Goal: Task Accomplishment & Management: Manage account settings

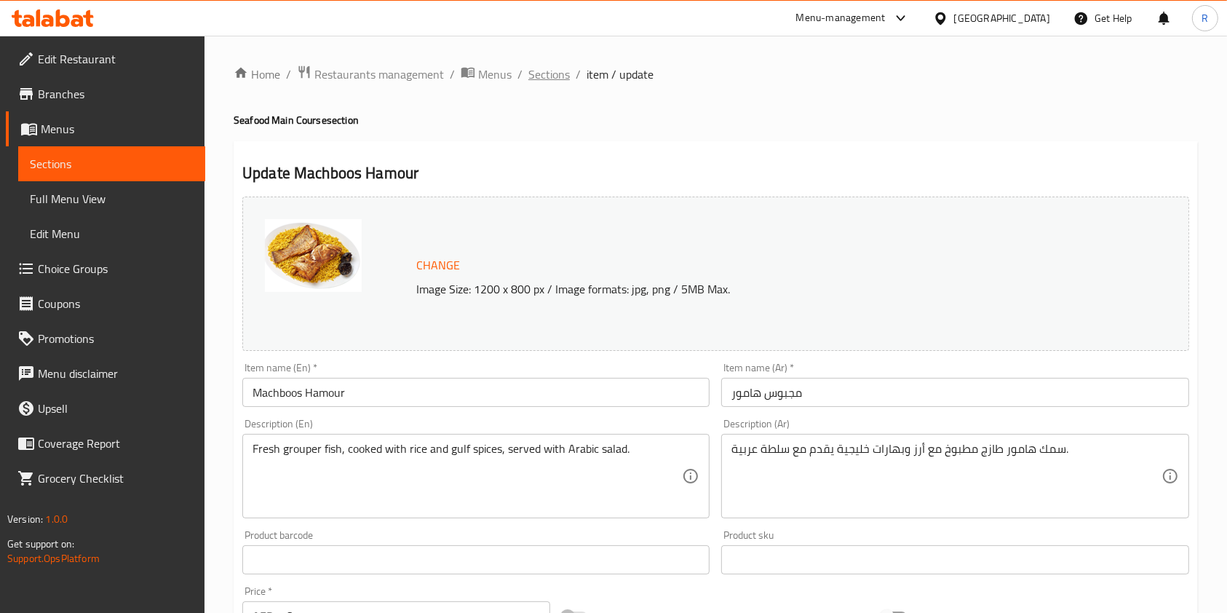
click at [557, 65] on span "Sections" at bounding box center [548, 73] width 41 height 17
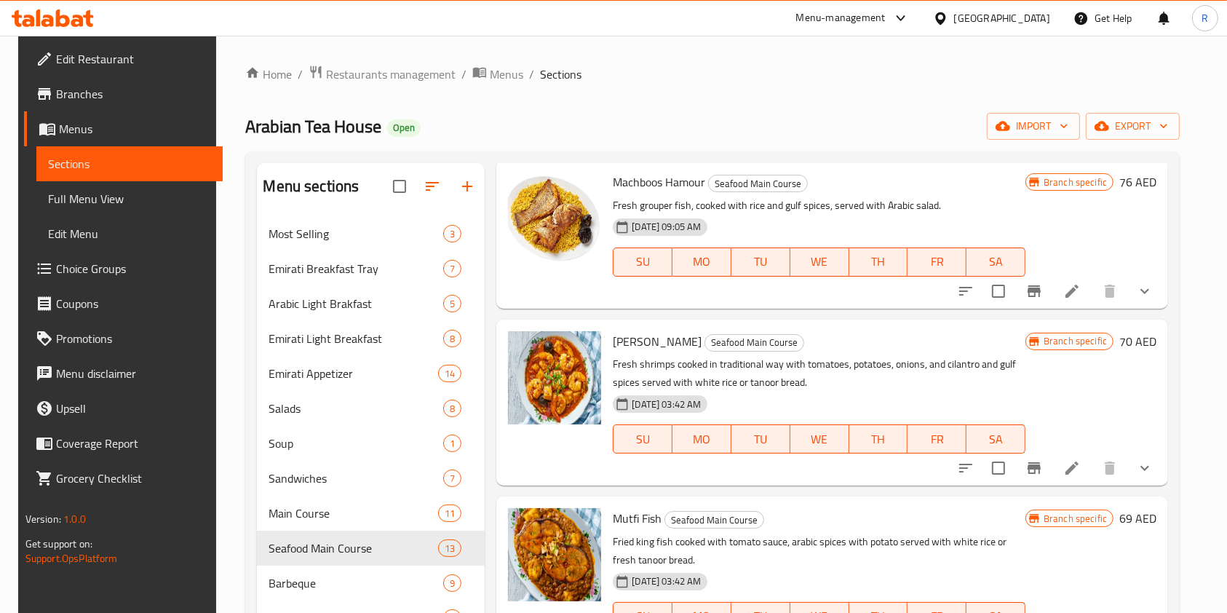
scroll to position [873, 0]
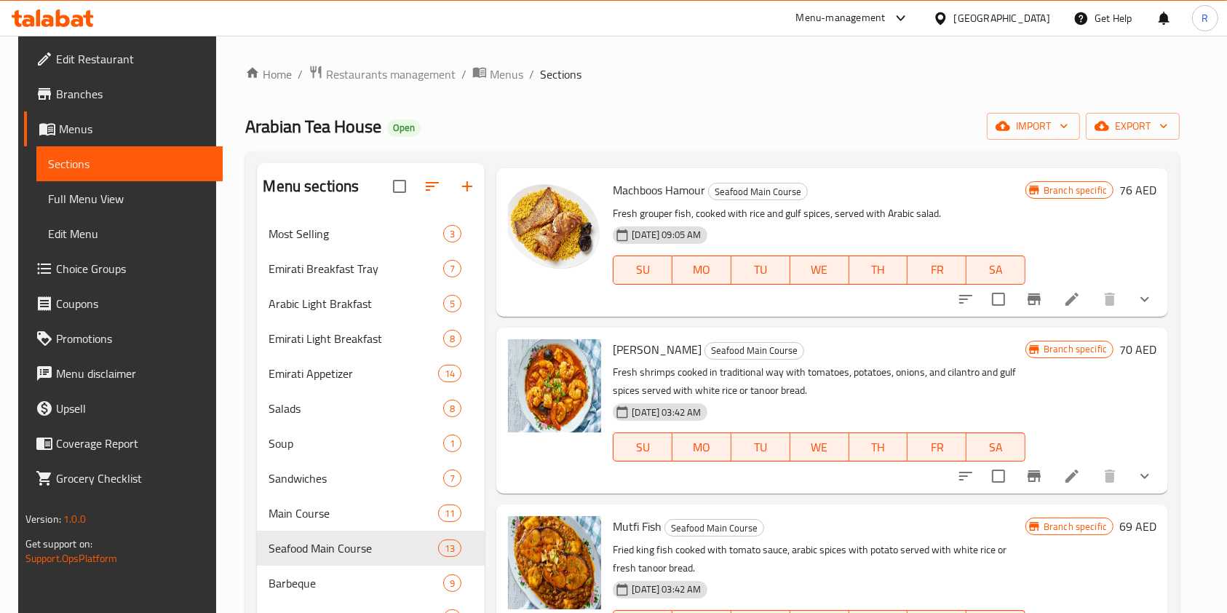
click at [1037, 301] on icon "Branch-specific-item" at bounding box center [1033, 299] width 13 height 12
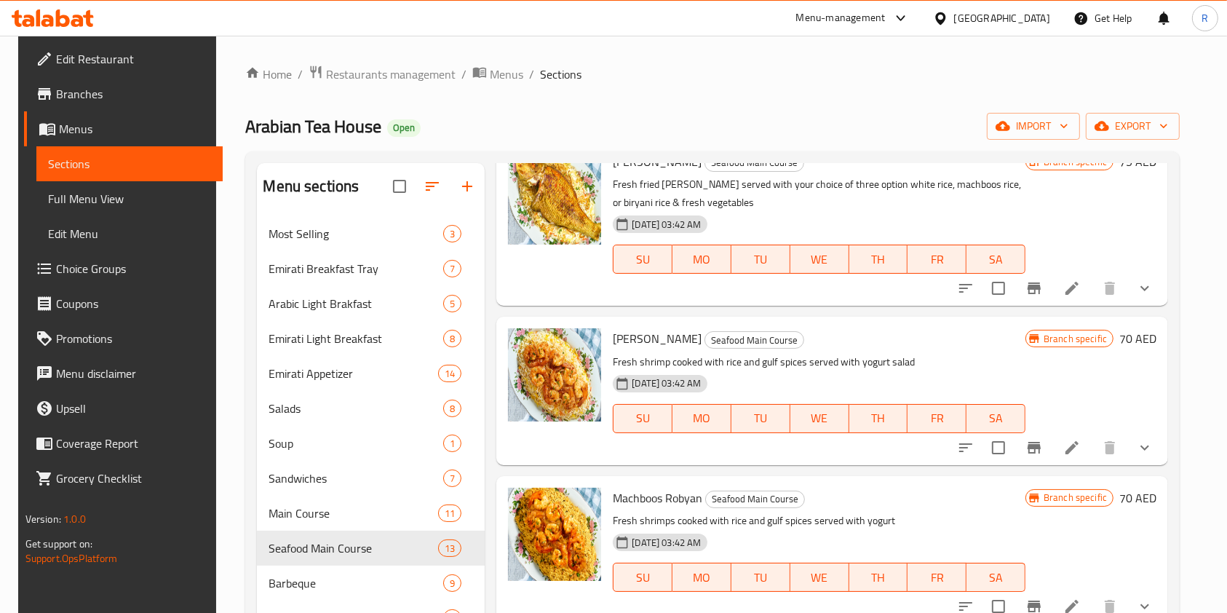
scroll to position [0, 0]
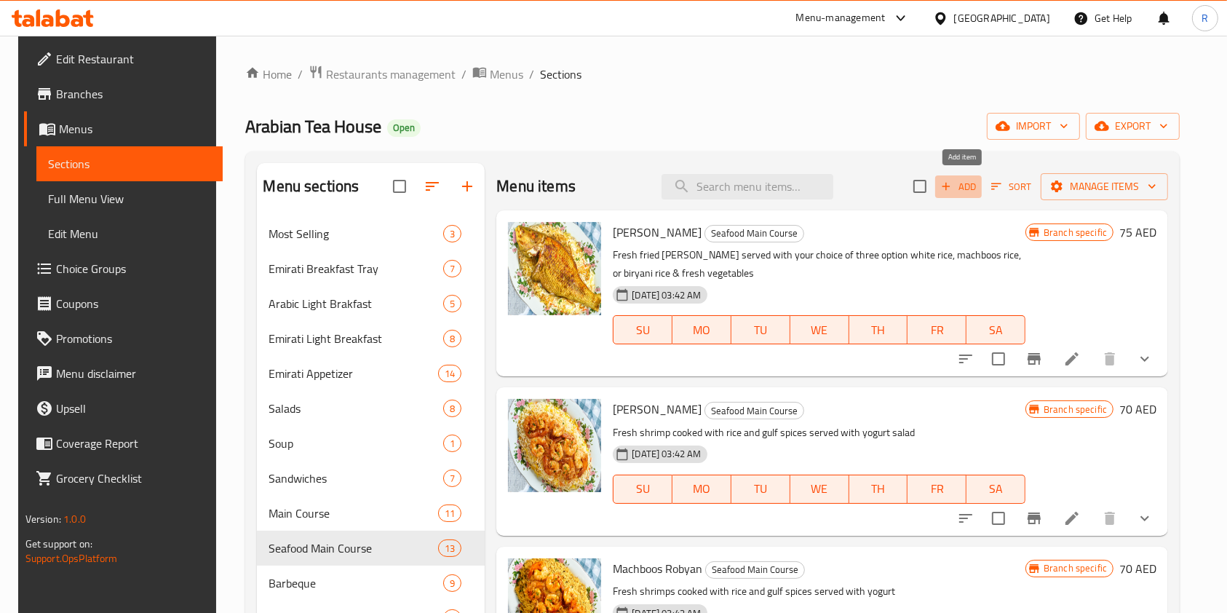
click at [963, 186] on span "Add" at bounding box center [958, 186] width 39 height 17
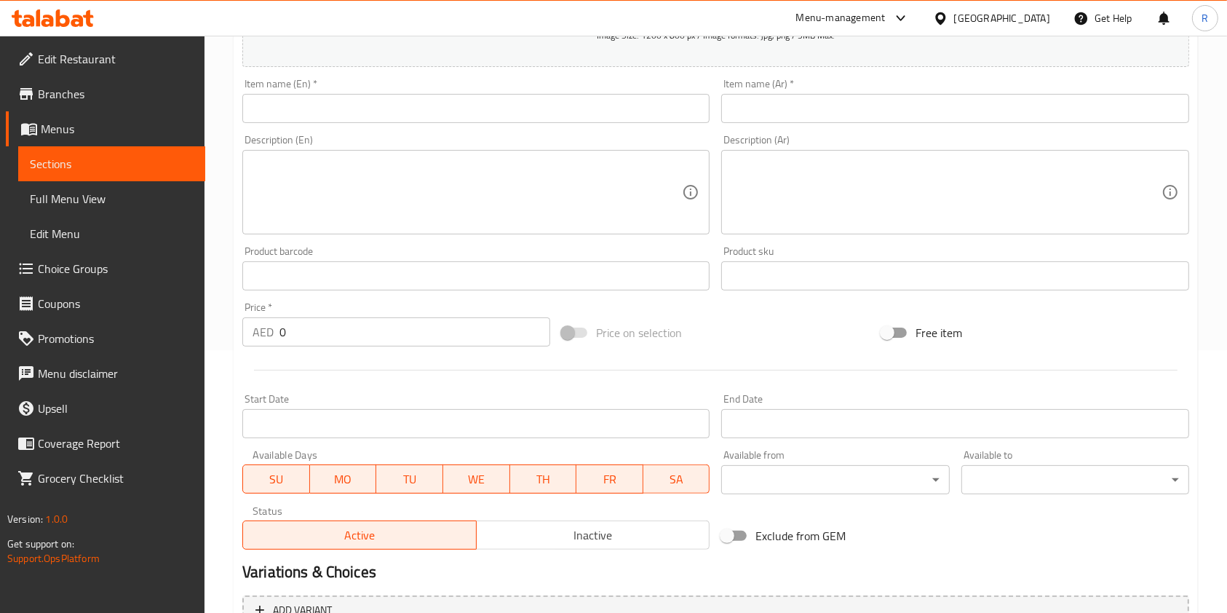
scroll to position [97, 0]
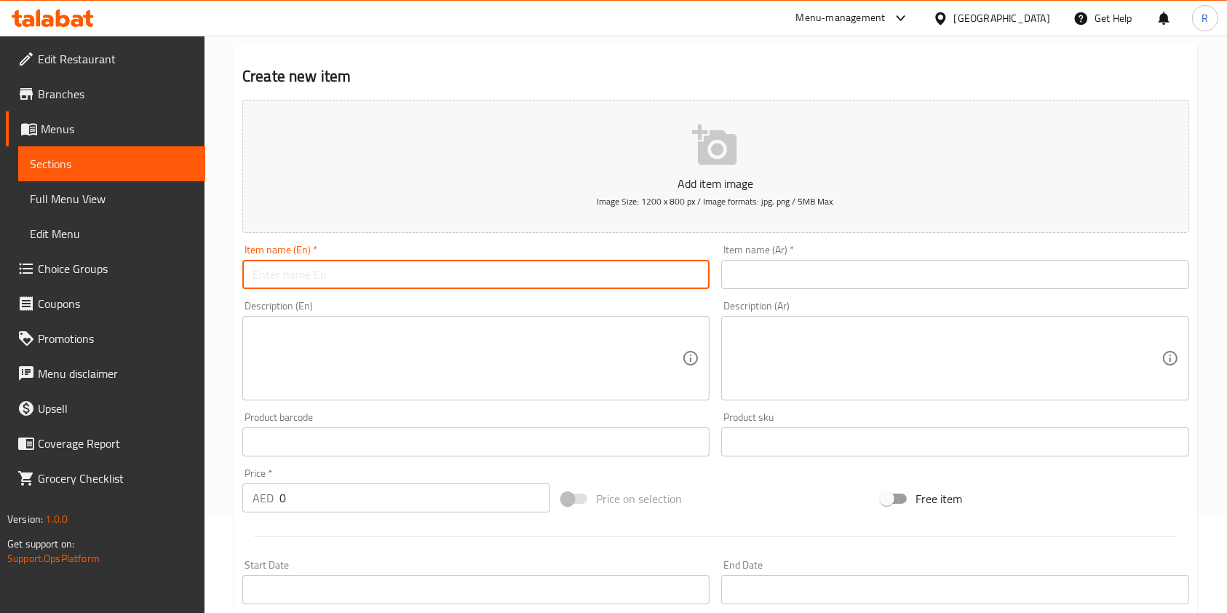
drag, startPoint x: 371, startPoint y: 285, endPoint x: 358, endPoint y: 288, distance: 13.4
click at [371, 286] on input "text" at bounding box center [475, 274] width 467 height 29
paste input "Machboos Hamour"
type input "Machboos Hamour"
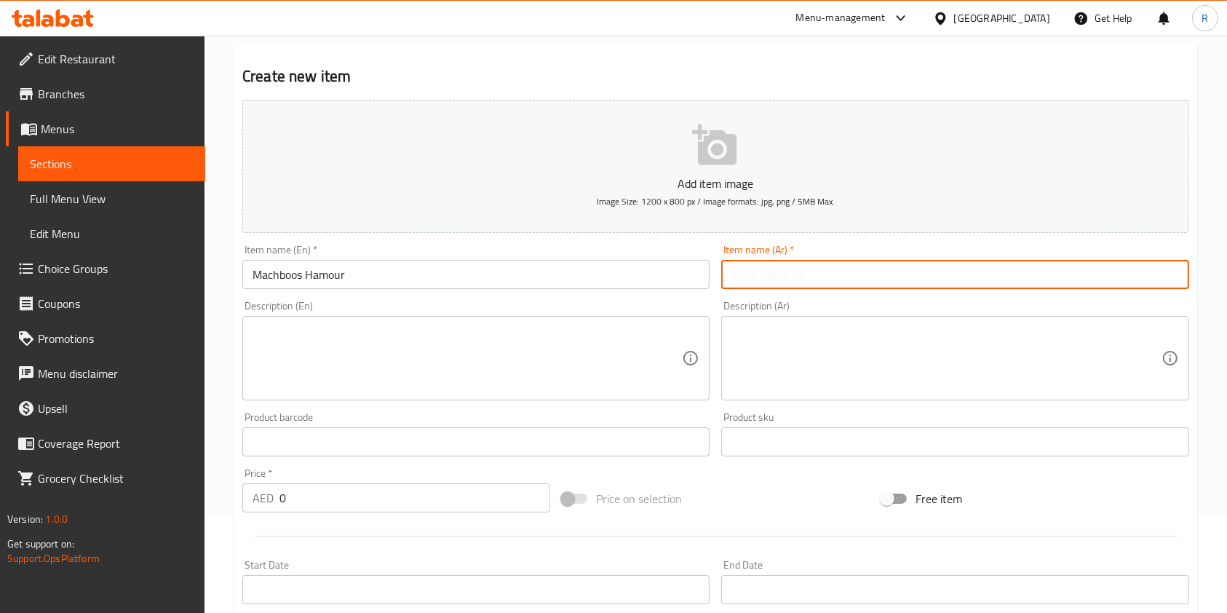
drag, startPoint x: 791, startPoint y: 284, endPoint x: 786, endPoint y: 270, distance: 15.4
click at [790, 284] on input "text" at bounding box center [954, 274] width 467 height 29
paste input "مجبوس هامور"
type input "مجبوس هامور"
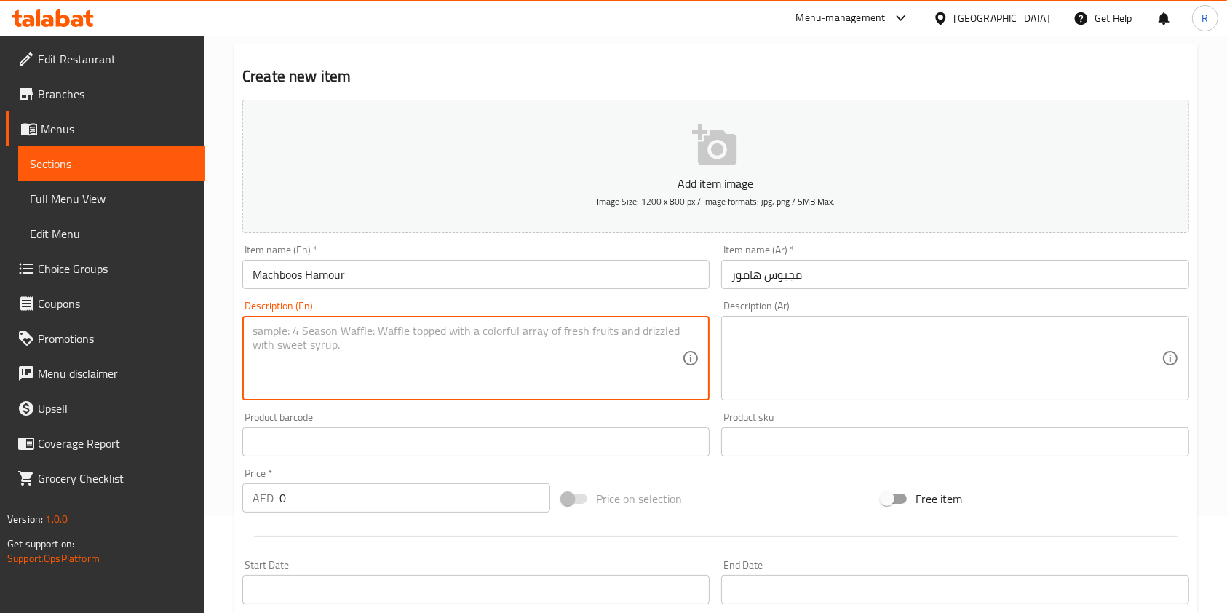
click at [390, 349] on textarea at bounding box center [466, 358] width 429 height 69
paste textarea "Fresh grouper fish, cooked with rice and gulf spices, served with Arabic salad."
type textarea "Fresh grouper fish, cooked with rice and gulf spices, served with Arabic salad."
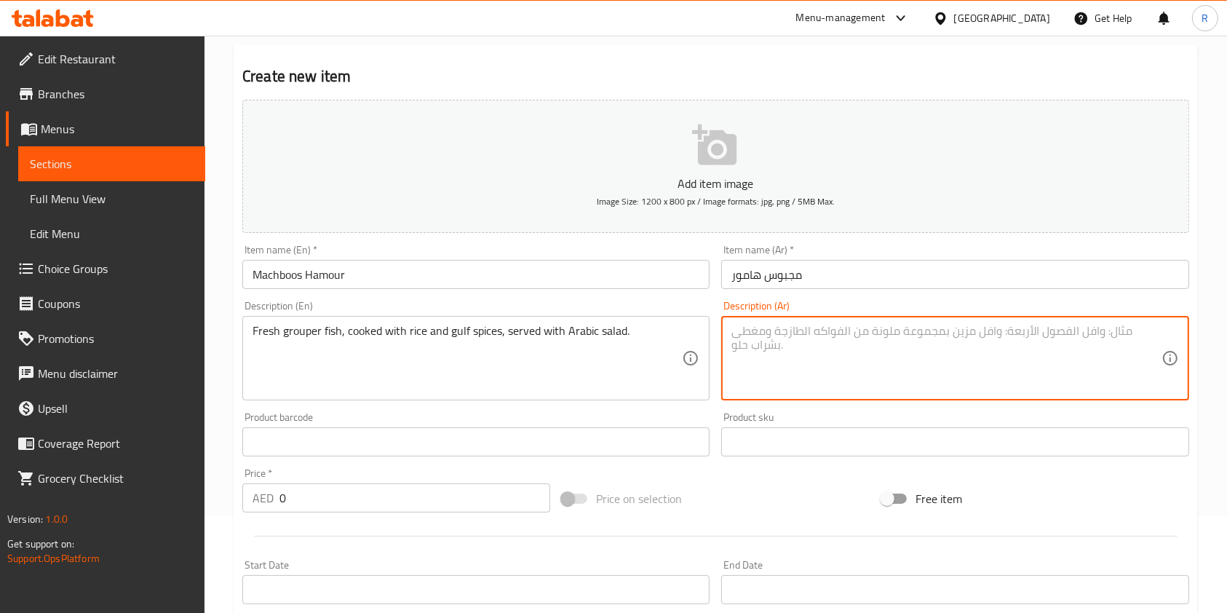
click at [811, 359] on textarea at bounding box center [945, 358] width 429 height 69
paste textarea "سمك هامور طازج مطبوخ مع أرز وبهارات خليجية يقدم مع سلطة عربية."
type textarea "سمك هامور طازج مطبوخ مع أرز وبهارات خليجية يقدم مع سلطة عربية."
drag, startPoint x: 375, startPoint y: 496, endPoint x: 152, endPoint y: 492, distance: 223.4
click at [152, 492] on div "Edit Restaurant Branches Menus Sections Full Menu View Edit Menu Choice Groups …" at bounding box center [613, 435] width 1227 height 992
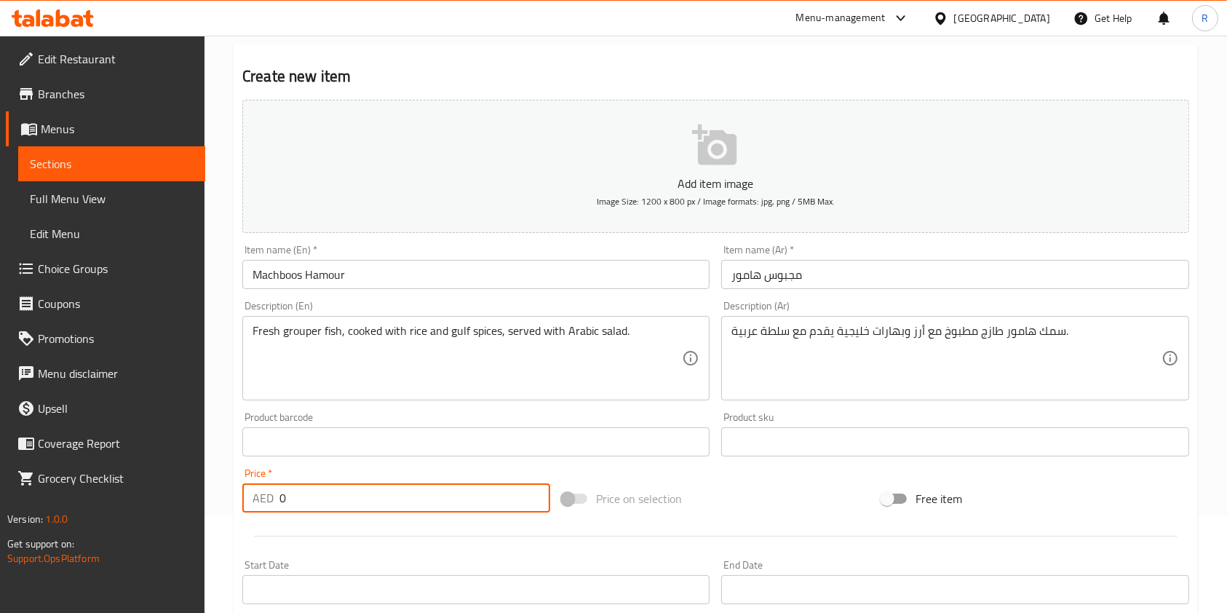
paste input "76"
type input "76"
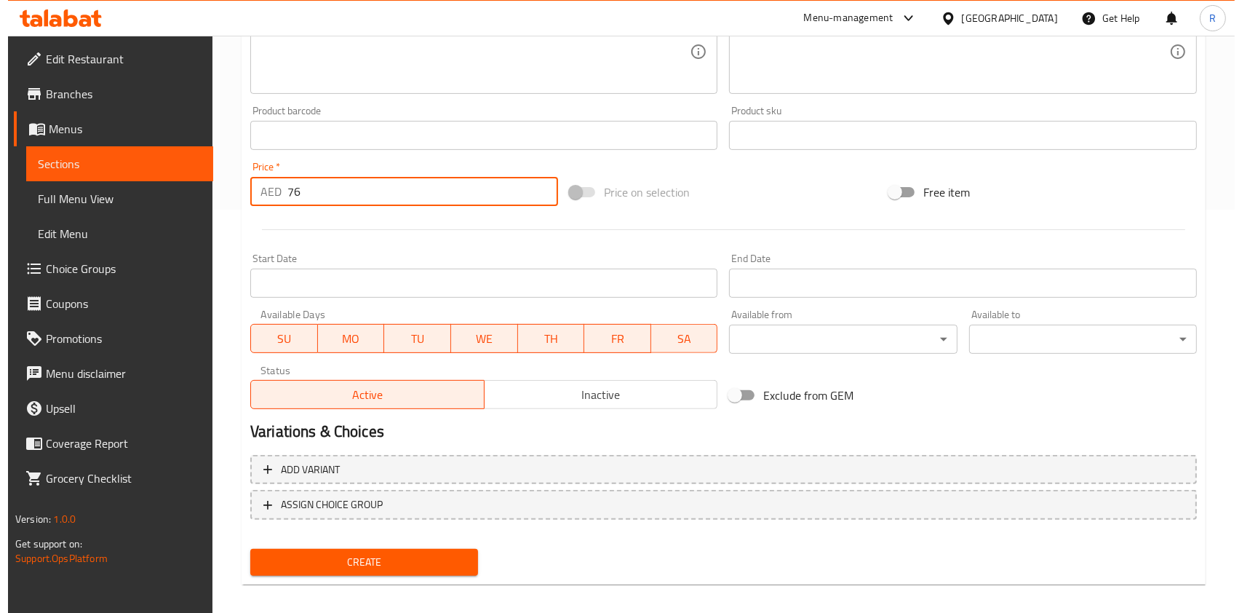
scroll to position [415, 0]
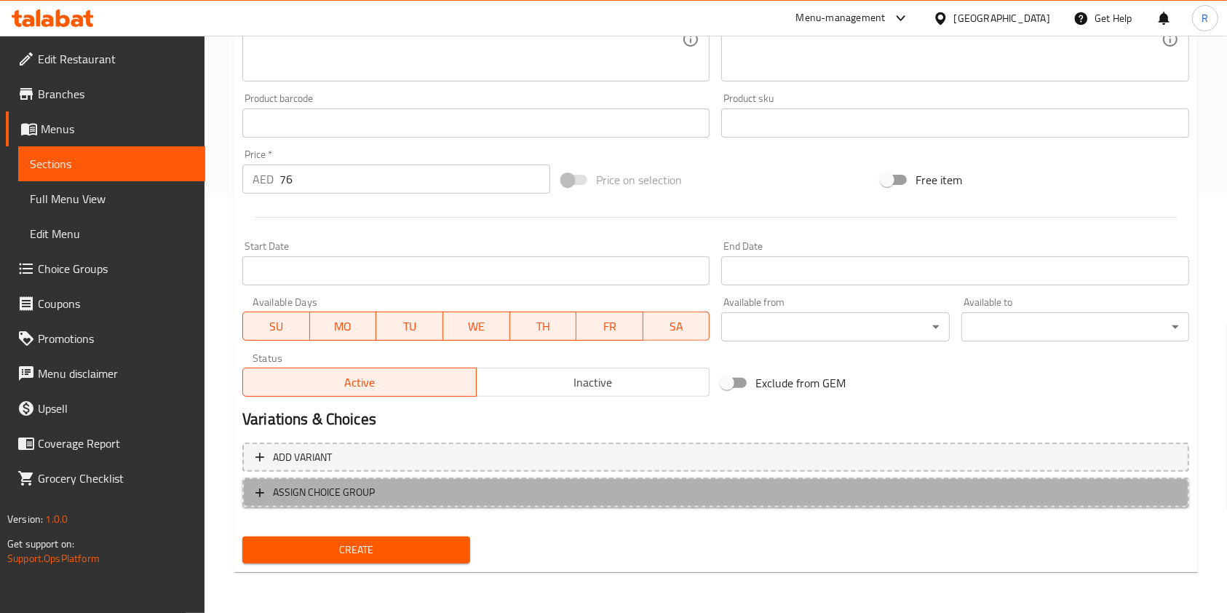
click at [262, 492] on icon "button" at bounding box center [259, 492] width 9 height 9
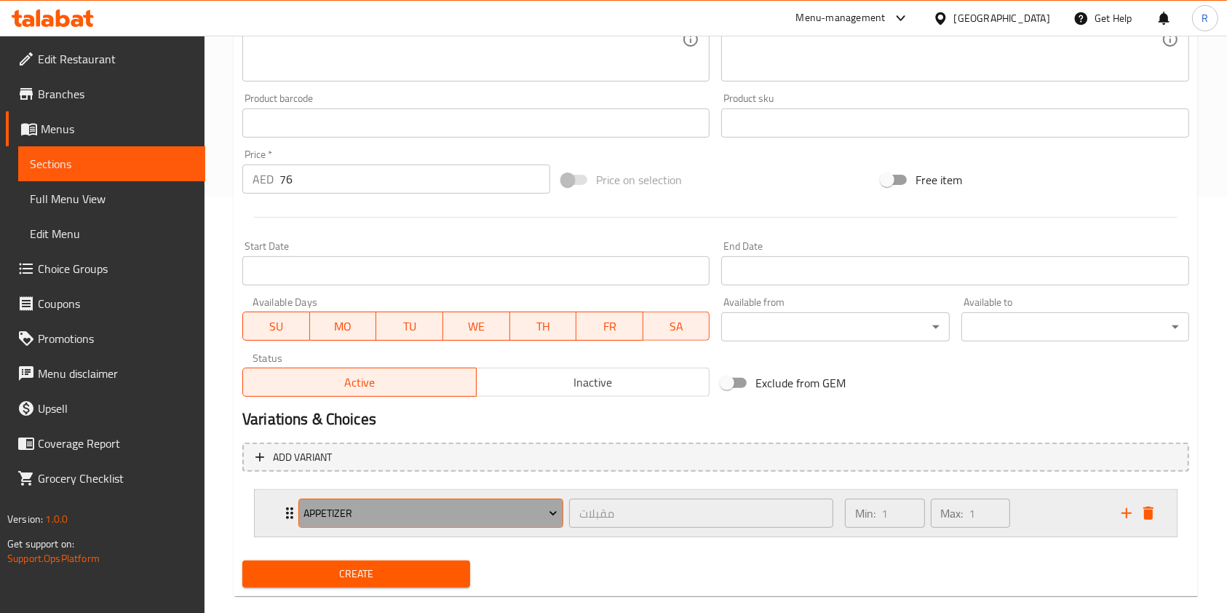
click at [378, 515] on span "Appetizer" at bounding box center [430, 513] width 254 height 18
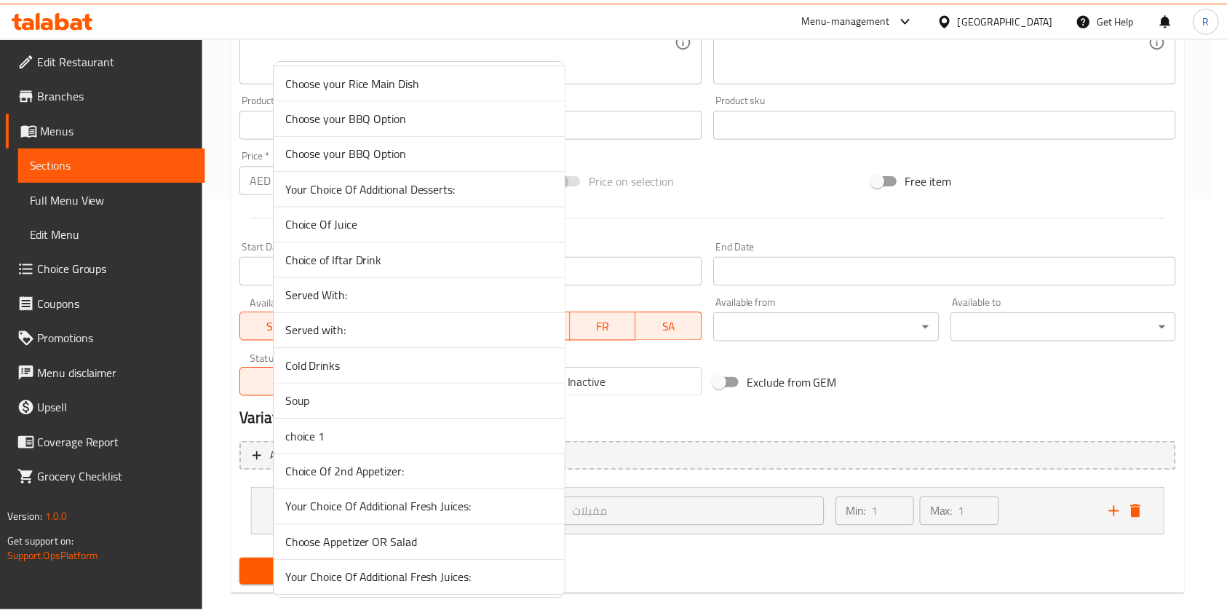
scroll to position [388, 0]
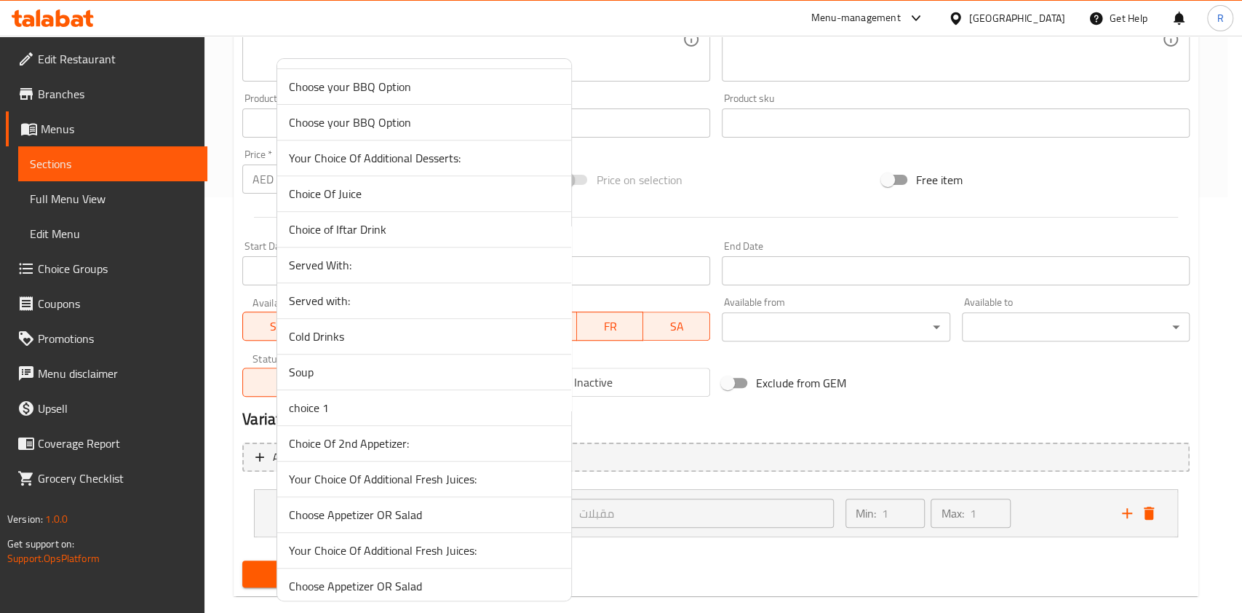
click at [359, 335] on span "Cold Drinks" at bounding box center [424, 335] width 271 height 17
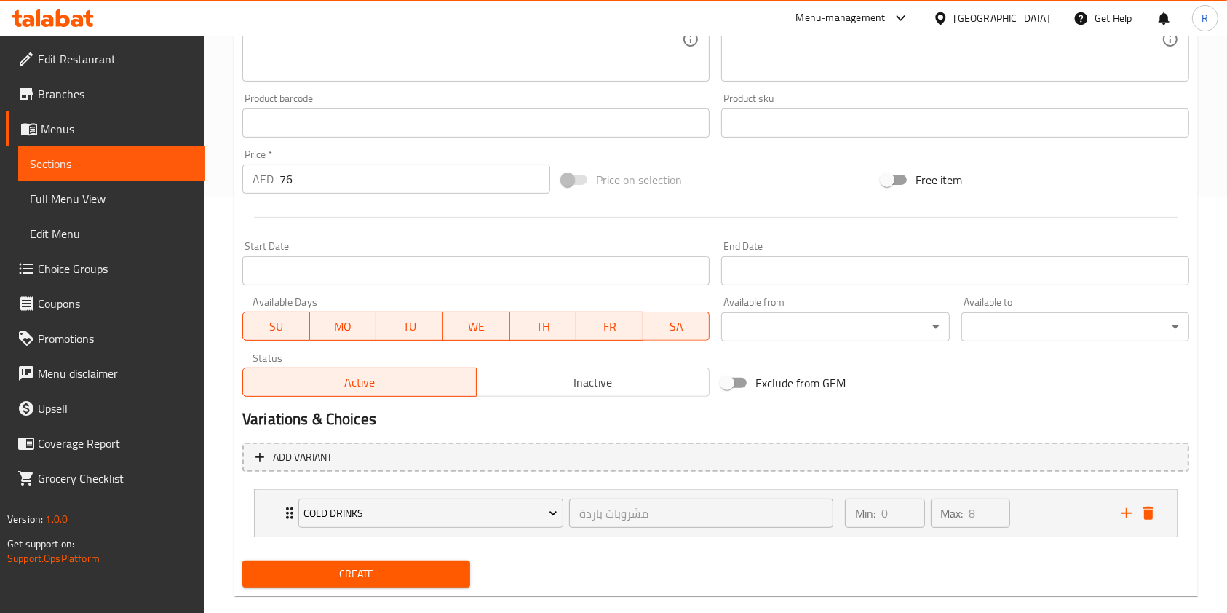
click at [383, 579] on span "Create" at bounding box center [356, 574] width 204 height 18
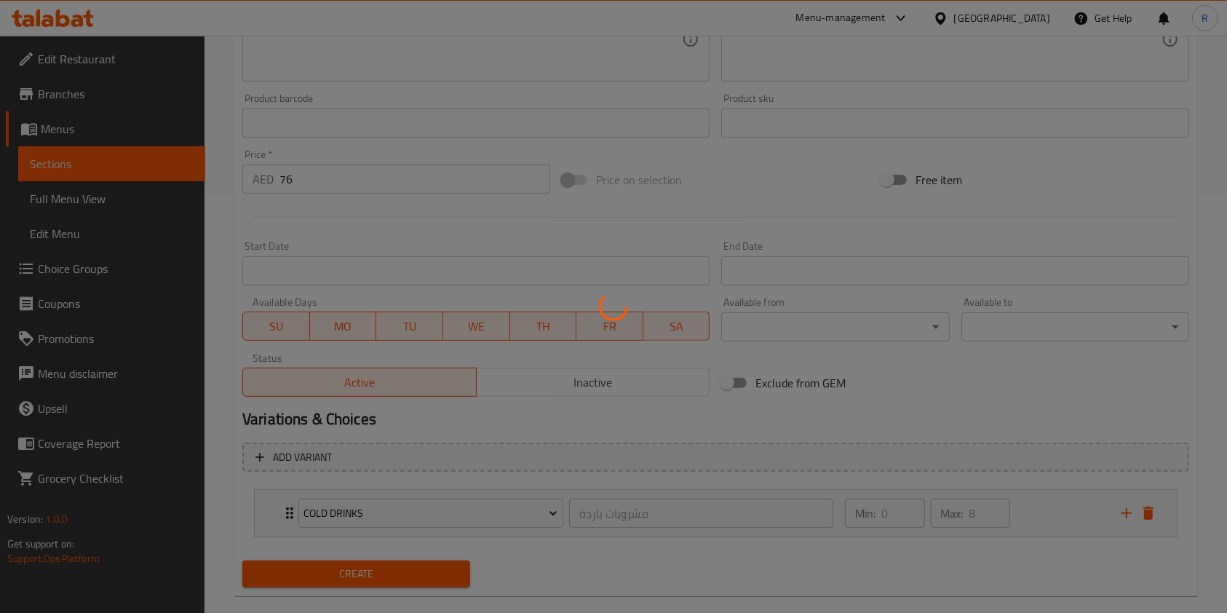
type input "0"
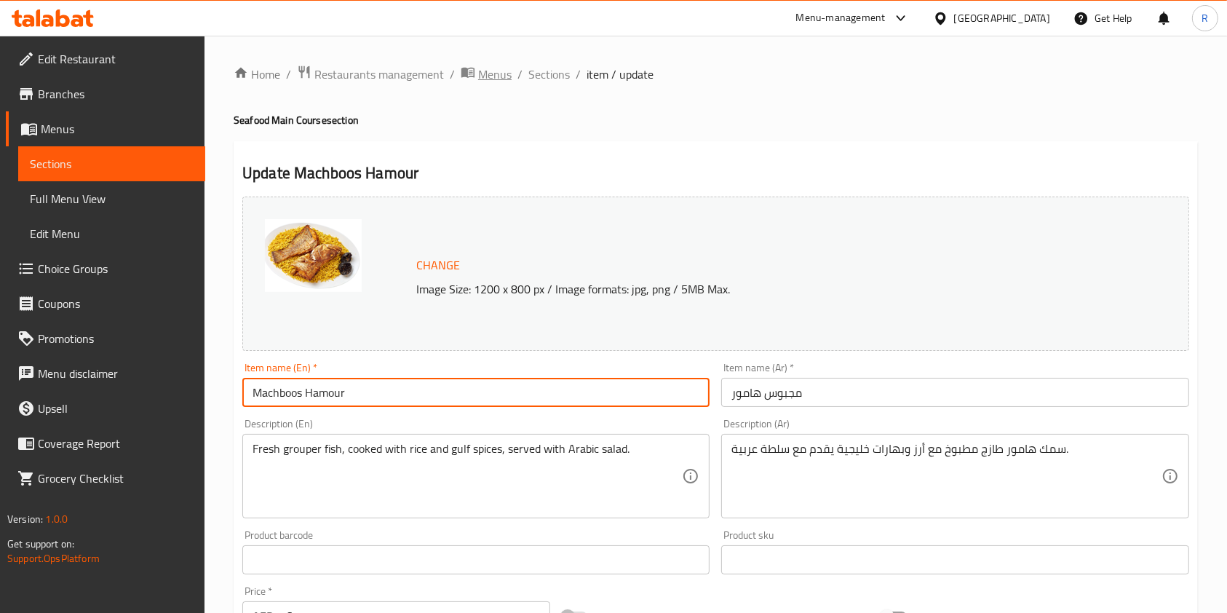
click at [489, 76] on span "Menus" at bounding box center [494, 73] width 33 height 17
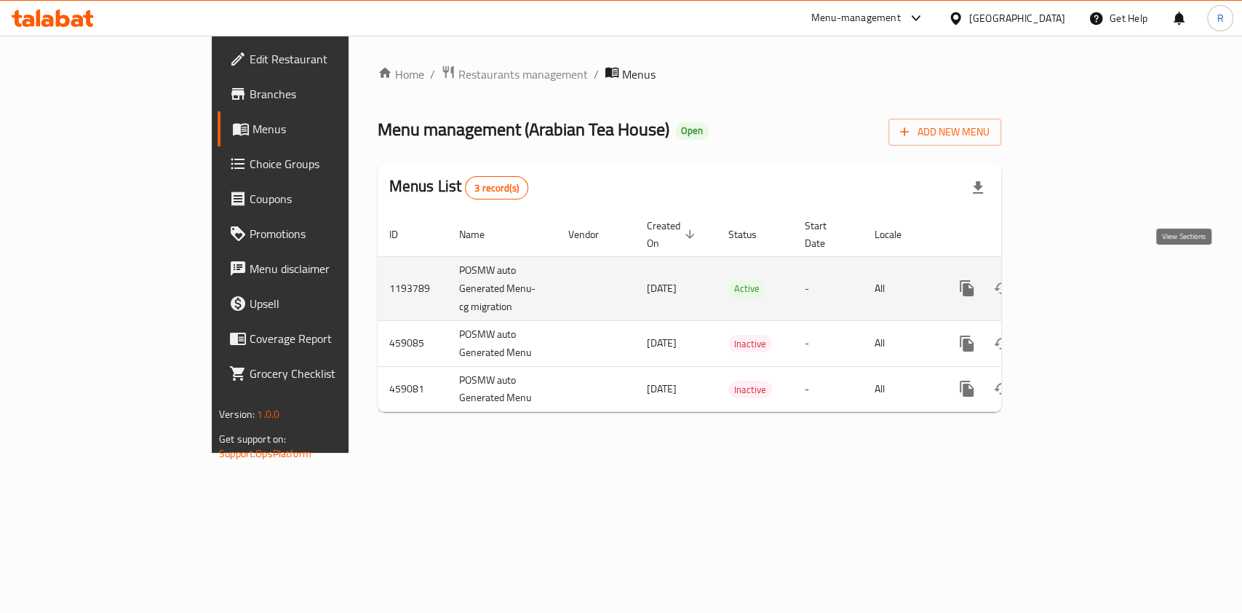
click at [1080, 279] on icon "enhanced table" at bounding box center [1071, 287] width 17 height 17
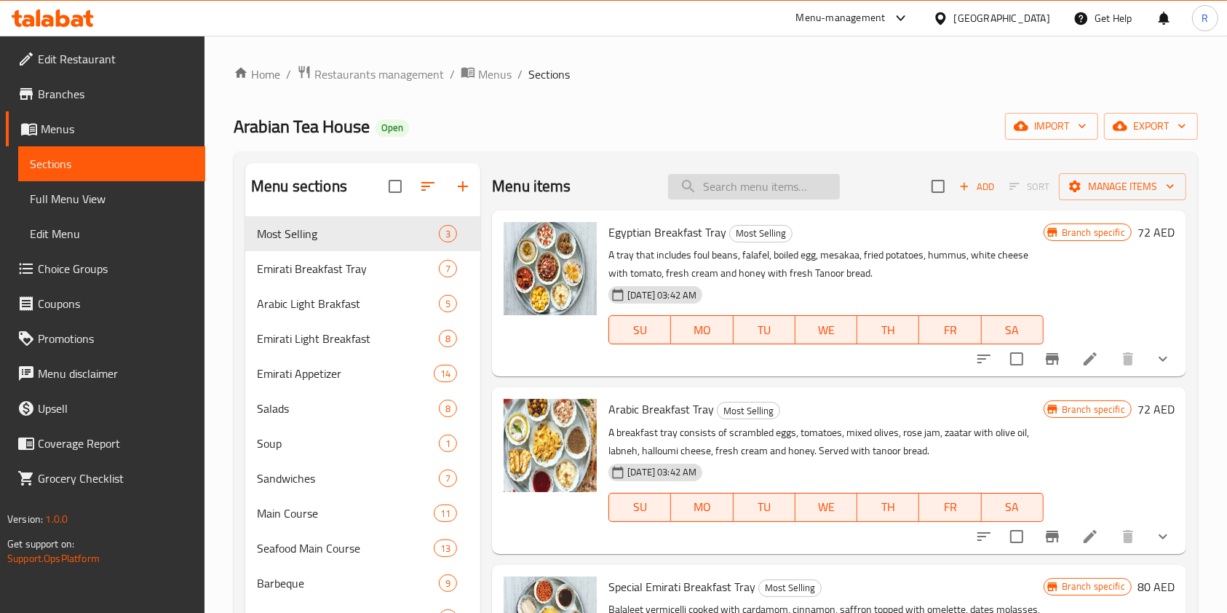
click at [768, 196] on input "search" at bounding box center [754, 186] width 172 height 25
type input "hamour"
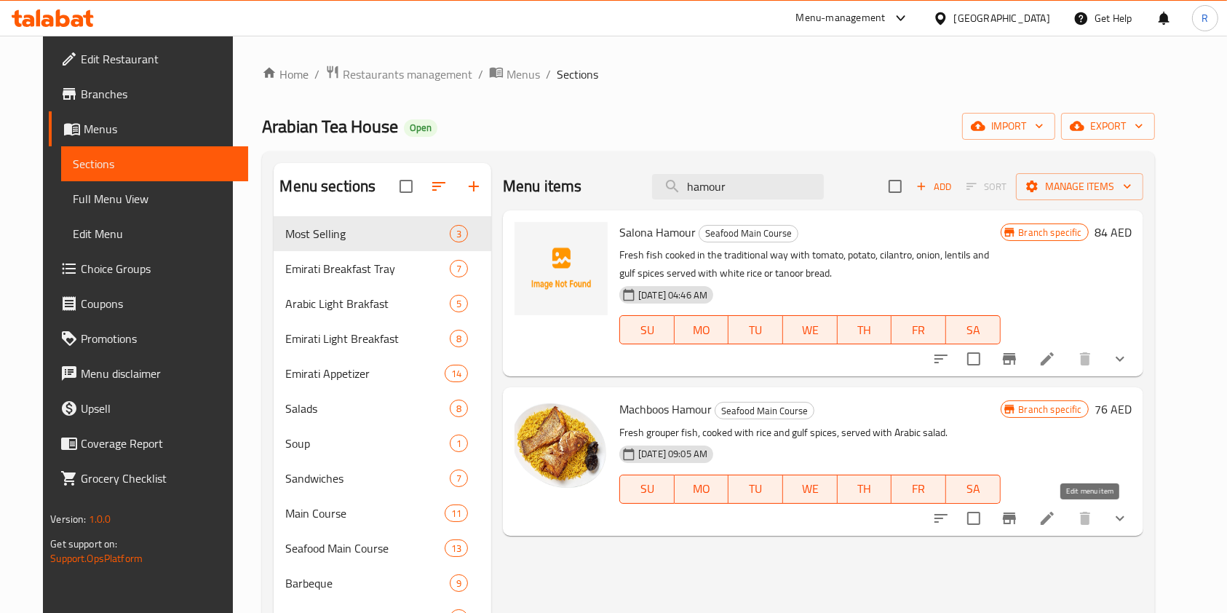
click at [1056, 516] on icon at bounding box center [1046, 517] width 17 height 17
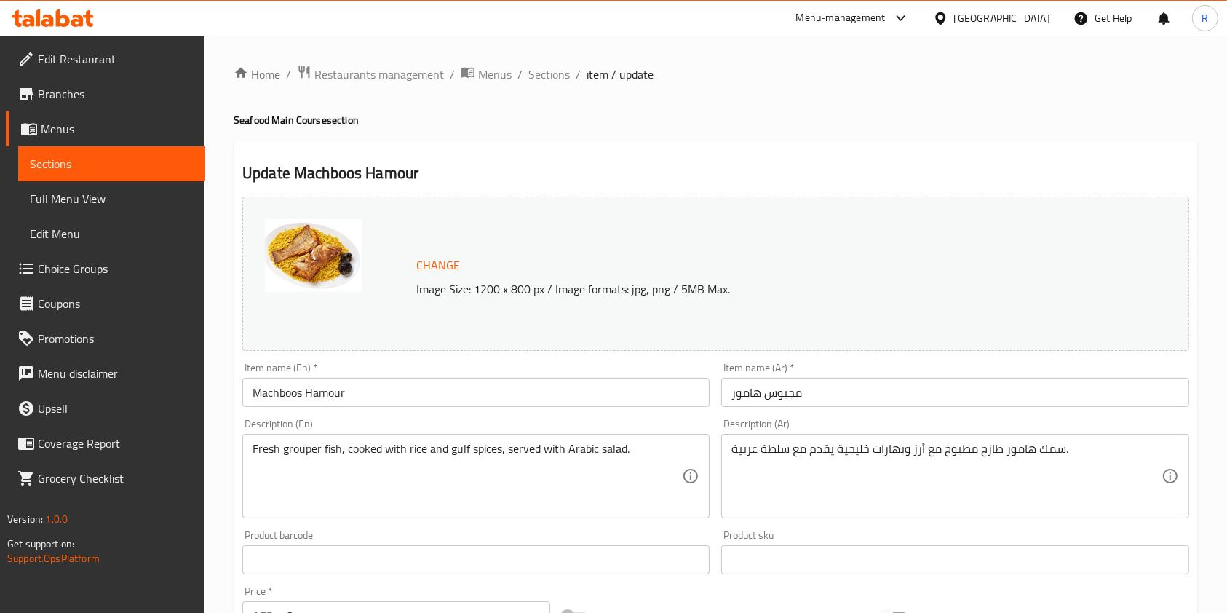
click at [434, 395] on input "Machboos Hamour" at bounding box center [475, 392] width 467 height 29
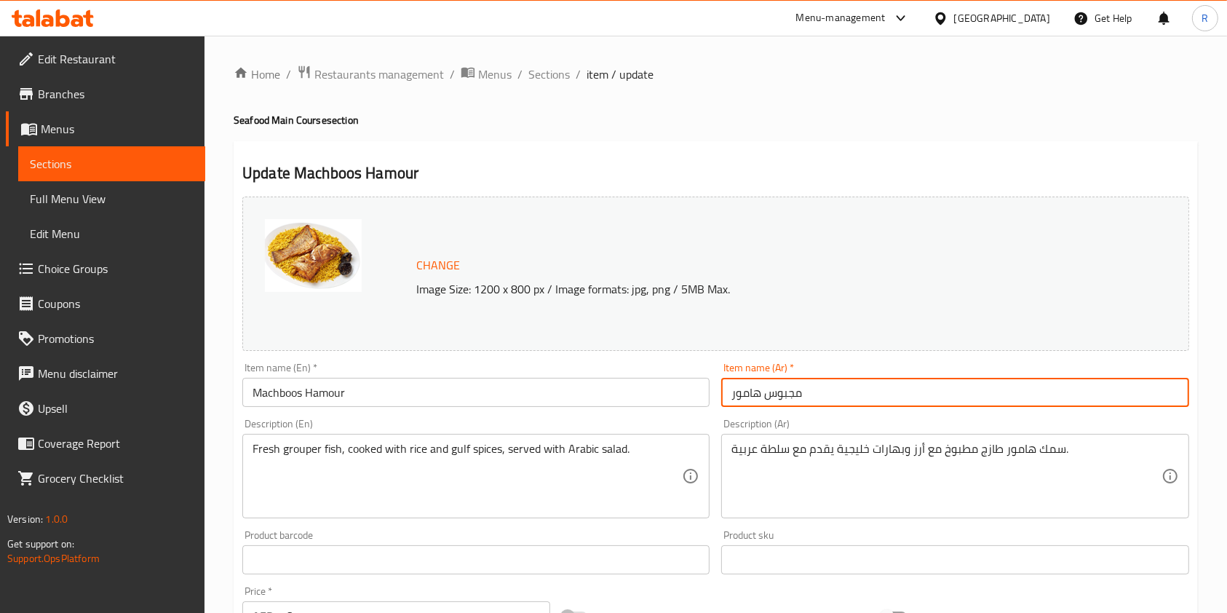
click at [832, 388] on input "مجبوس هامور" at bounding box center [954, 392] width 467 height 29
type input "مجبوس هامور"
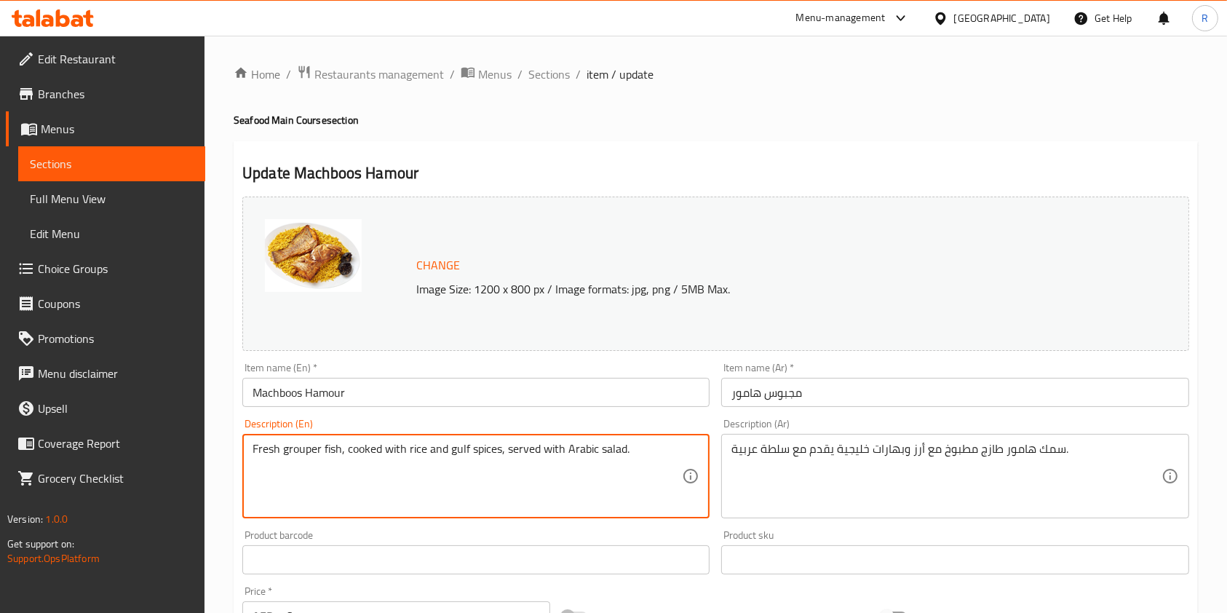
click at [805, 434] on div "Description (Ar) سمك هامور طازج مطبوخ مع أرز وبهارات خليجية يقدم مع سلطة عربية.…" at bounding box center [954, 468] width 467 height 100
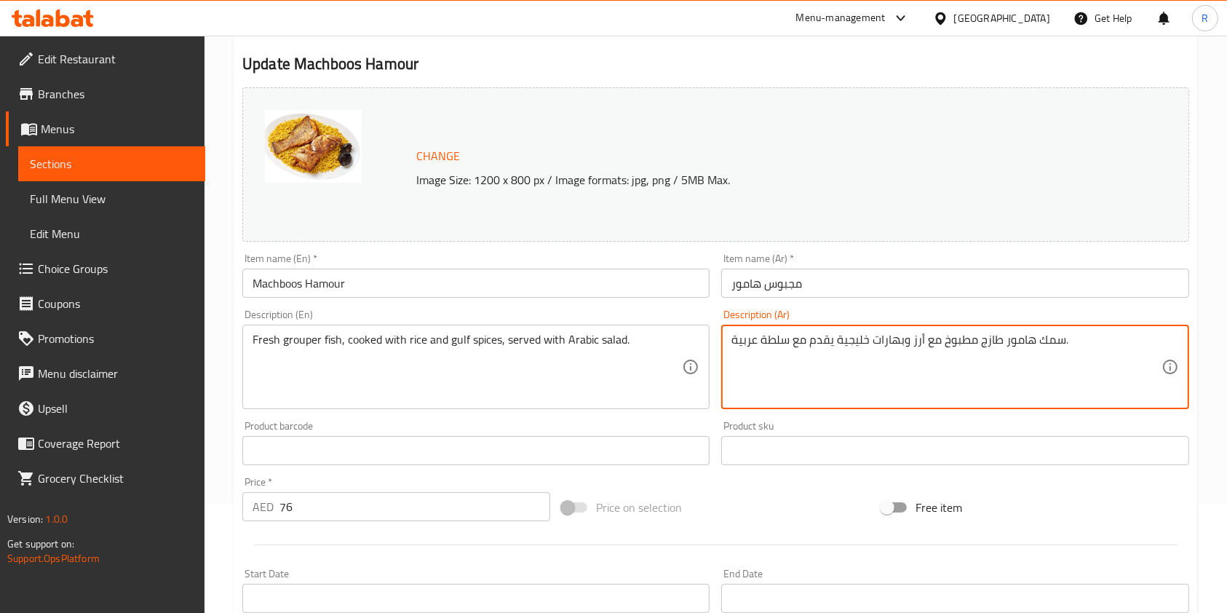
scroll to position [291, 0]
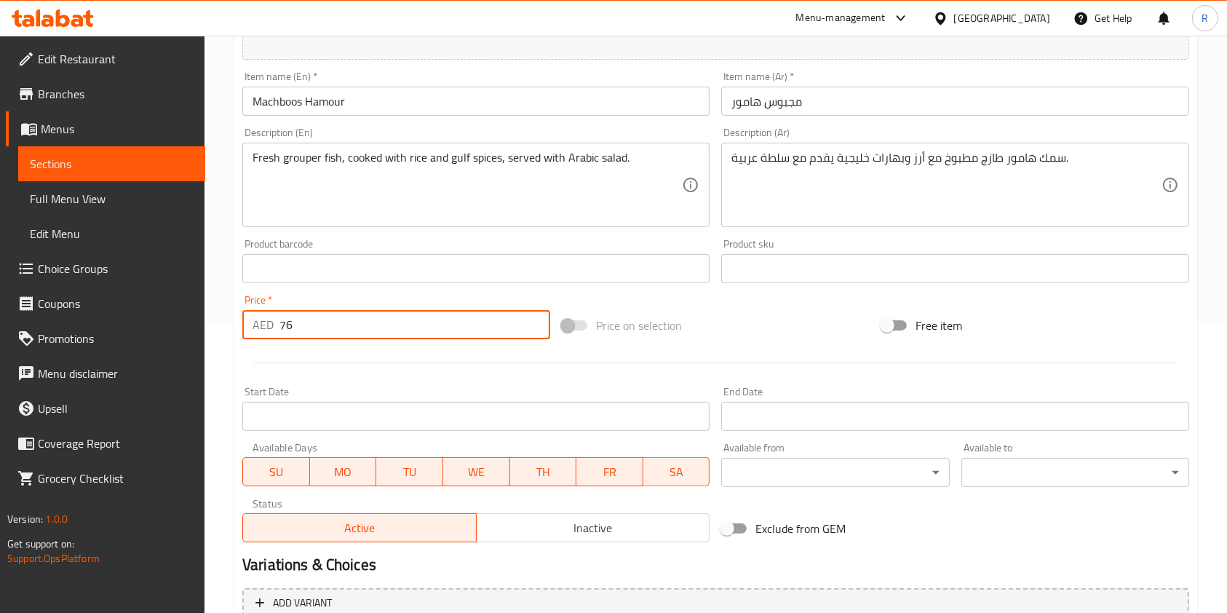
drag, startPoint x: 282, startPoint y: 327, endPoint x: 98, endPoint y: 300, distance: 186.0
click at [98, 300] on div "Edit Restaurant Branches Menus Sections Full Menu View Edit Menu Choice Groups …" at bounding box center [613, 264] width 1227 height 1038
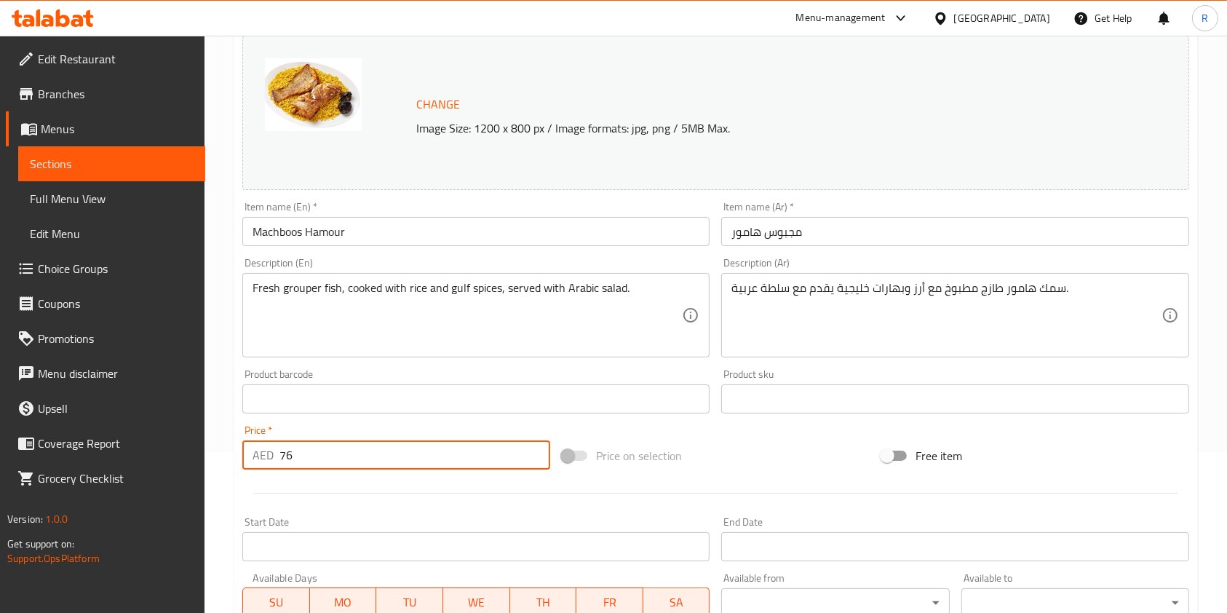
scroll to position [0, 0]
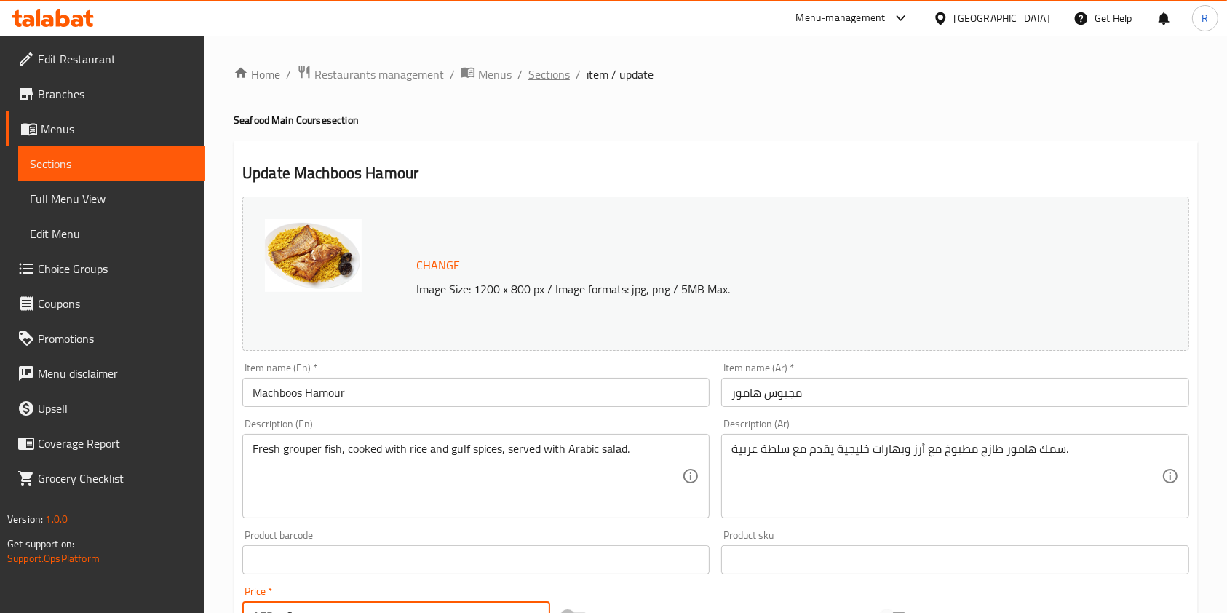
click at [549, 79] on span "Sections" at bounding box center [548, 73] width 41 height 17
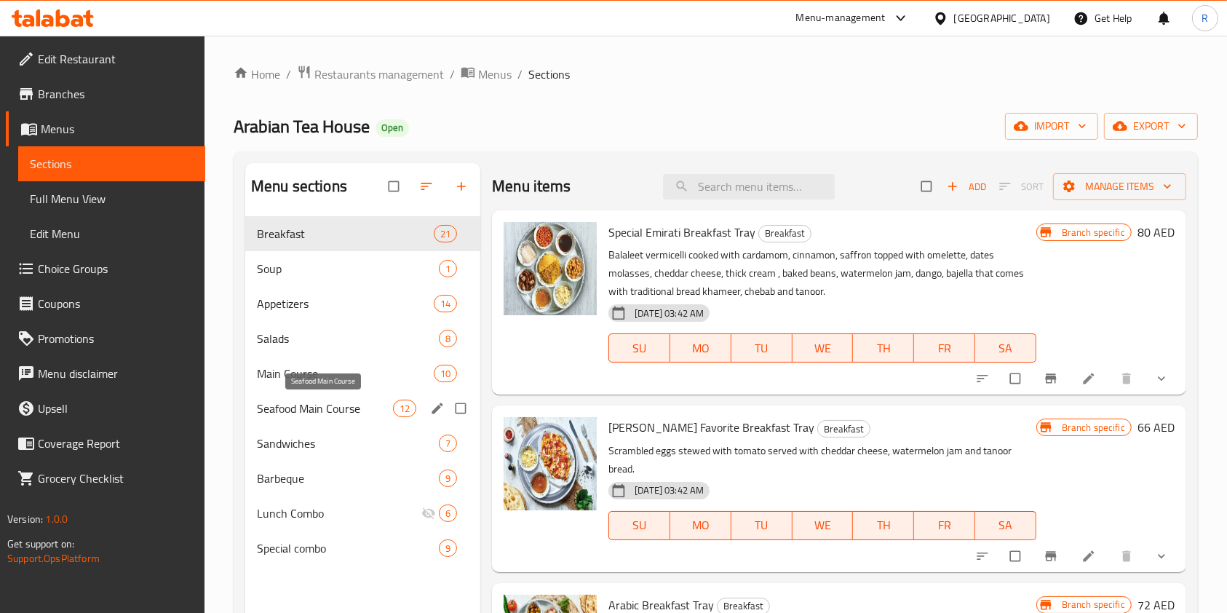
click at [341, 405] on span "Seafood Main Course" at bounding box center [325, 407] width 136 height 17
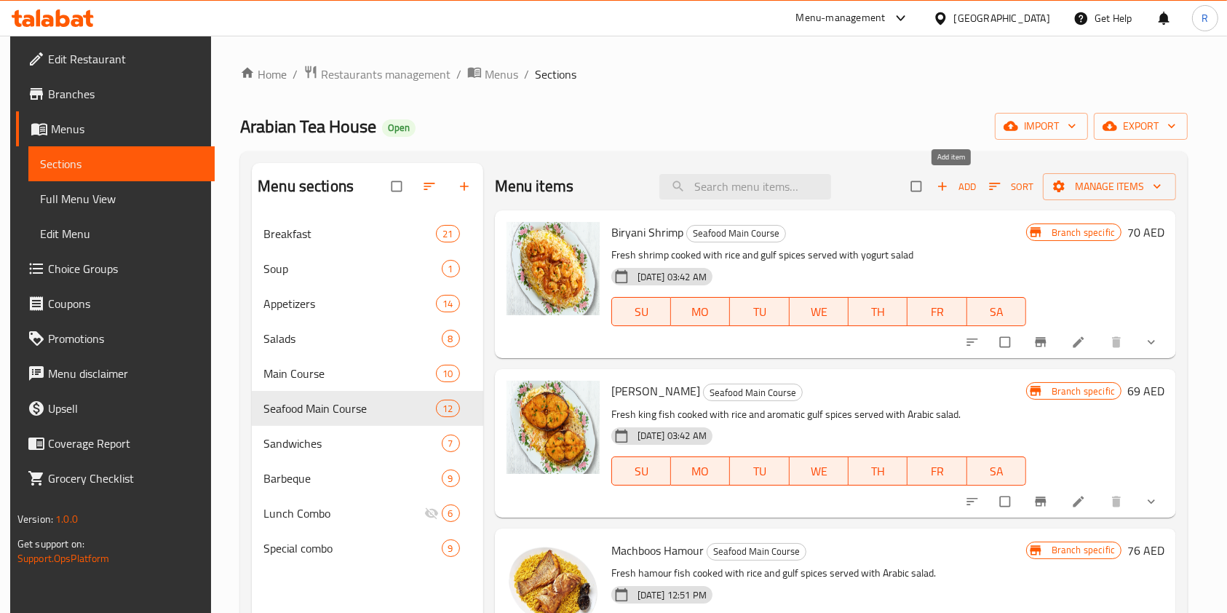
click at [966, 189] on span "Add" at bounding box center [955, 186] width 39 height 17
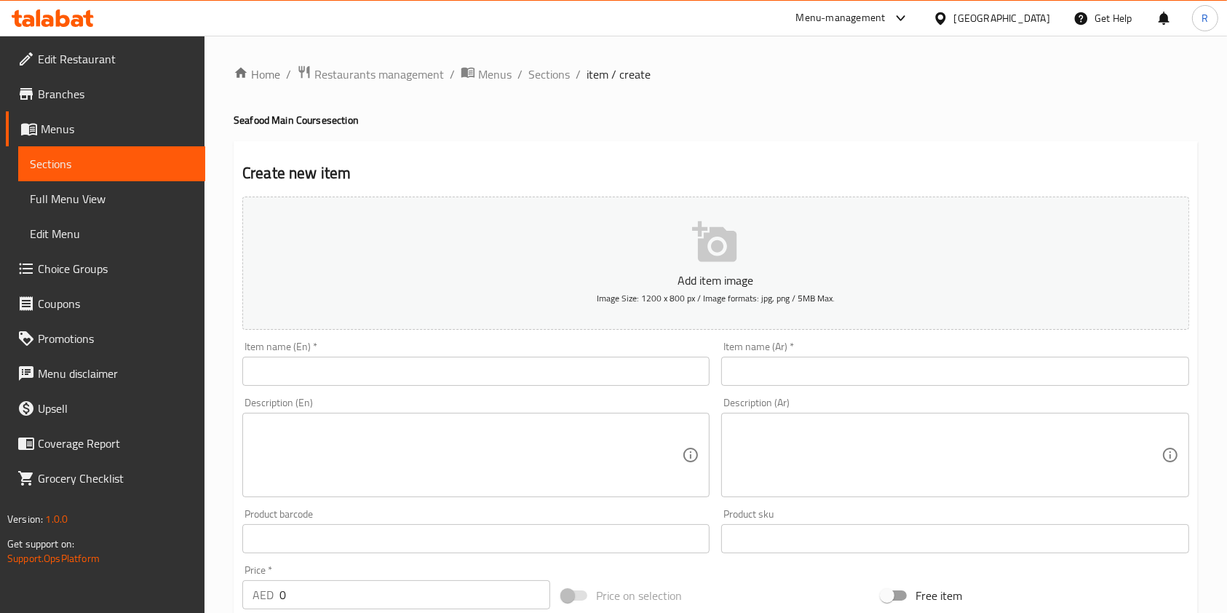
click at [336, 375] on input "text" at bounding box center [475, 371] width 467 height 29
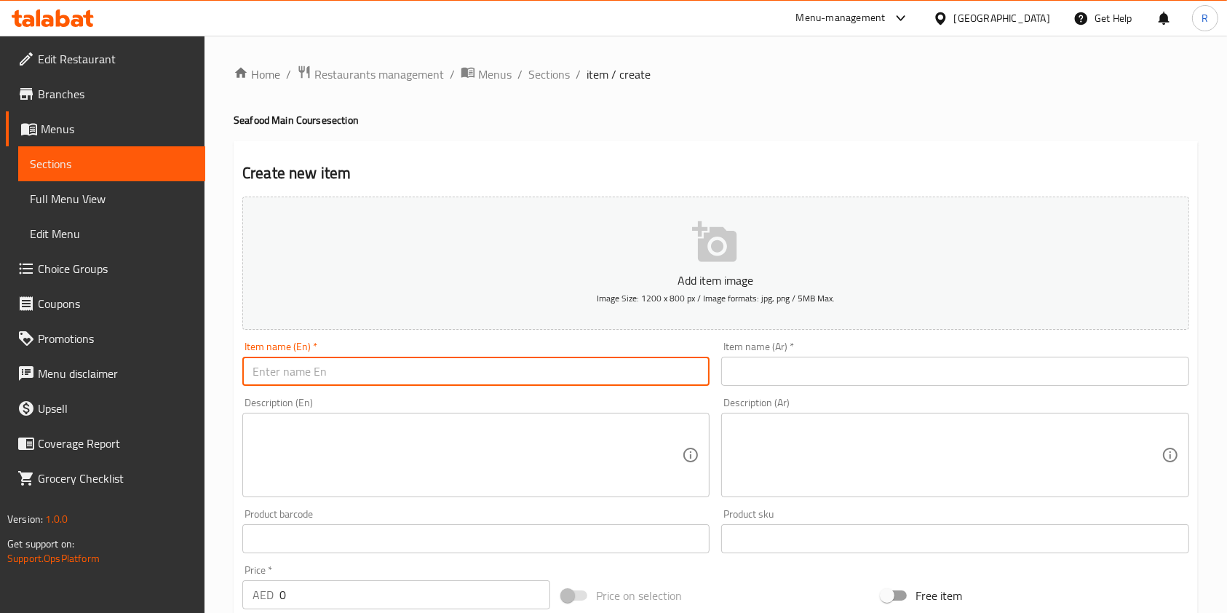
paste input "Machboos Hamour"
type input "Machboos Hamour"
click at [815, 372] on input "text" at bounding box center [954, 371] width 467 height 29
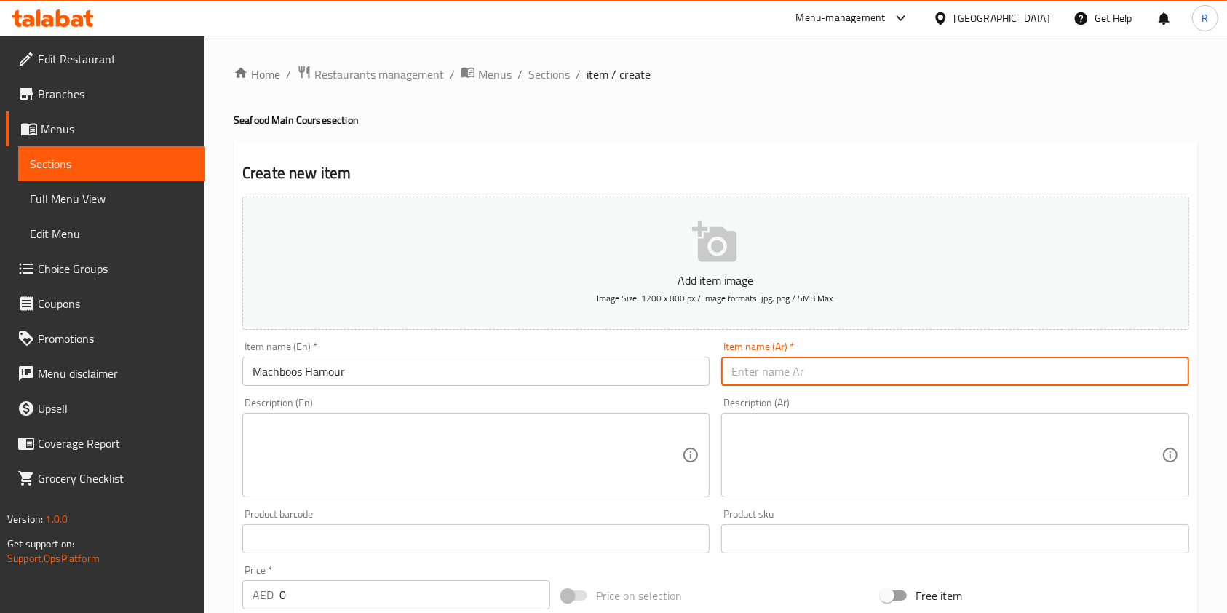
paste input "مجبوس هامور"
type input "مجبوس هامور"
click at [423, 415] on div "Description (En)" at bounding box center [475, 455] width 467 height 84
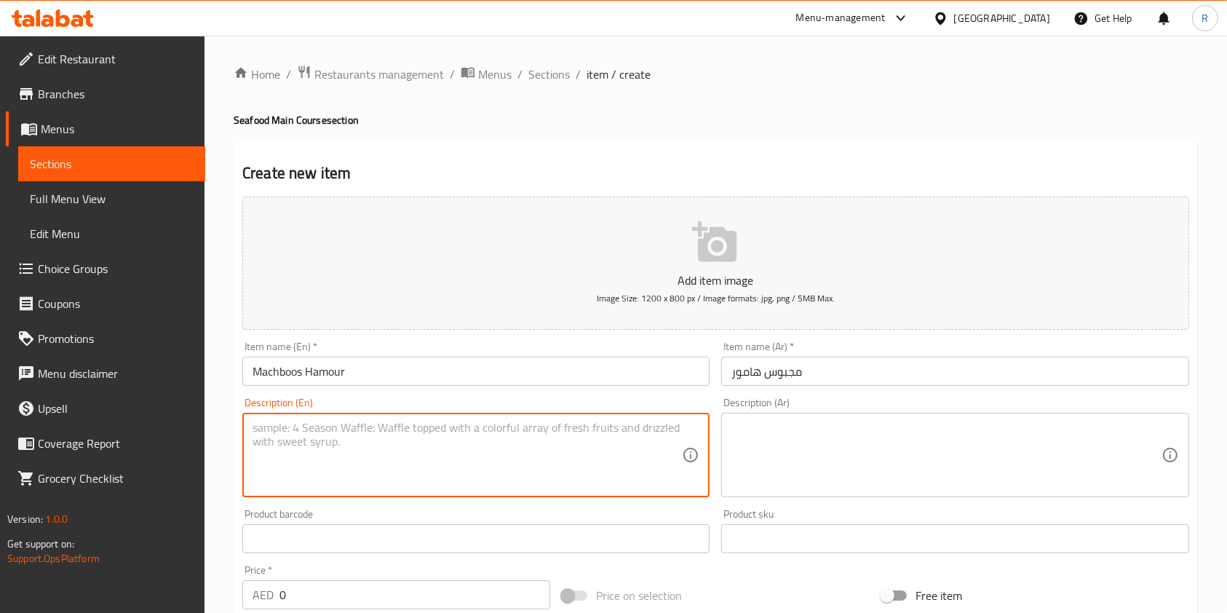
paste textarea "Fresh grouper fish, cooked with rice and gulf spices, served with Arabic salad."
type textarea "Fresh grouper fish, cooked with rice and gulf spices, served with Arabic salad."
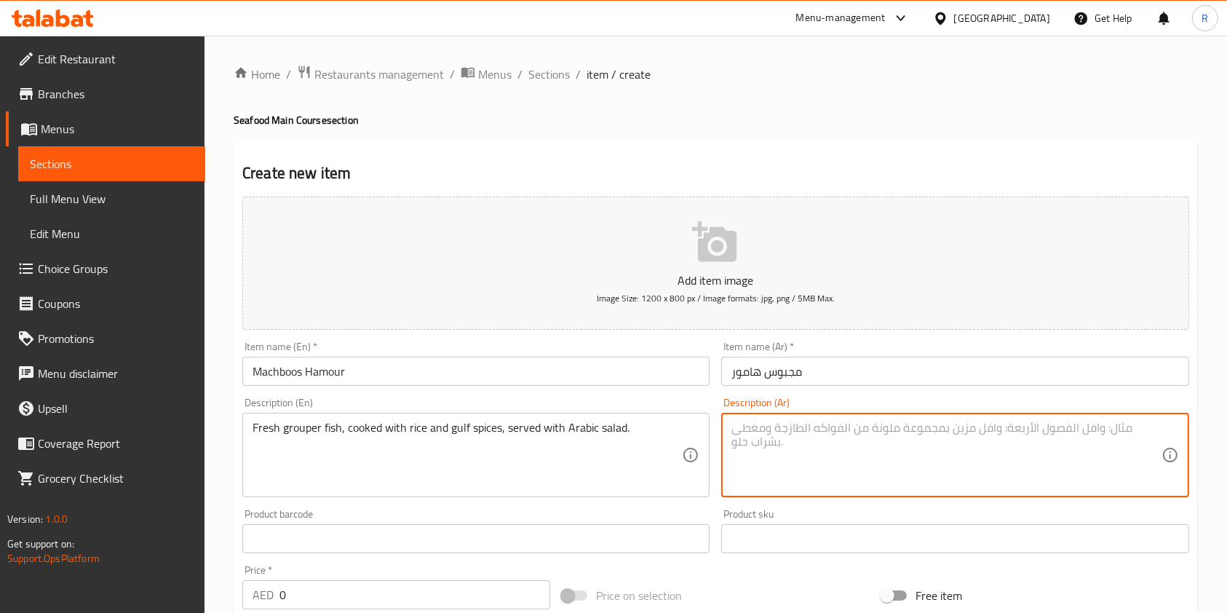
drag, startPoint x: 872, startPoint y: 458, endPoint x: 854, endPoint y: 417, distance: 45.0
click at [872, 460] on textarea at bounding box center [945, 455] width 429 height 69
paste textarea "سمك هامور طازج مطبوخ مع أرز وبهارات خليجية يقدم مع سلطة عربية."
type textarea "سمك هامور طازج مطبوخ مع أرز وبهارات خليجية يقدم مع سلطة عربية."
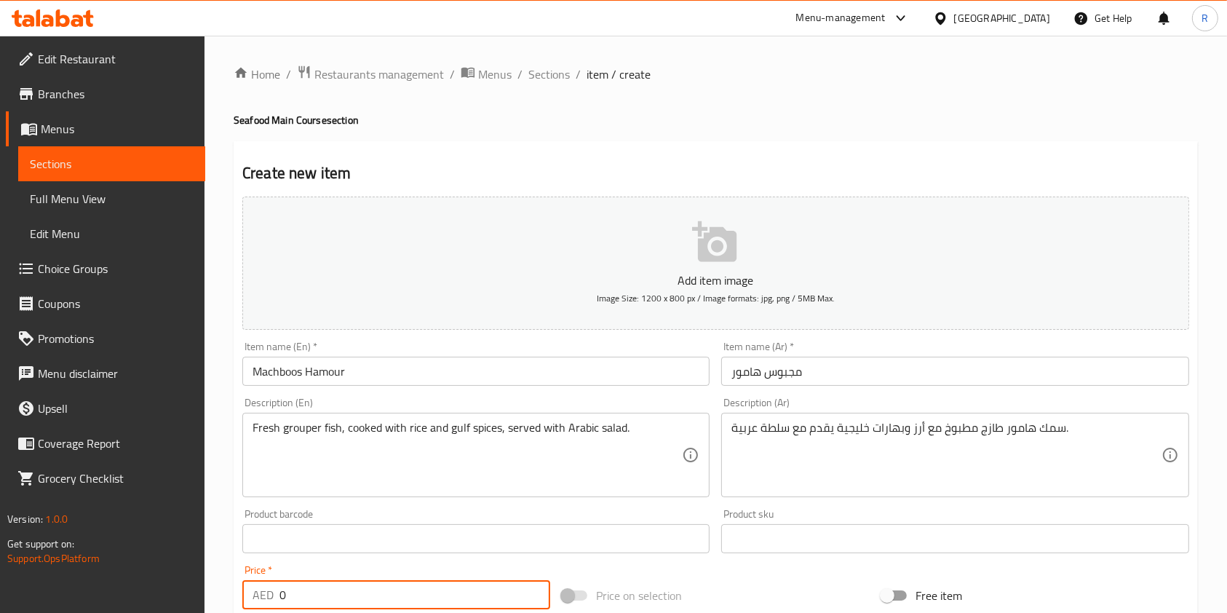
scroll to position [2, 0]
drag, startPoint x: 320, startPoint y: 601, endPoint x: 101, endPoint y: 575, distance: 220.6
click at [100, 575] on div "Edit Restaurant Branches Menus Sections Full Menu View Edit Menu Choice Groups …" at bounding box center [613, 529] width 1227 height 992
paste input "76"
type input "76"
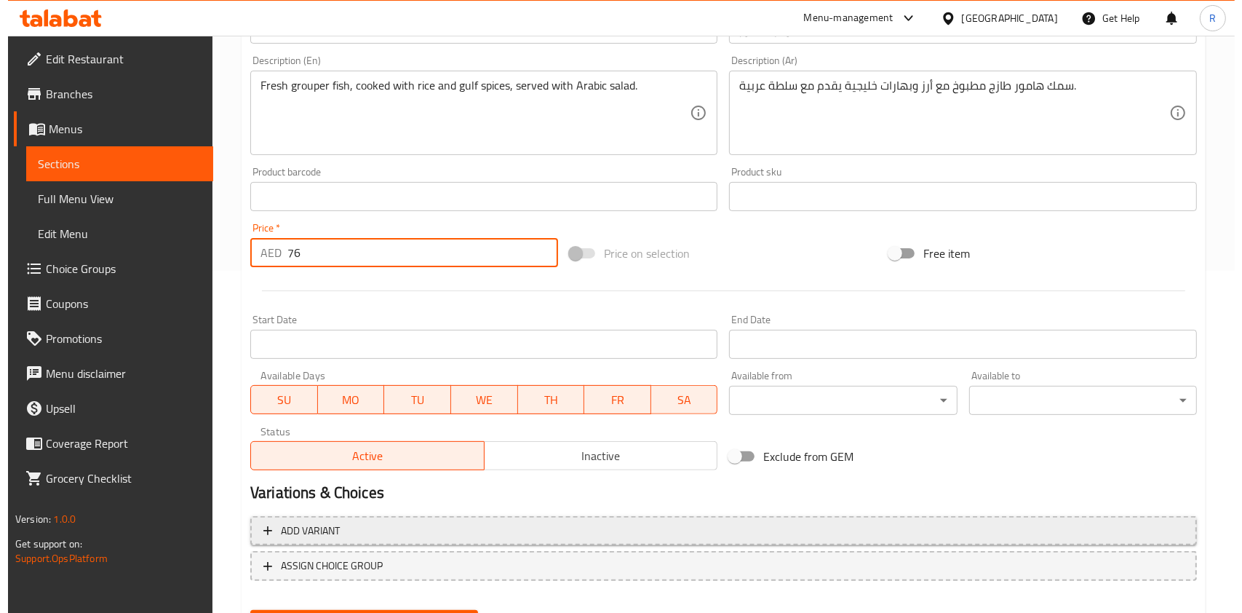
scroll to position [415, 0]
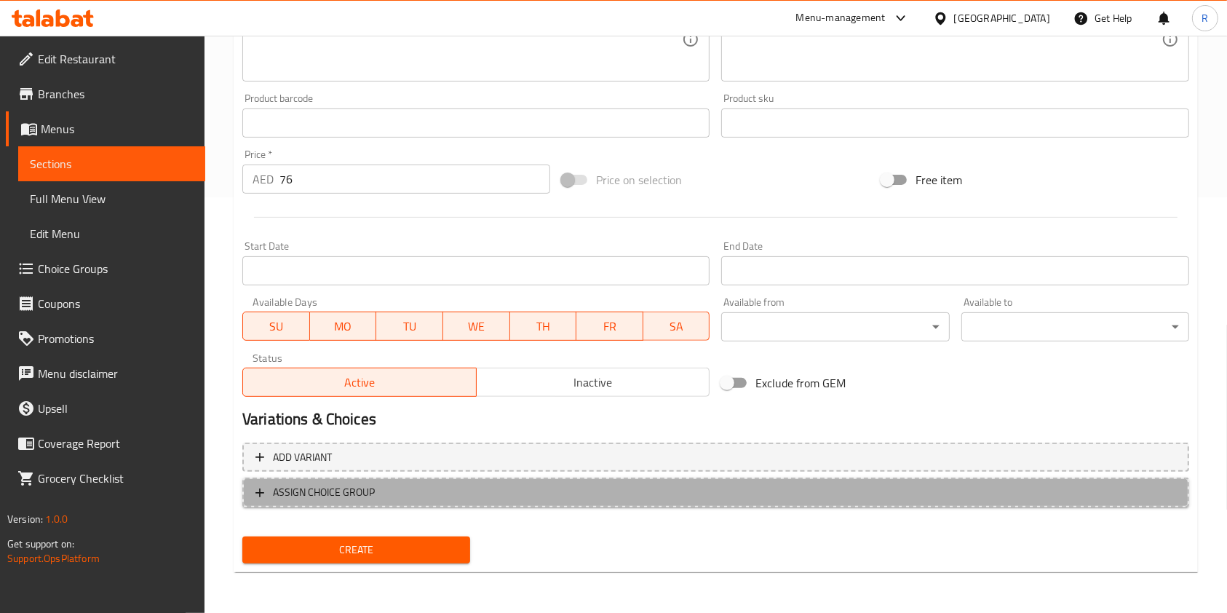
click at [374, 491] on span "ASSIGN CHOICE GROUP" at bounding box center [324, 492] width 102 height 18
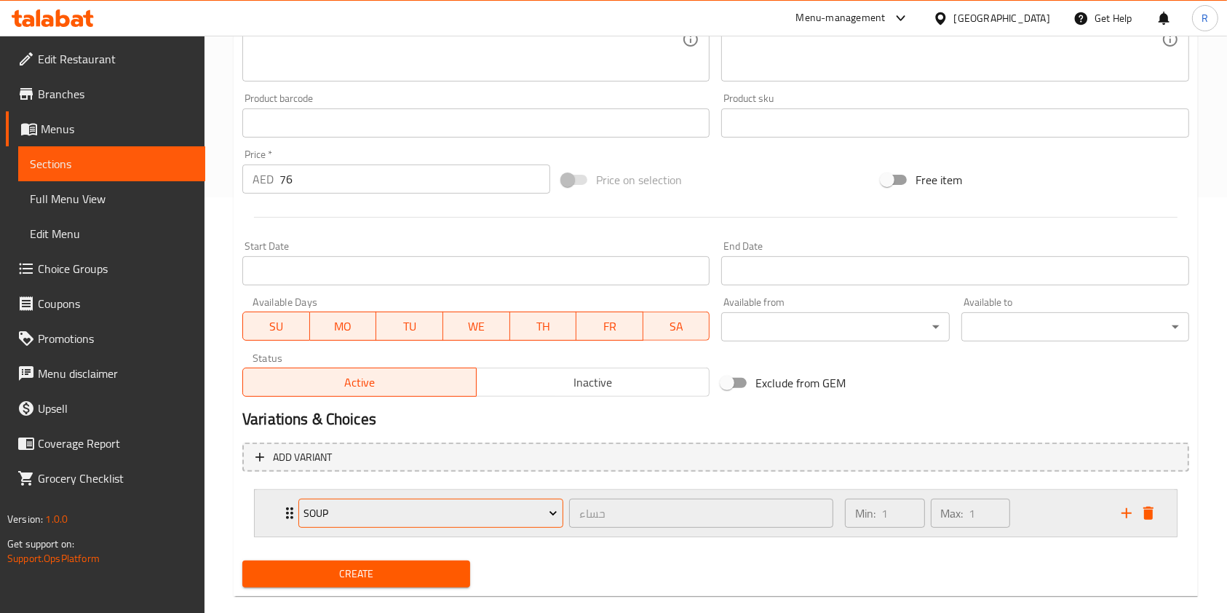
click at [375, 513] on span "Soup" at bounding box center [430, 513] width 254 height 18
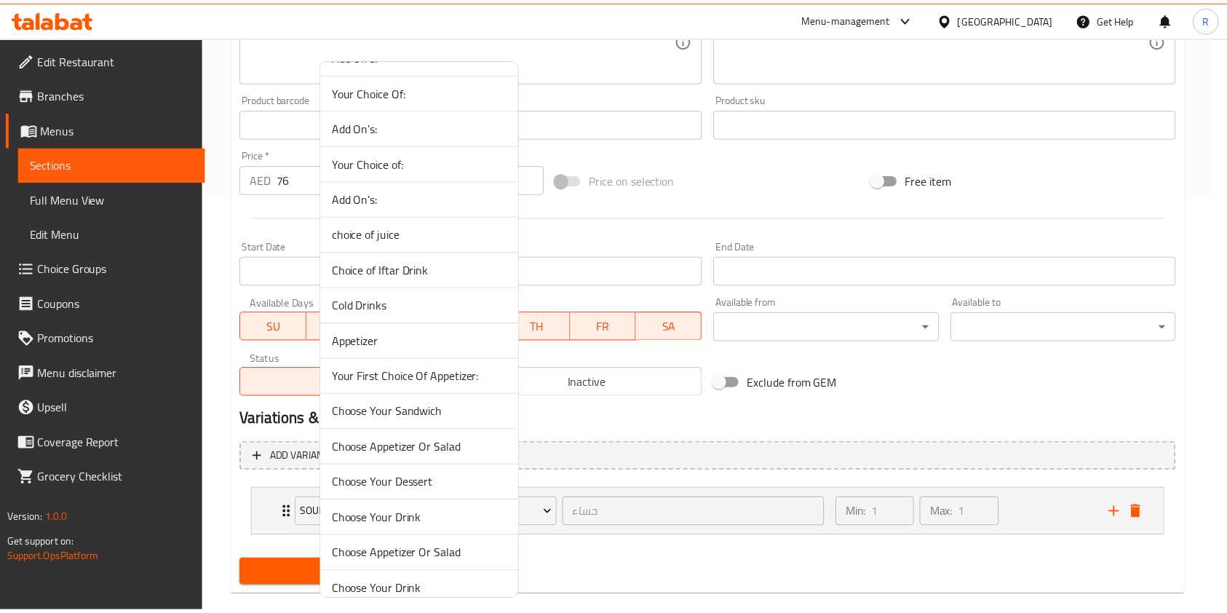
scroll to position [485, 0]
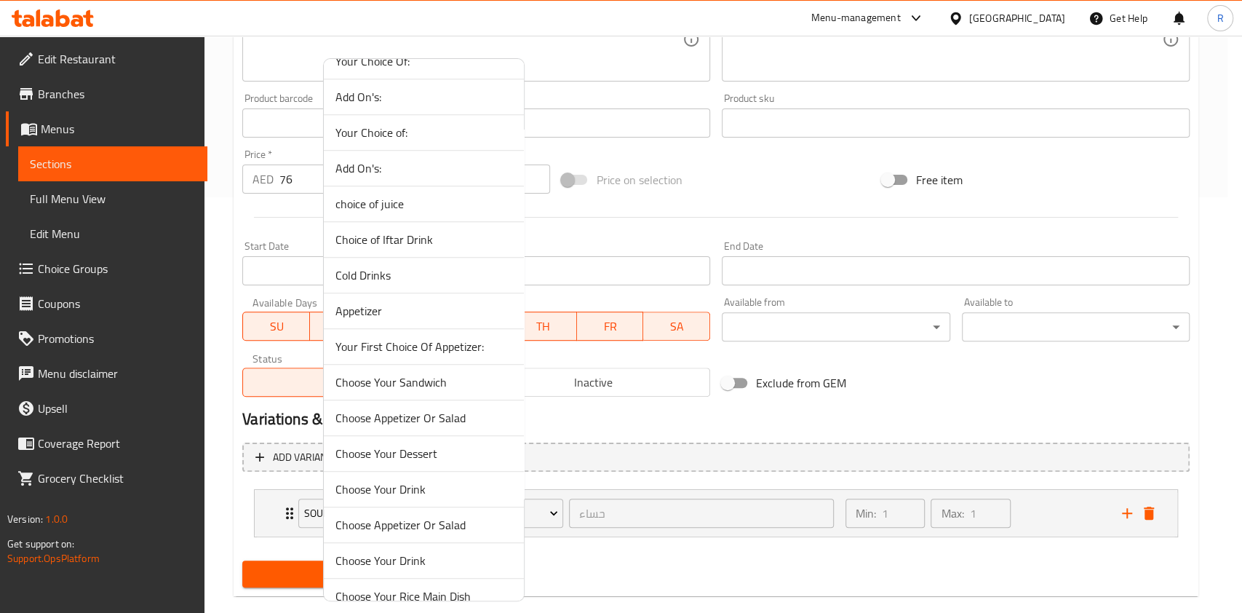
click at [416, 276] on span "Cold Drinks" at bounding box center [423, 274] width 177 height 17
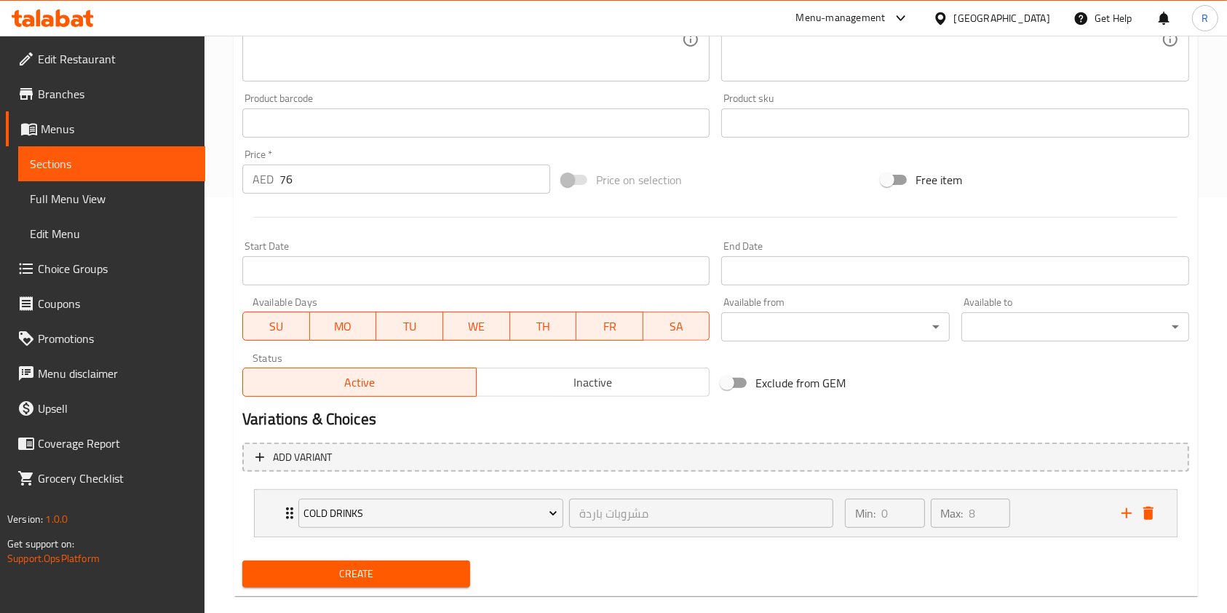
click at [369, 579] on span "Create" at bounding box center [356, 574] width 204 height 18
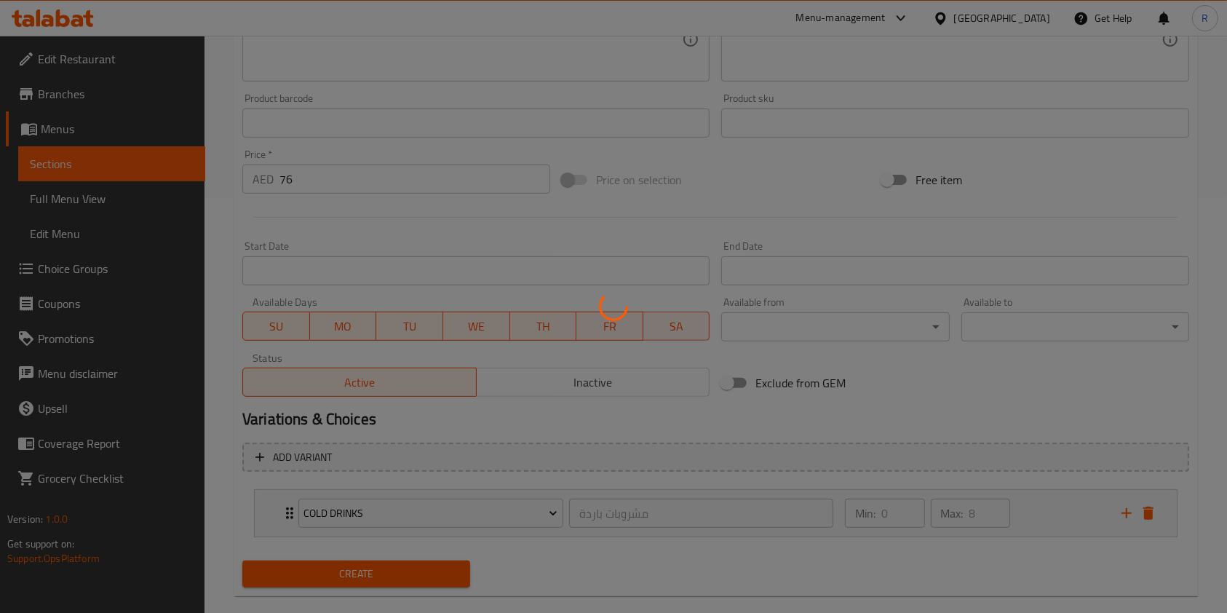
type input "0"
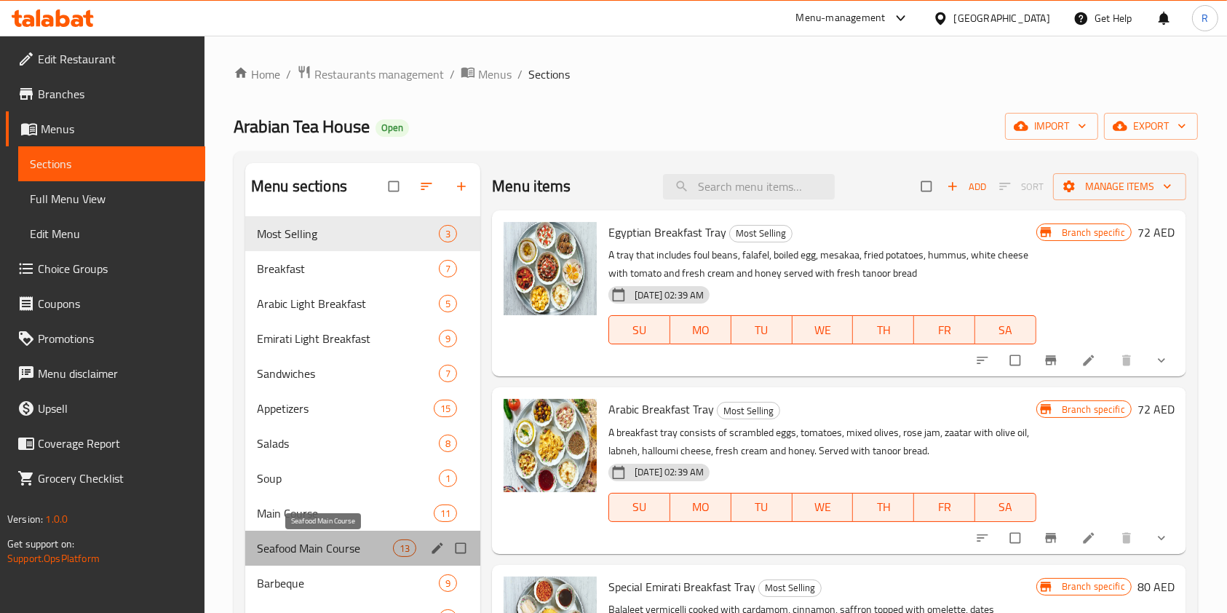
click at [319, 544] on span "Seafood Main Course" at bounding box center [325, 547] width 136 height 17
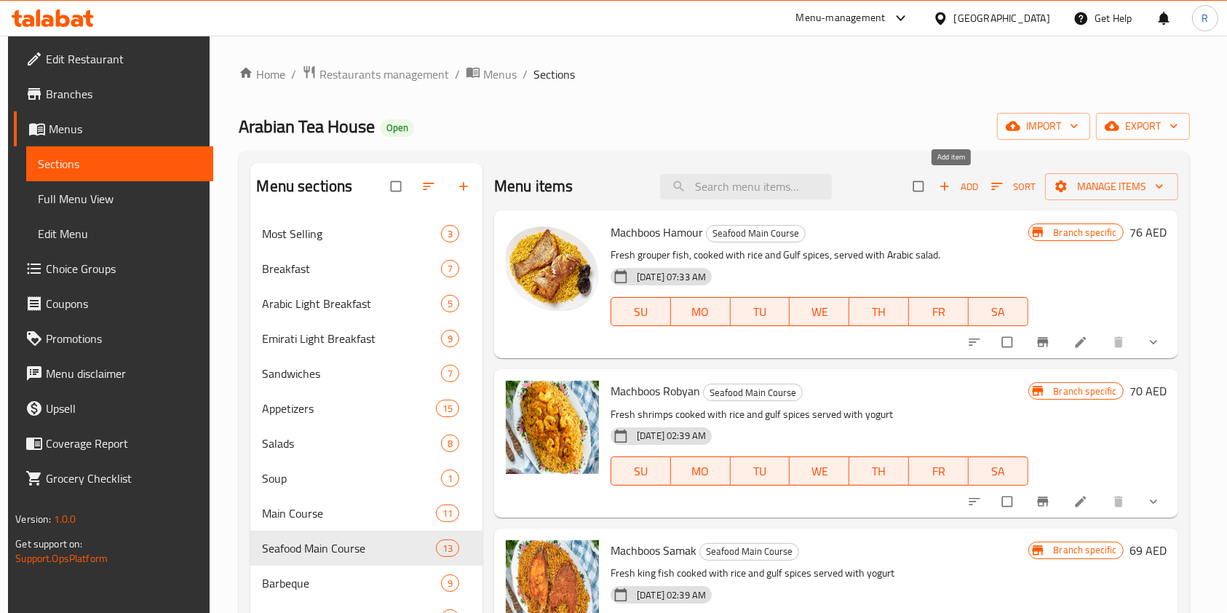
click at [958, 184] on span "Add" at bounding box center [958, 186] width 39 height 17
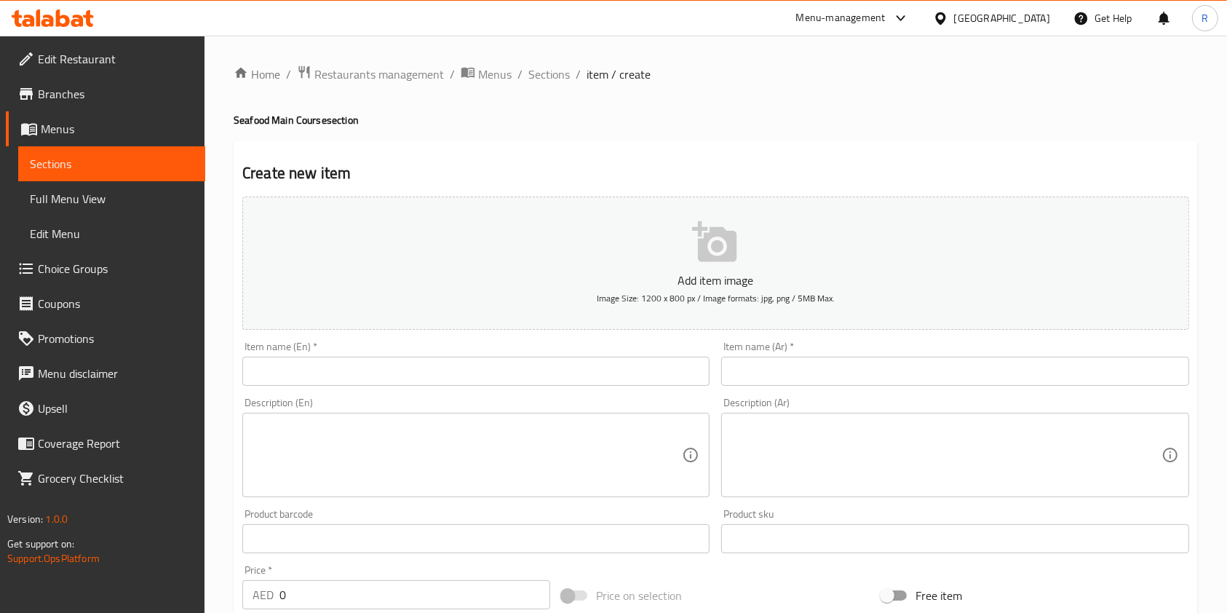
click at [426, 357] on div "Item name (En)   * Item name (En) *" at bounding box center [475, 363] width 467 height 44
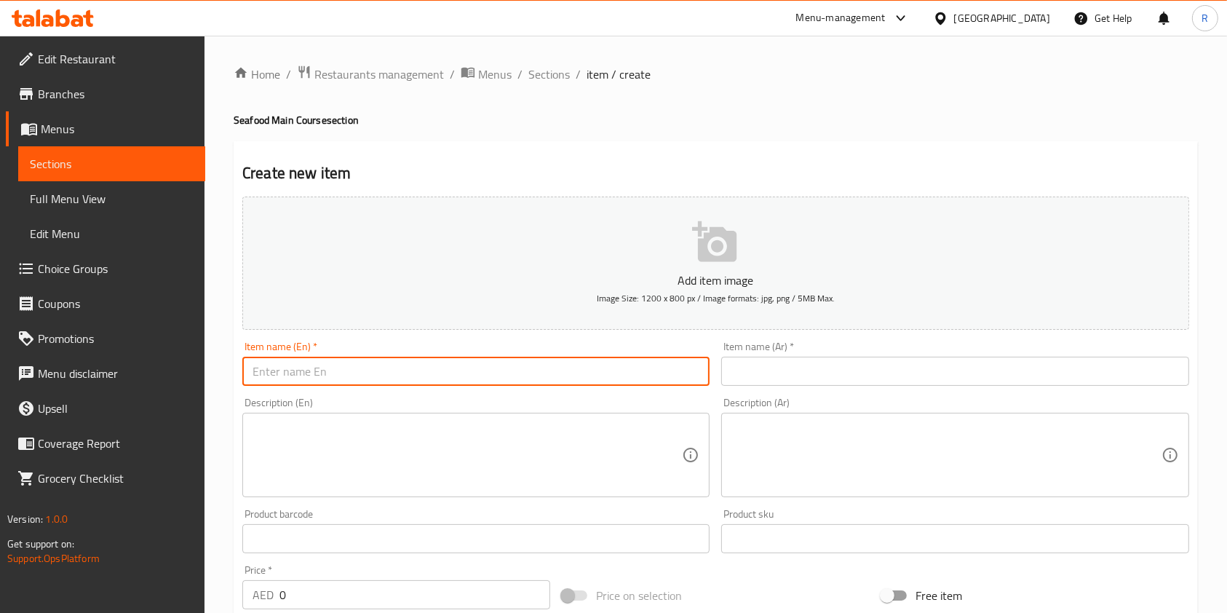
click at [431, 367] on input "text" at bounding box center [475, 371] width 467 height 29
paste input "Machboos Hamour"
type input "Machboos Hamour"
drag, startPoint x: 961, startPoint y: 381, endPoint x: 935, endPoint y: 386, distance: 26.8
click at [961, 381] on input "text" at bounding box center [954, 371] width 467 height 29
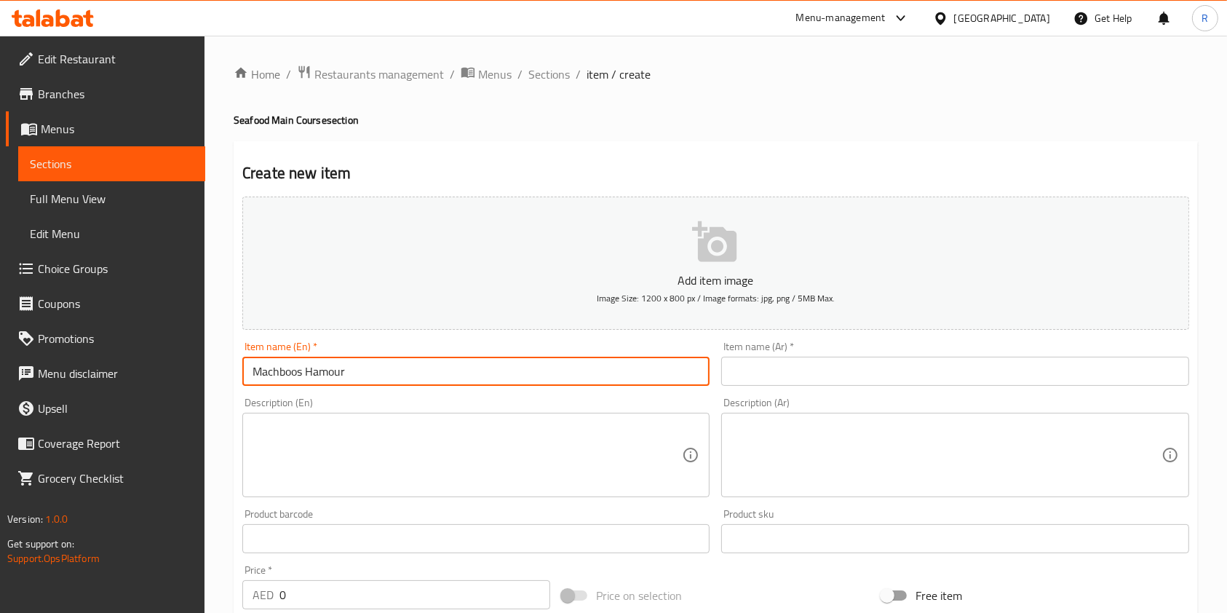
paste input "مجبوس هامور"
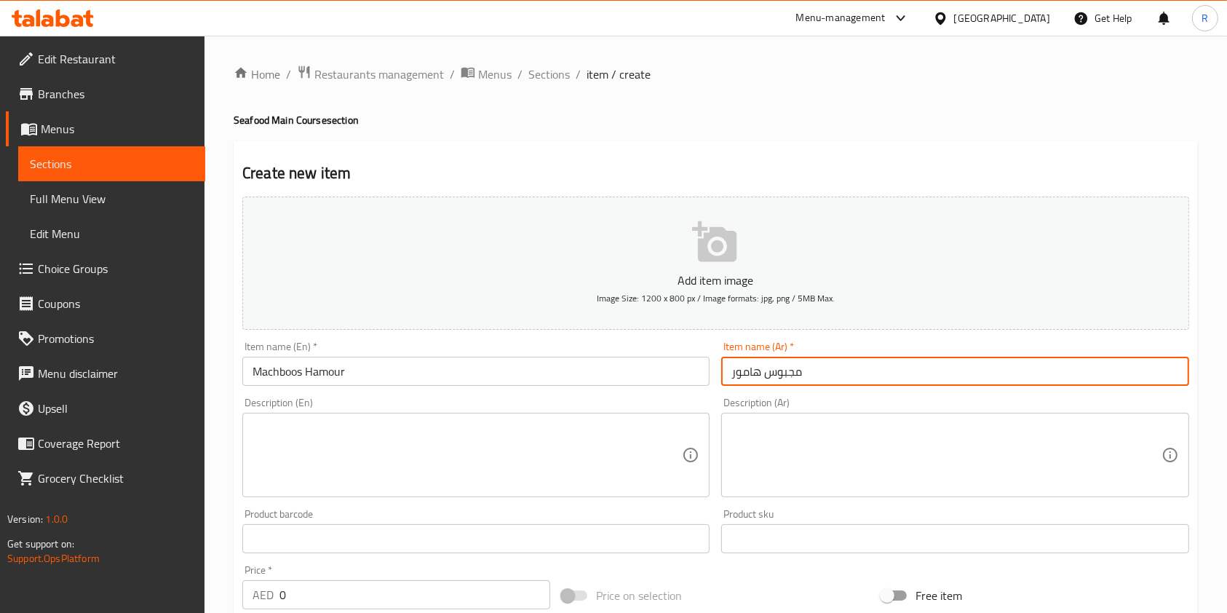
type input "مجبوس هامور"
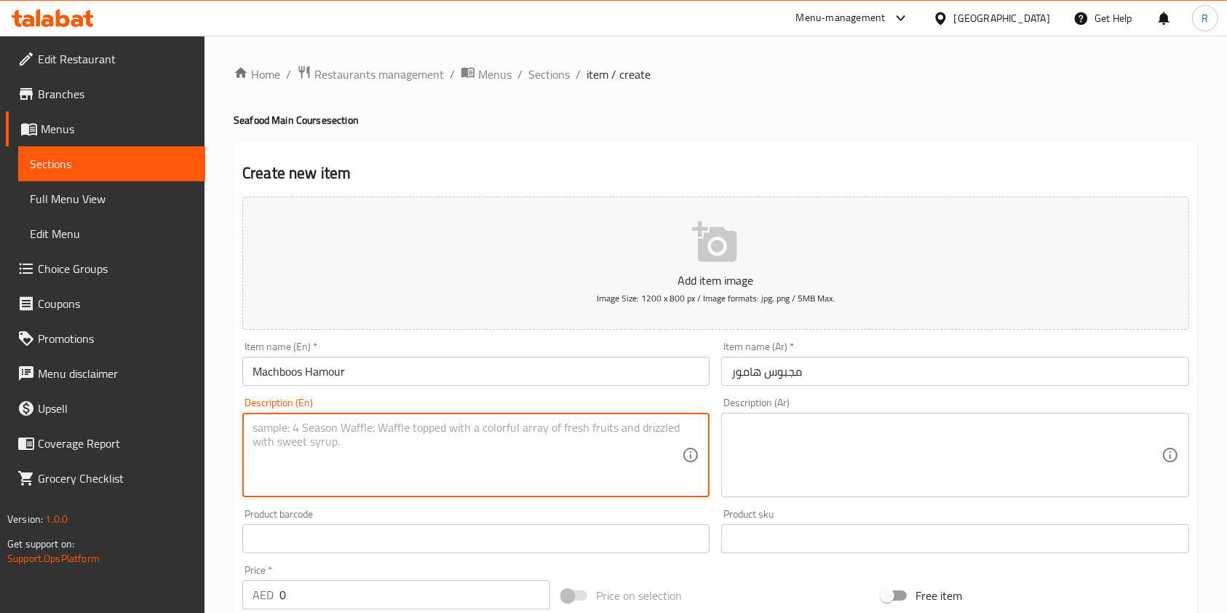
click at [578, 459] on textarea at bounding box center [466, 455] width 429 height 69
paste textarea "Fresh grouper fish, cooked with rice and gulf spices, served with Arabic salad."
type textarea "Fresh grouper fish, cooked with rice and gulf spices, served with Arabic salad."
drag, startPoint x: 844, startPoint y: 459, endPoint x: 837, endPoint y: 464, distance: 8.9
click at [844, 462] on textarea at bounding box center [945, 455] width 429 height 69
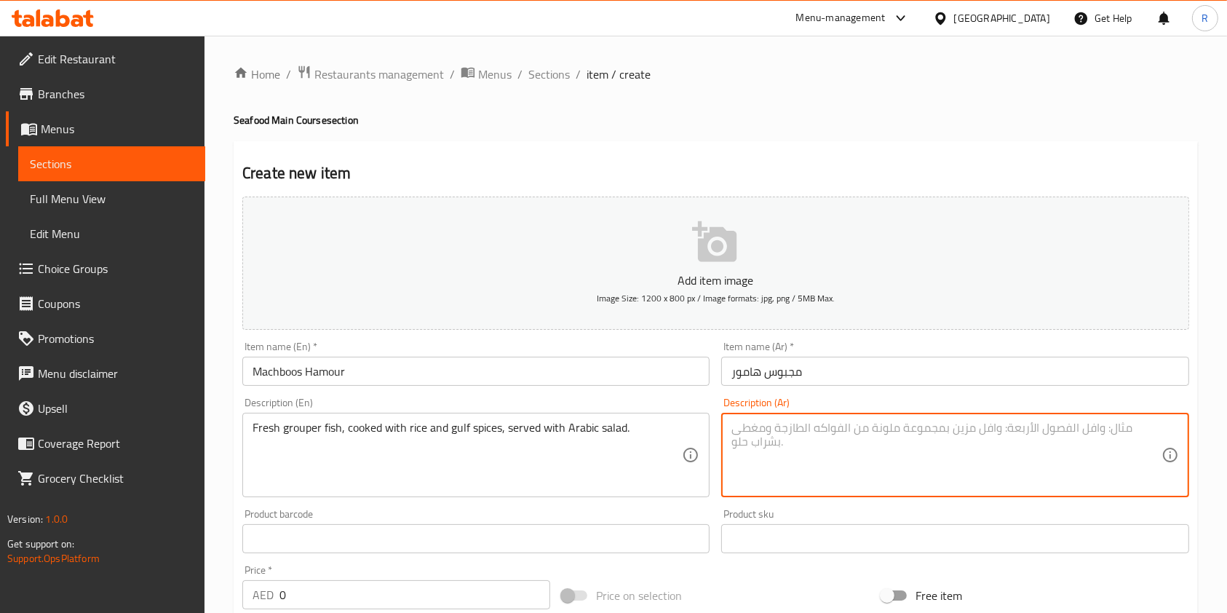
paste textarea "سمك هامور طازج مطبوخ مع أرز وبهارات خليجية يقدم مع سلطة عربية."
type textarea "سمك هامور طازج مطبوخ مع أرز وبهارات خليجية يقدم مع سلطة عربية."
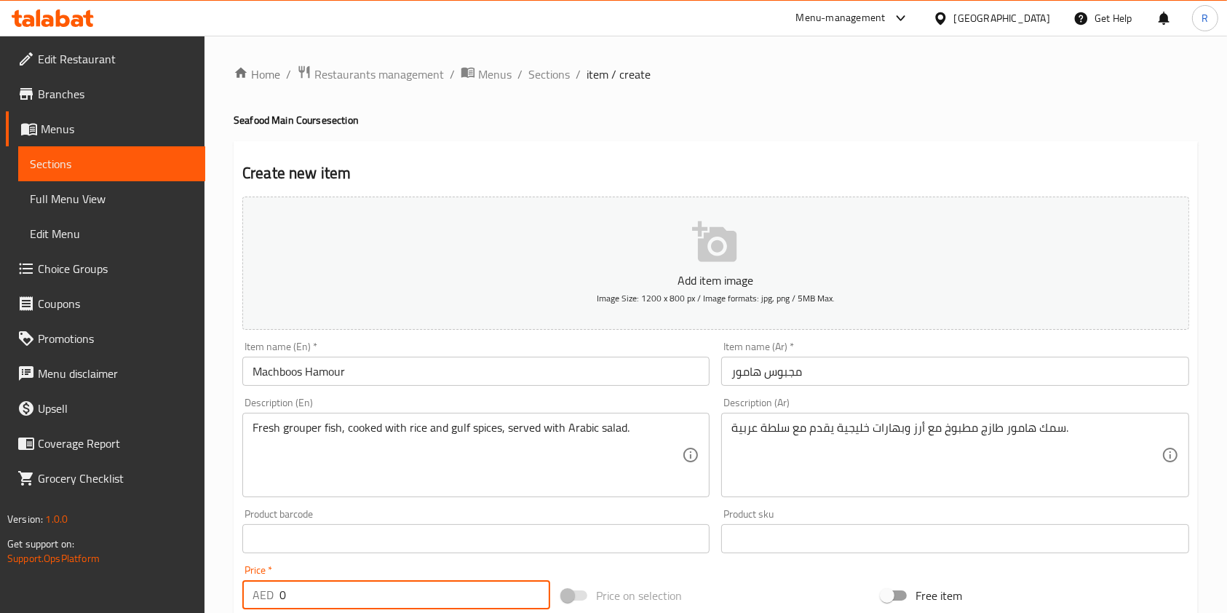
drag, startPoint x: 325, startPoint y: 602, endPoint x: 127, endPoint y: 570, distance: 199.6
click at [127, 570] on div "Edit Restaurant Branches Menus Sections Full Menu View Edit Menu Choice Groups …" at bounding box center [613, 532] width 1227 height 992
paste input "76"
type input "76"
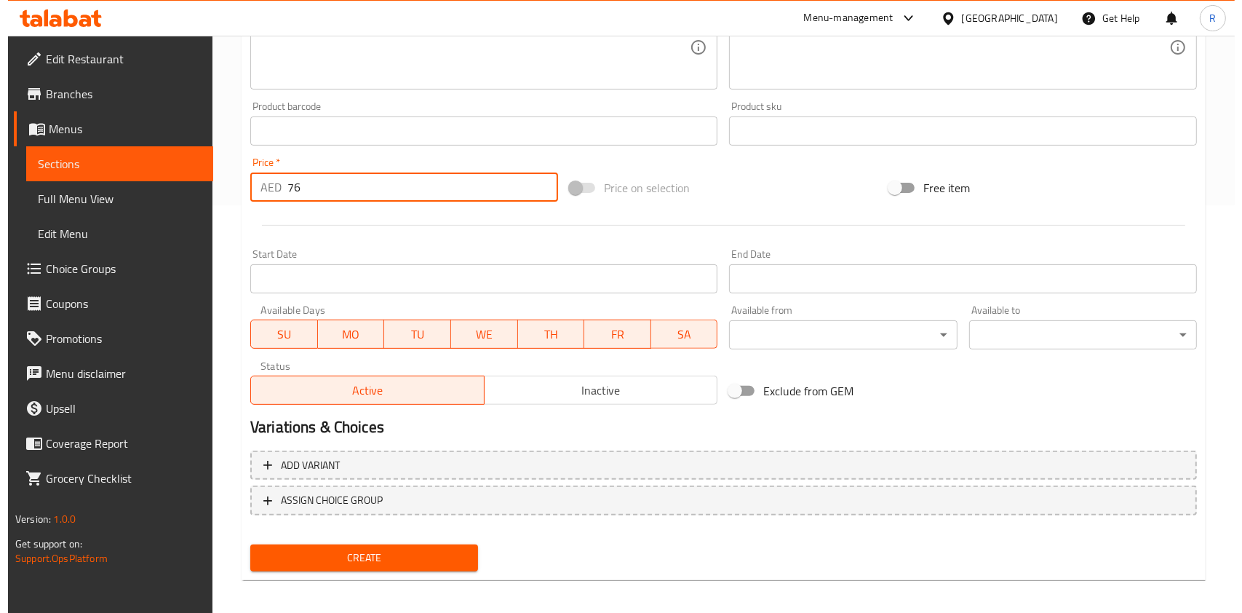
scroll to position [415, 0]
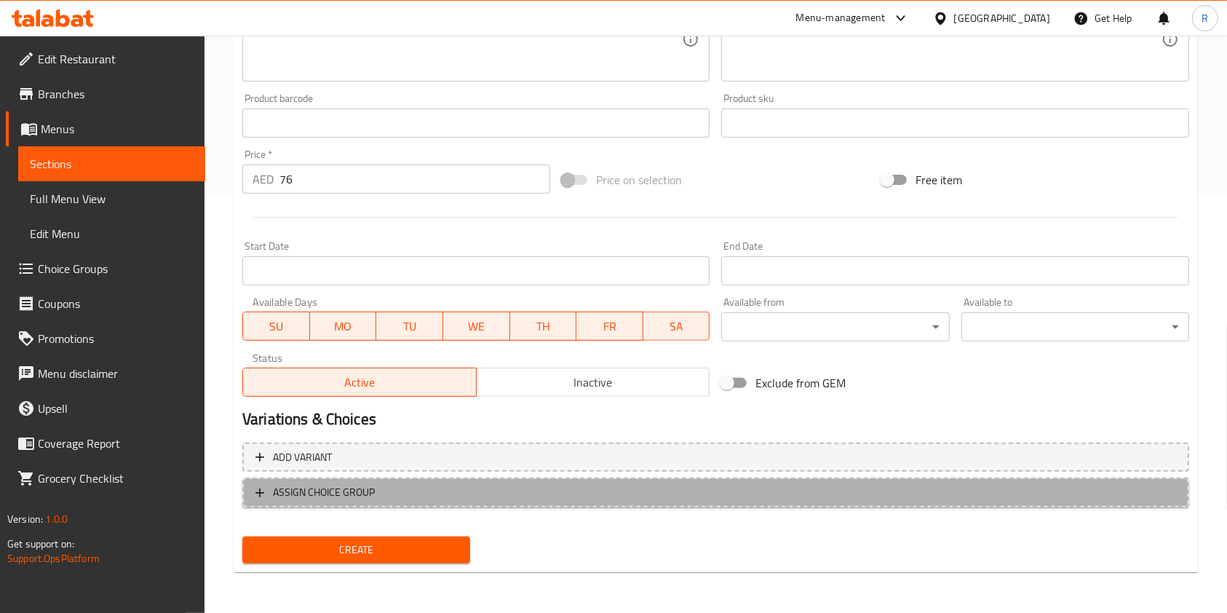
click at [351, 498] on span "ASSIGN CHOICE GROUP" at bounding box center [324, 492] width 102 height 18
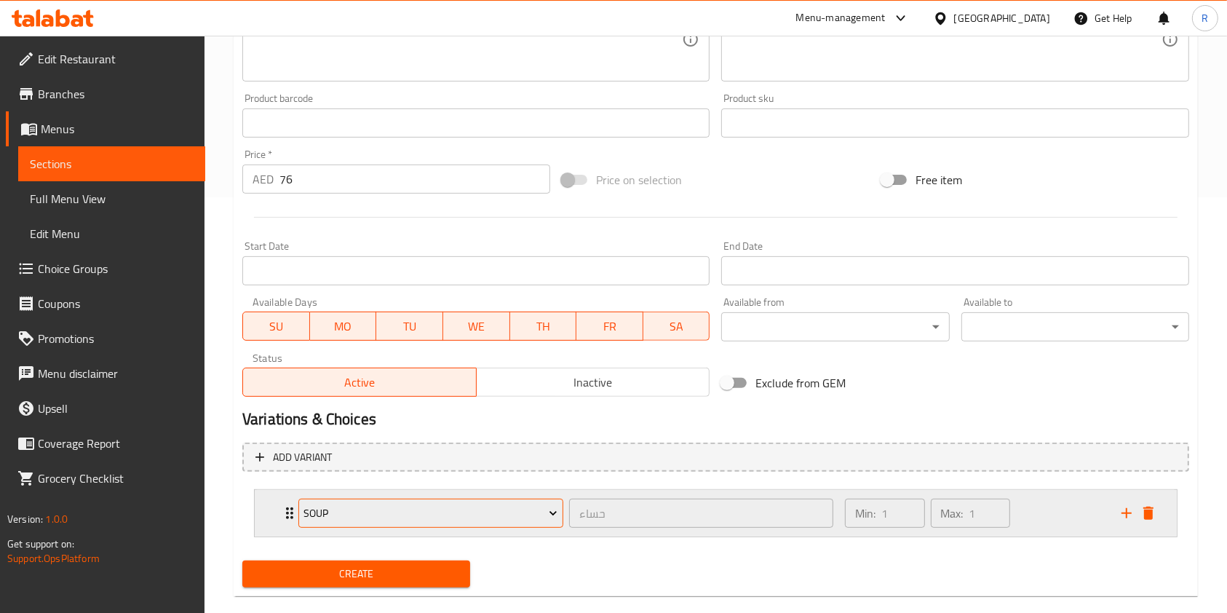
click at [381, 504] on span "Soup" at bounding box center [430, 513] width 254 height 18
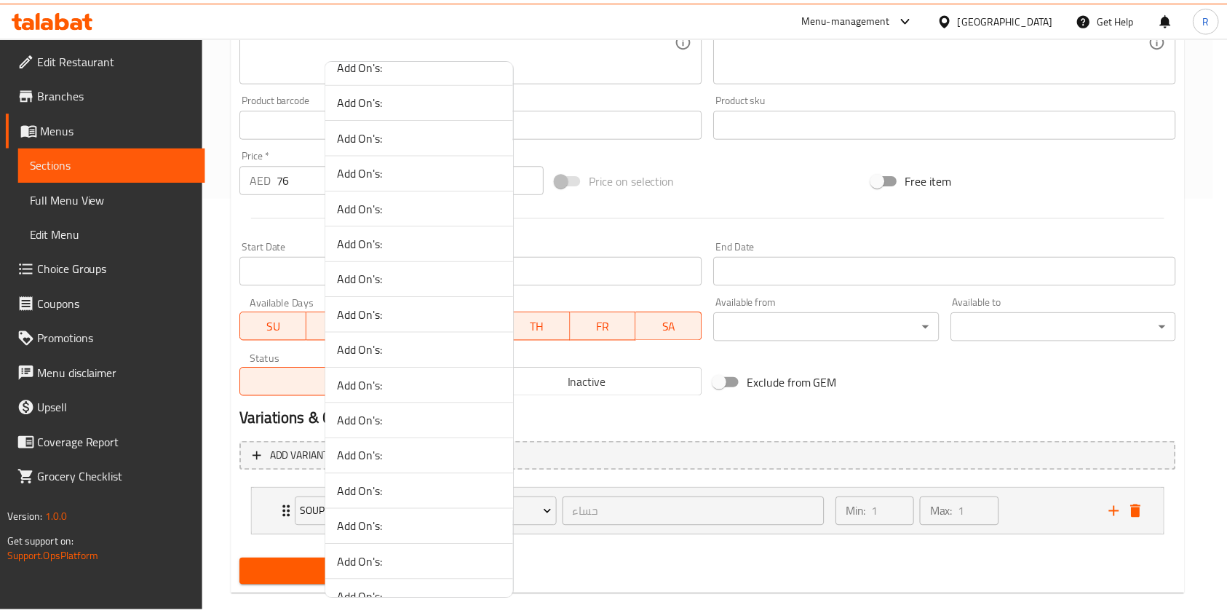
scroll to position [2137, 0]
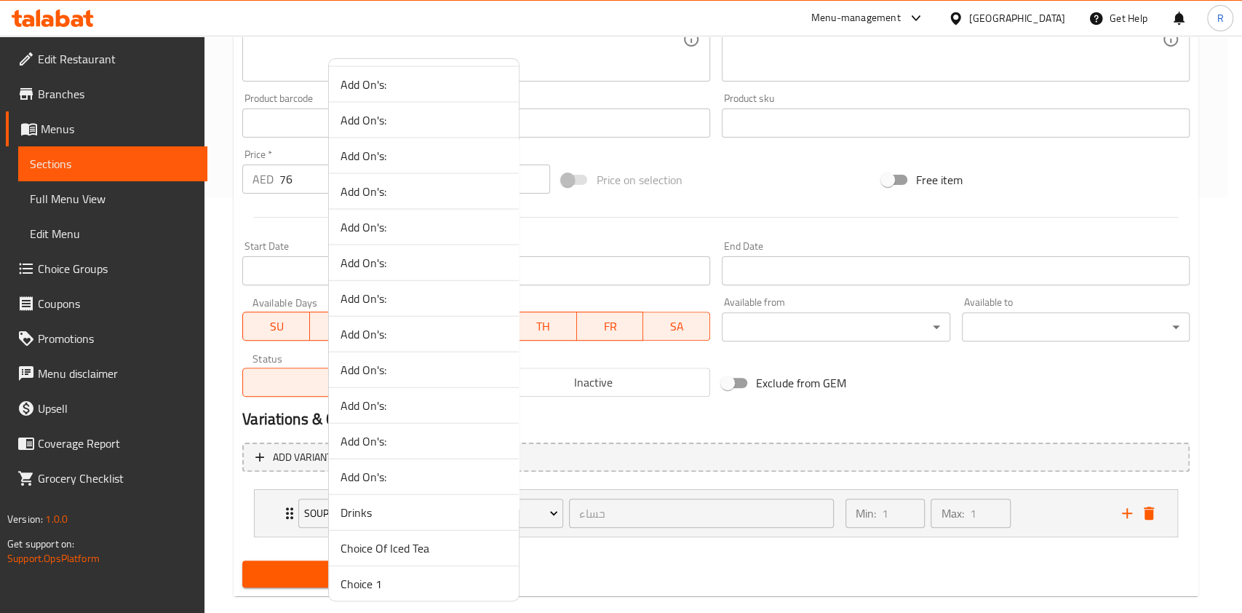
click at [676, 560] on div at bounding box center [621, 306] width 1242 height 613
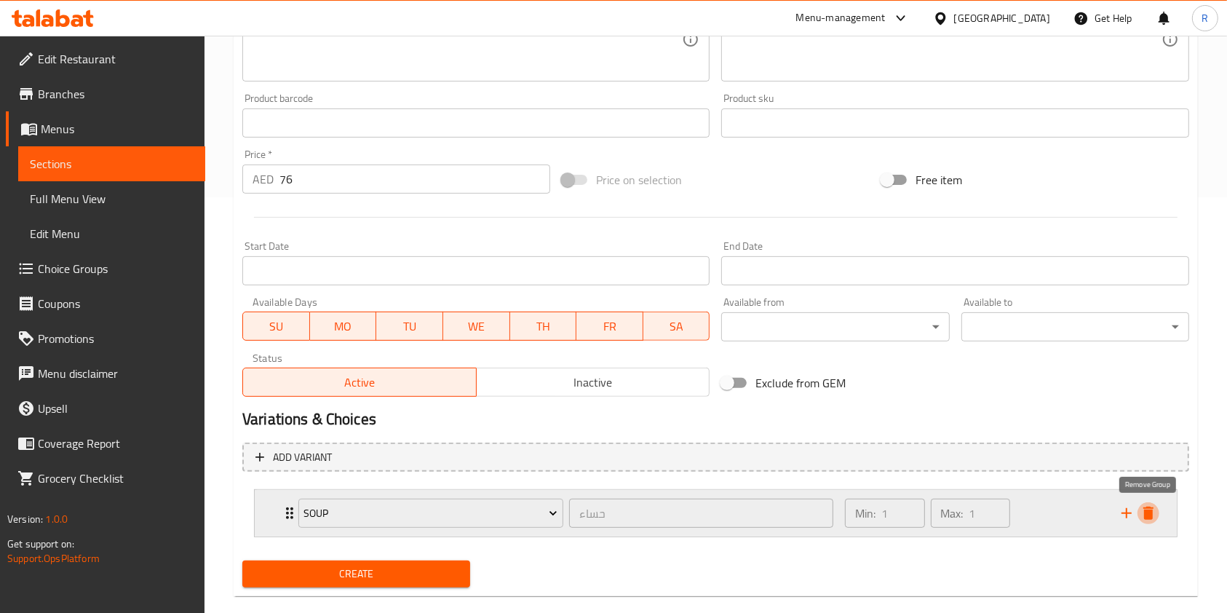
click at [1149, 515] on icon "delete" at bounding box center [1148, 512] width 10 height 13
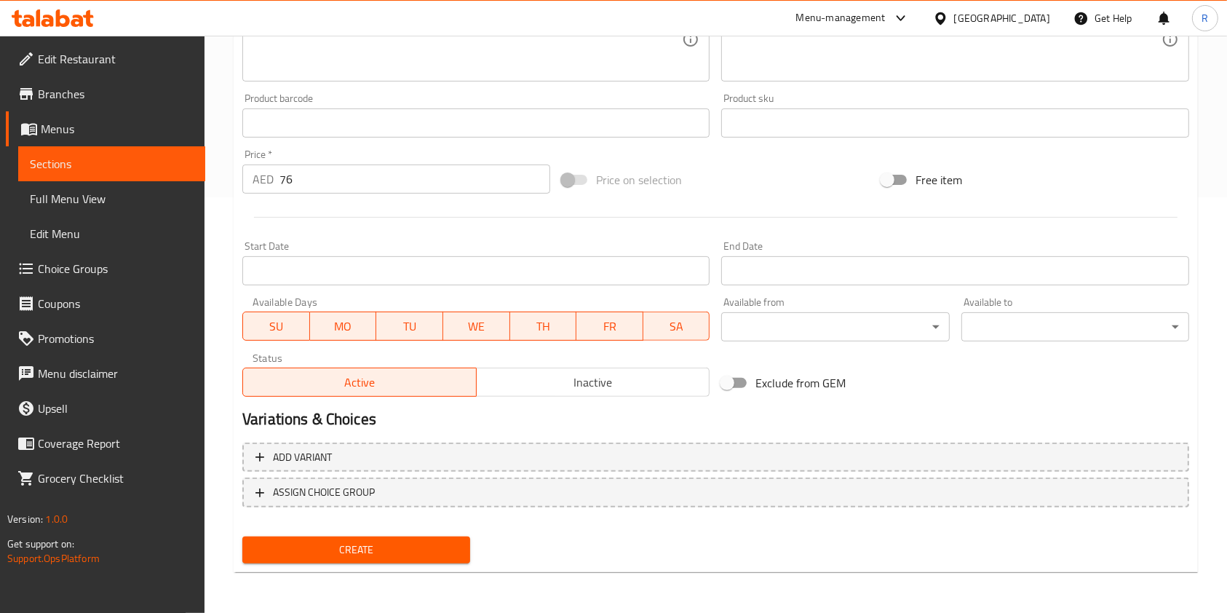
drag, startPoint x: 370, startPoint y: 550, endPoint x: 425, endPoint y: 573, distance: 59.3
click at [369, 550] on span "Create" at bounding box center [356, 550] width 204 height 18
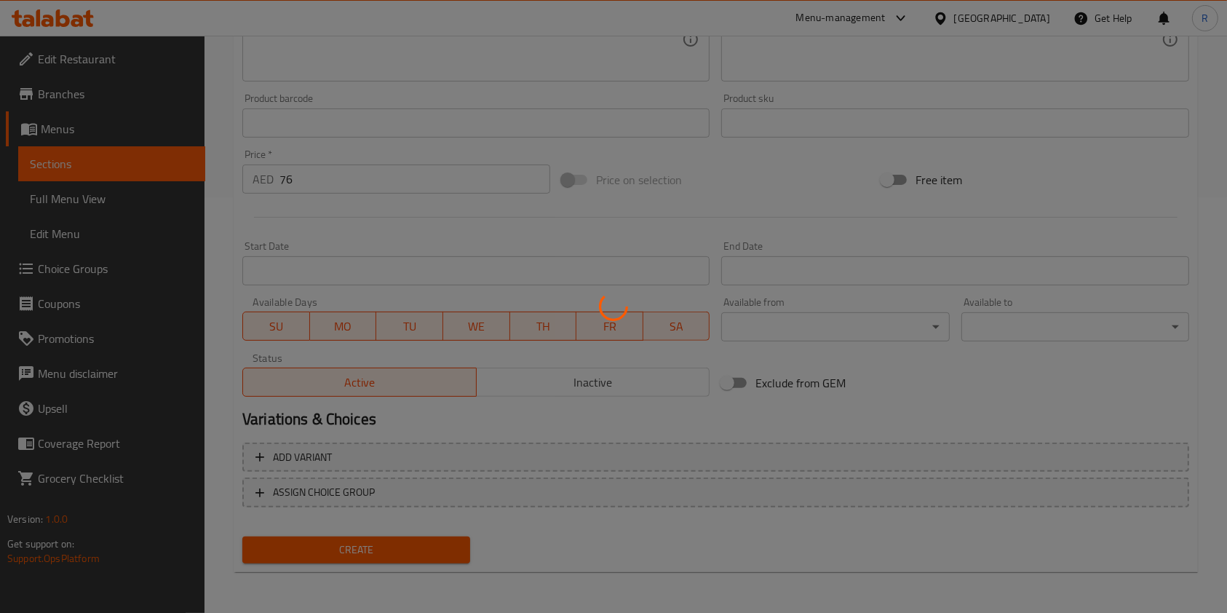
type input "0"
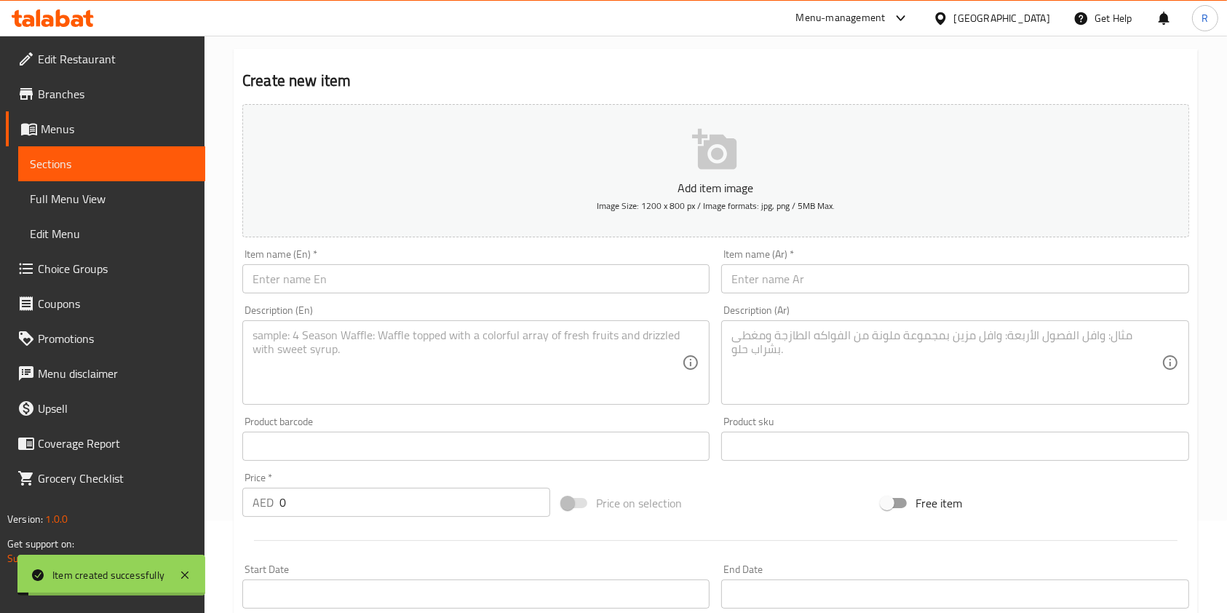
scroll to position [0, 0]
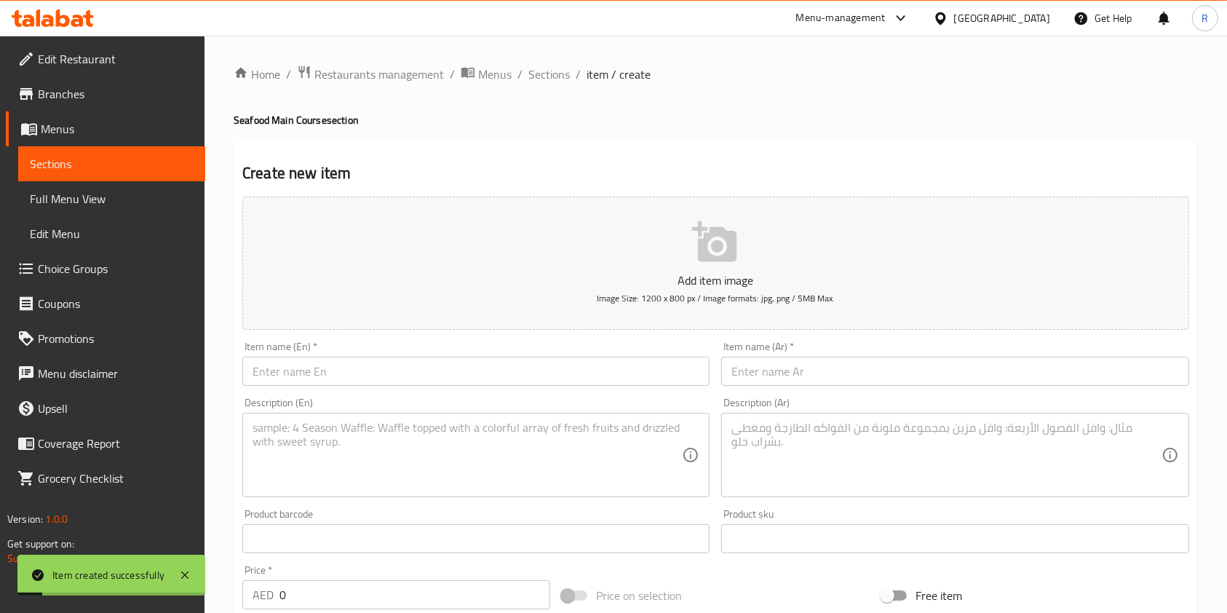
drag, startPoint x: 538, startPoint y: 73, endPoint x: 581, endPoint y: 87, distance: 44.6
click at [538, 73] on span "Sections" at bounding box center [548, 73] width 41 height 17
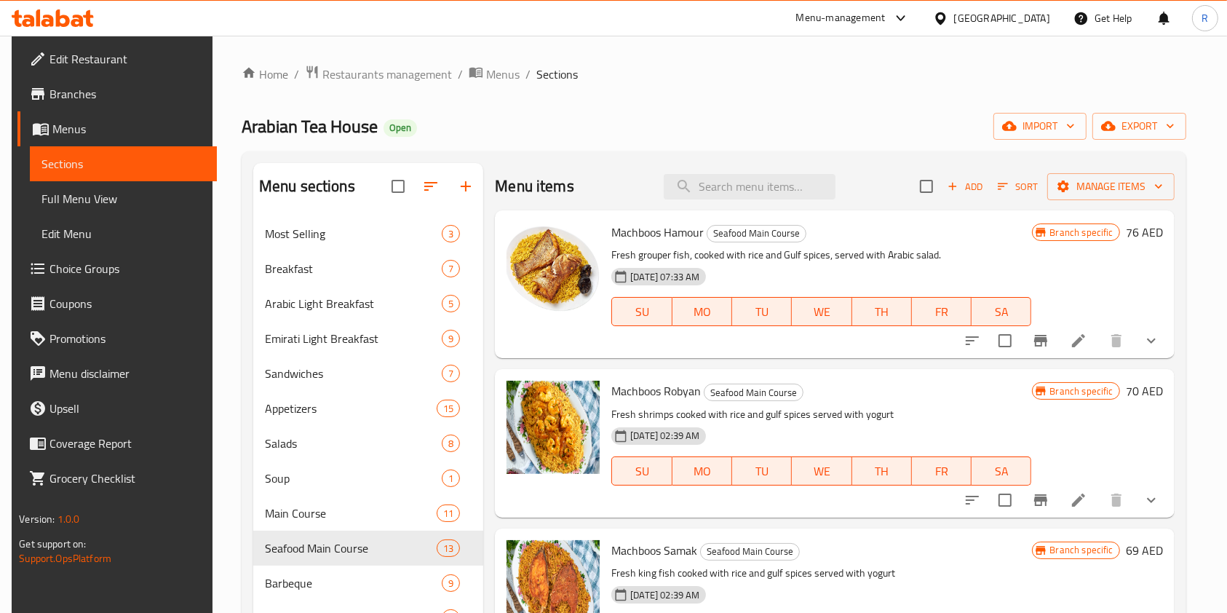
click at [614, 231] on span "Machboos Hamour" at bounding box center [657, 232] width 92 height 22
drag, startPoint x: 608, startPoint y: 231, endPoint x: 699, endPoint y: 224, distance: 91.9
click at [699, 224] on div "Machboos Hamour Seafood Main Course Fresh grouper fish, cooked with rice and Gu…" at bounding box center [820, 284] width 431 height 136
copy span "Machboos Hamour"
drag, startPoint x: 739, startPoint y: 188, endPoint x: 742, endPoint y: 171, distance: 17.1
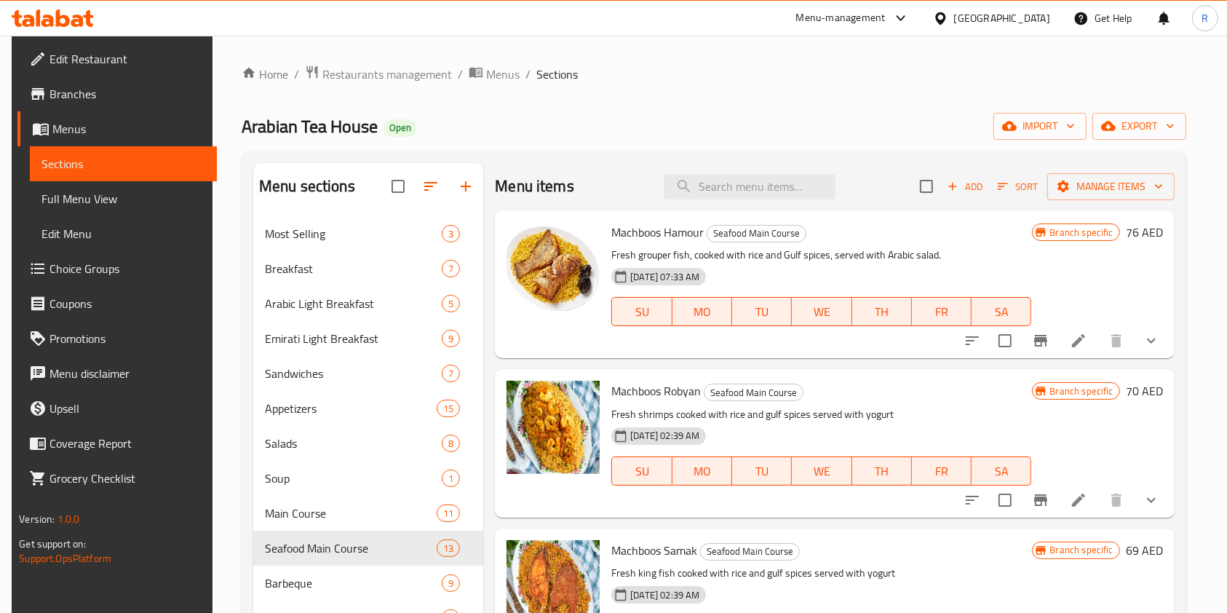
click at [739, 186] on input "search" at bounding box center [750, 186] width 172 height 25
paste input "Machboos Hamour"
type input "Machboos Hamour"
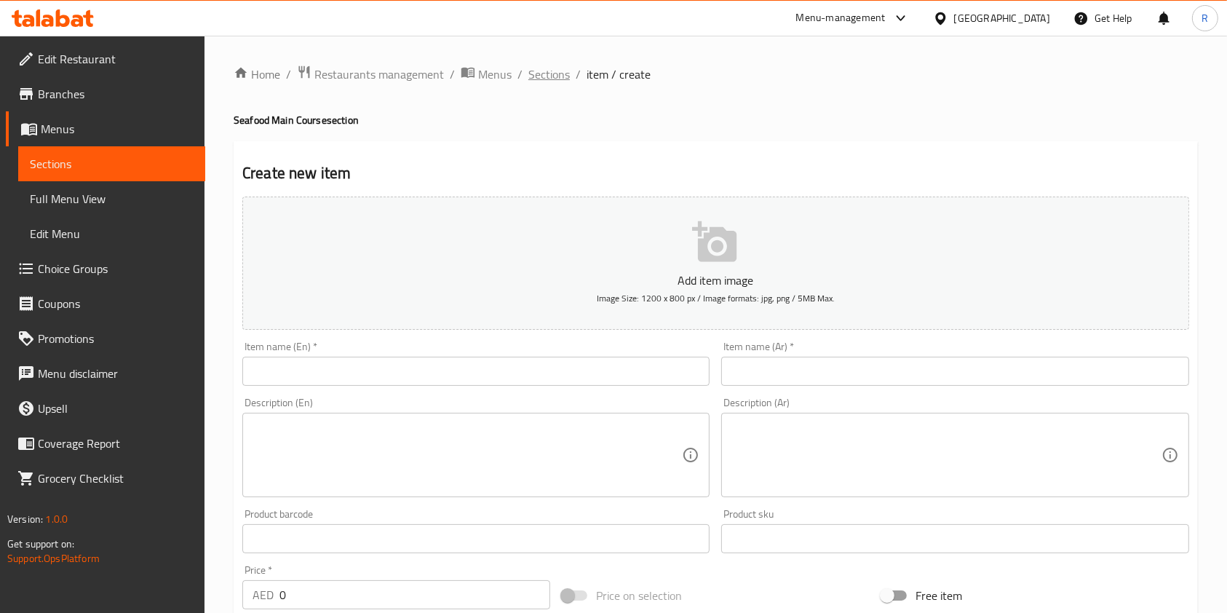
click at [538, 79] on span "Sections" at bounding box center [548, 73] width 41 height 17
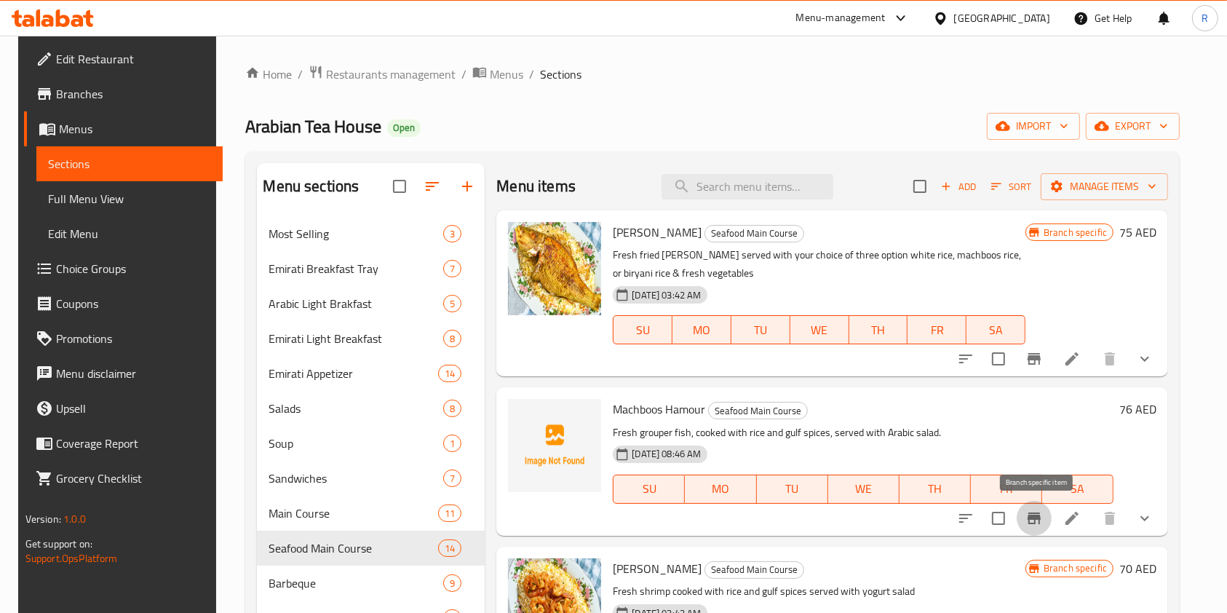
click at [1030, 513] on icon "Branch-specific-item" at bounding box center [1033, 517] width 17 height 17
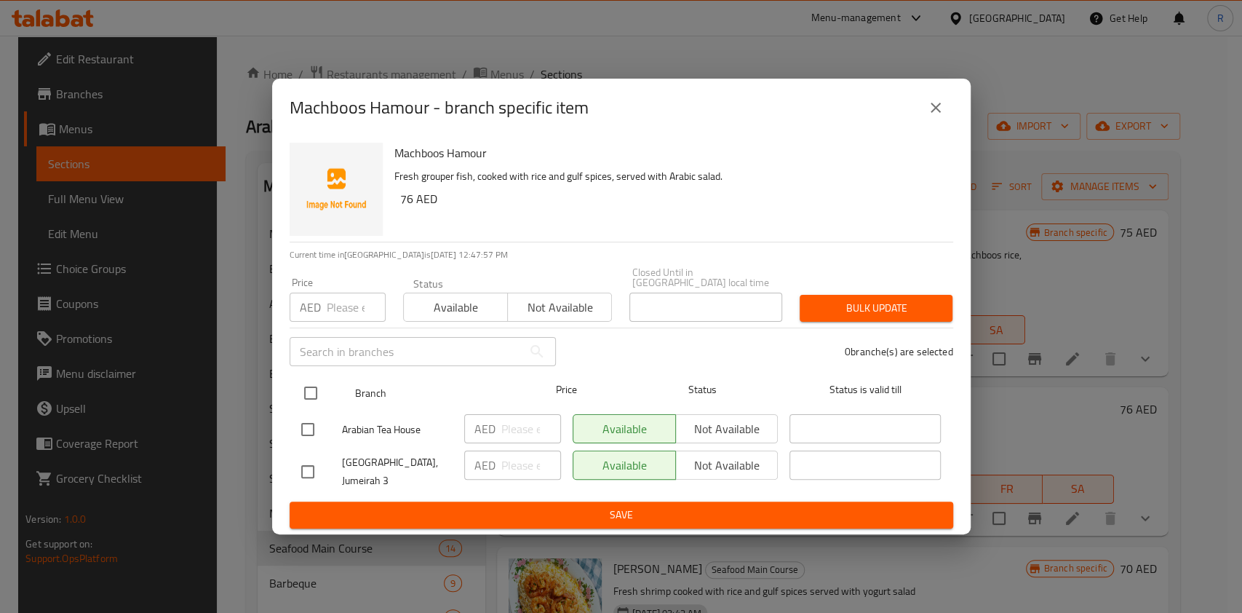
click at [312, 392] on input "checkbox" at bounding box center [310, 393] width 31 height 31
checkbox input "true"
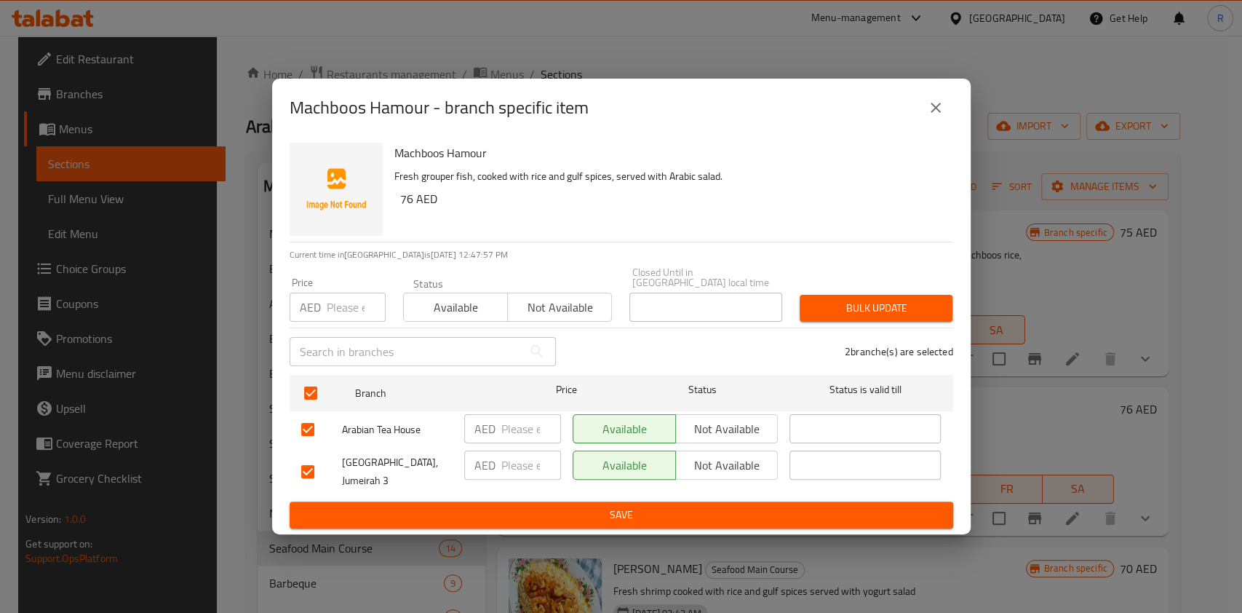
drag, startPoint x: 719, startPoint y: 428, endPoint x: 723, endPoint y: 440, distance: 12.9
click at [719, 429] on span "Not available" at bounding box center [727, 428] width 91 height 21
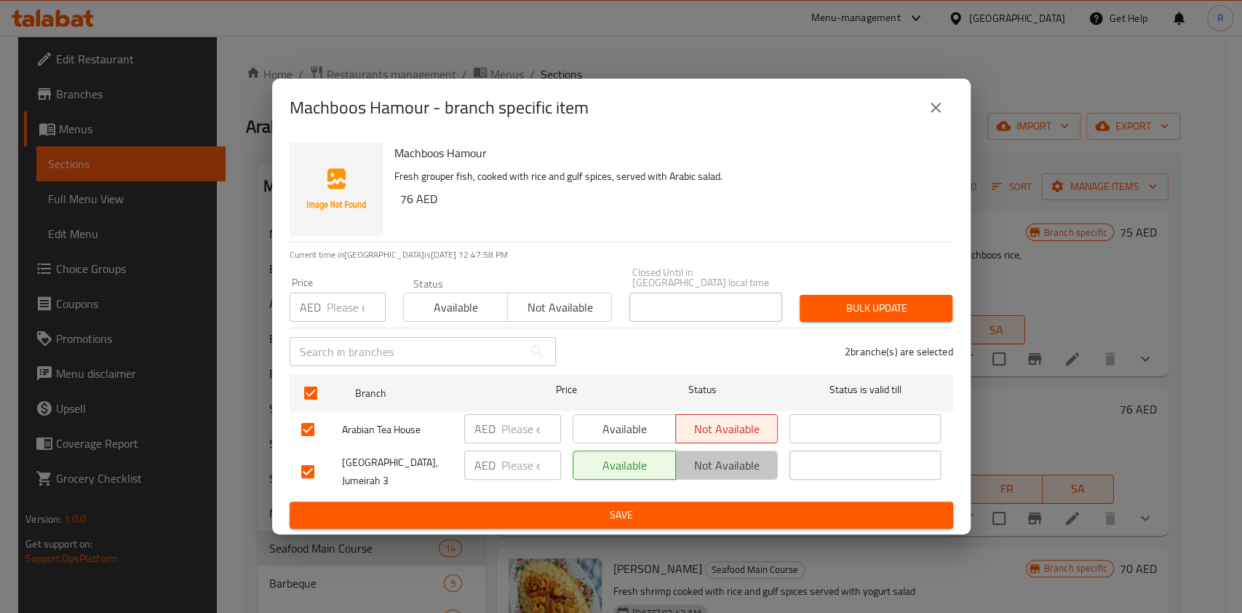
click at [715, 467] on span "Not available" at bounding box center [727, 465] width 91 height 21
click at [693, 513] on span "Save" at bounding box center [621, 515] width 640 height 18
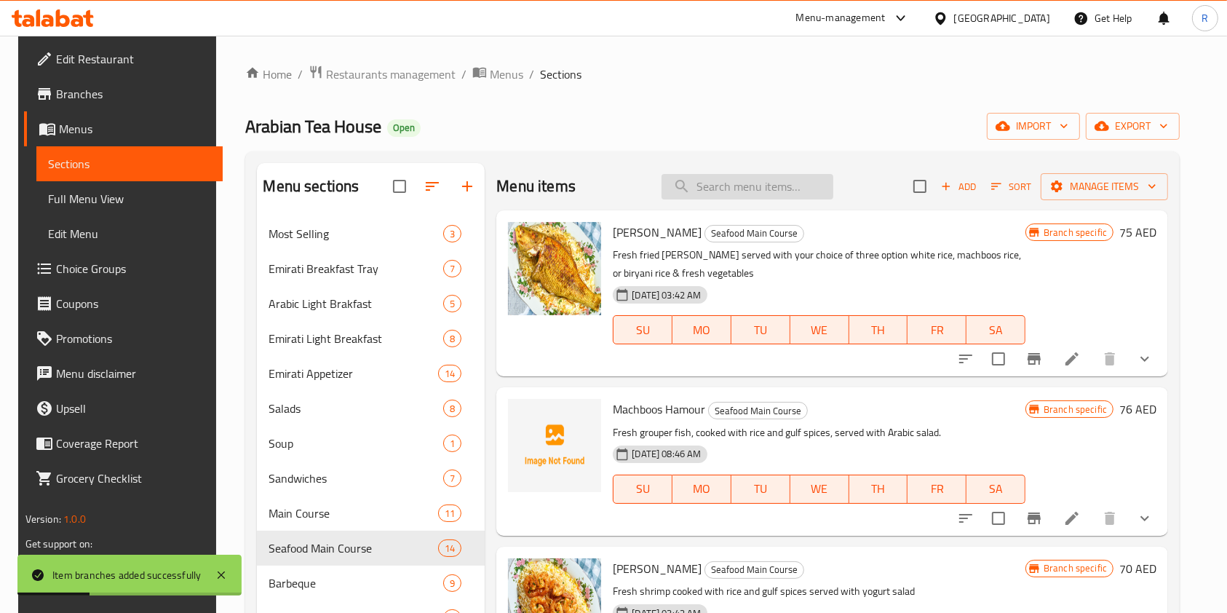
click at [768, 187] on input "search" at bounding box center [747, 186] width 172 height 25
paste input "Machboos Hamour"
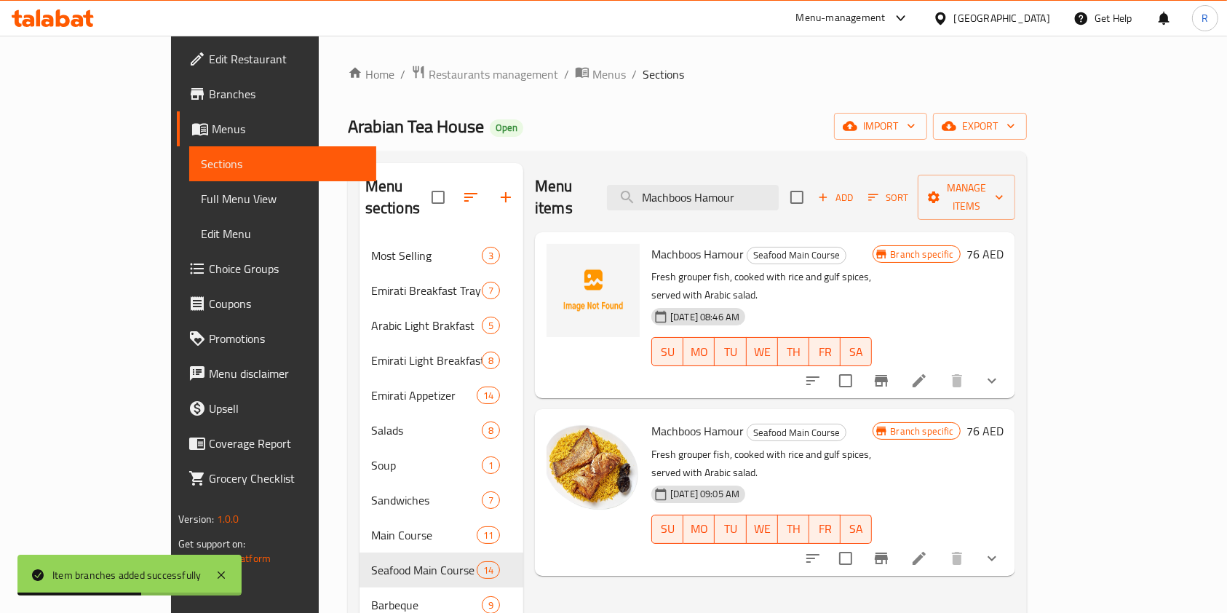
type input "Machboos Hamour"
click at [888, 552] on icon "Branch-specific-item" at bounding box center [881, 558] width 13 height 12
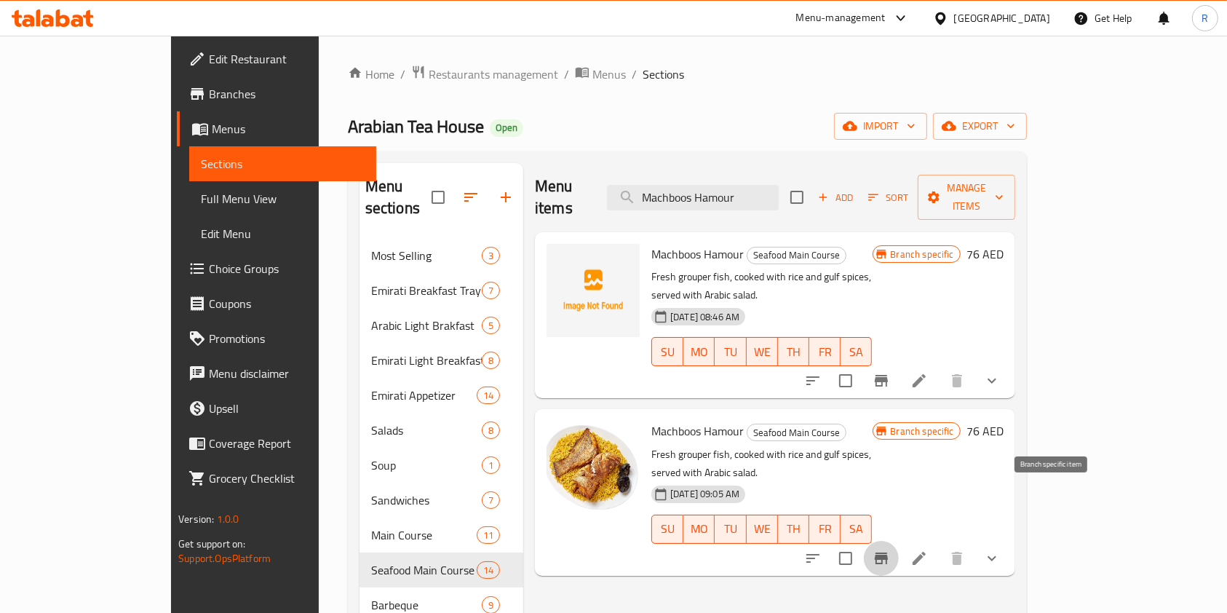
click at [888, 552] on icon "Branch-specific-item" at bounding box center [881, 558] width 13 height 12
click at [890, 372] on icon "Branch-specific-item" at bounding box center [880, 380] width 17 height 17
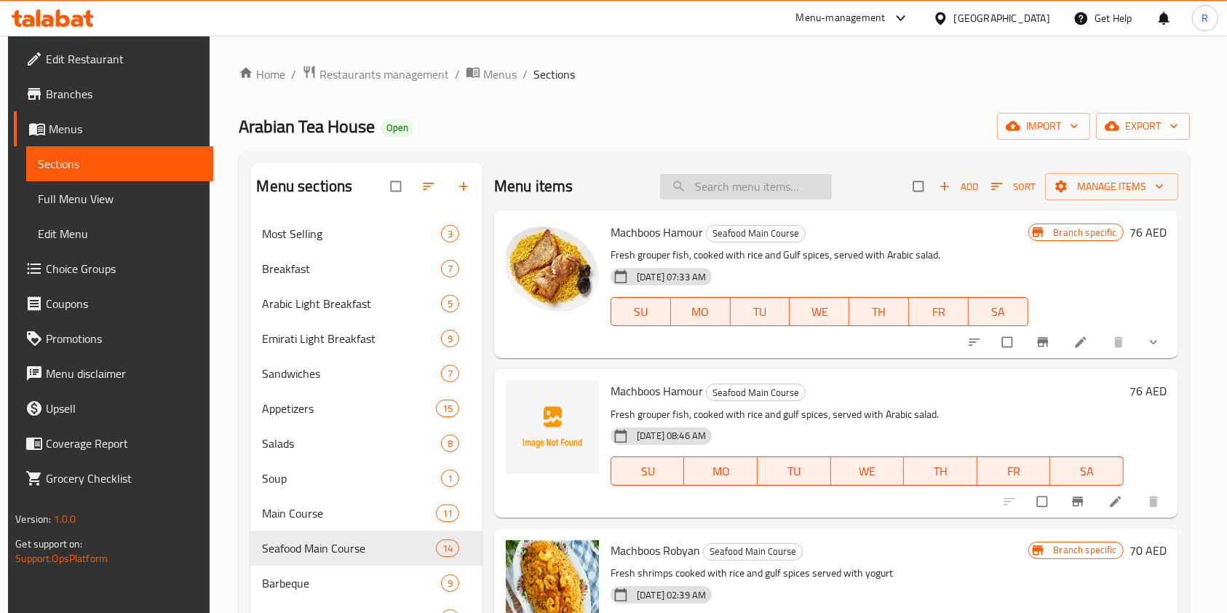
click at [759, 187] on input "search" at bounding box center [746, 186] width 172 height 25
click at [1070, 506] on icon "Branch-specific-item" at bounding box center [1077, 501] width 15 height 15
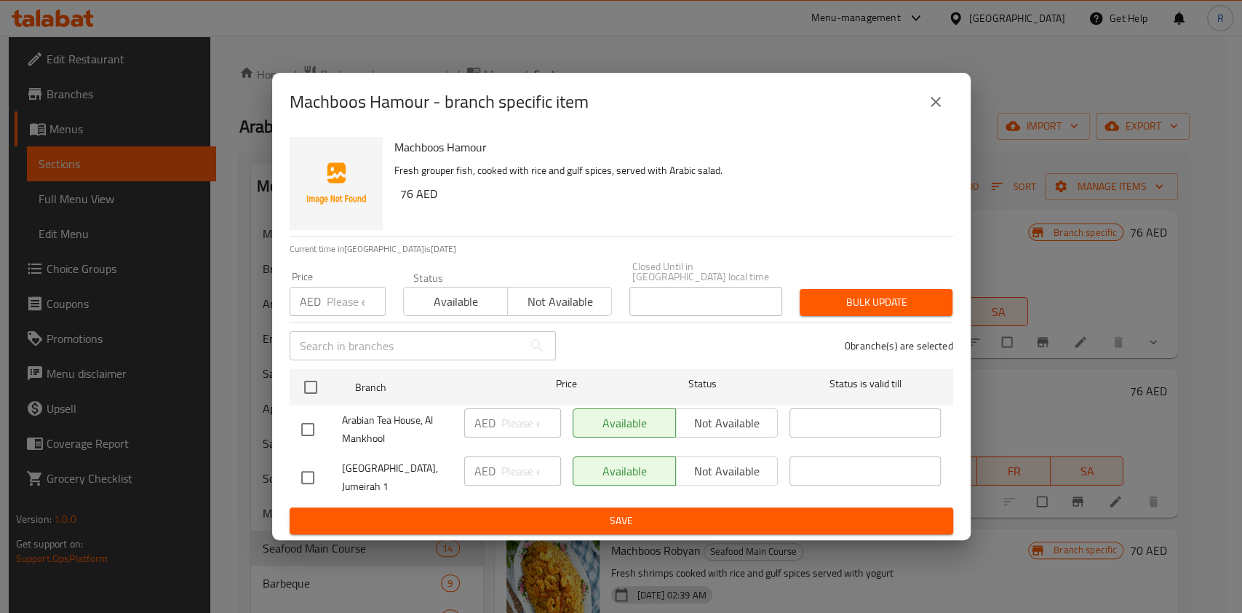
click at [710, 439] on div "Available Not available" at bounding box center [676, 429] width 218 height 54
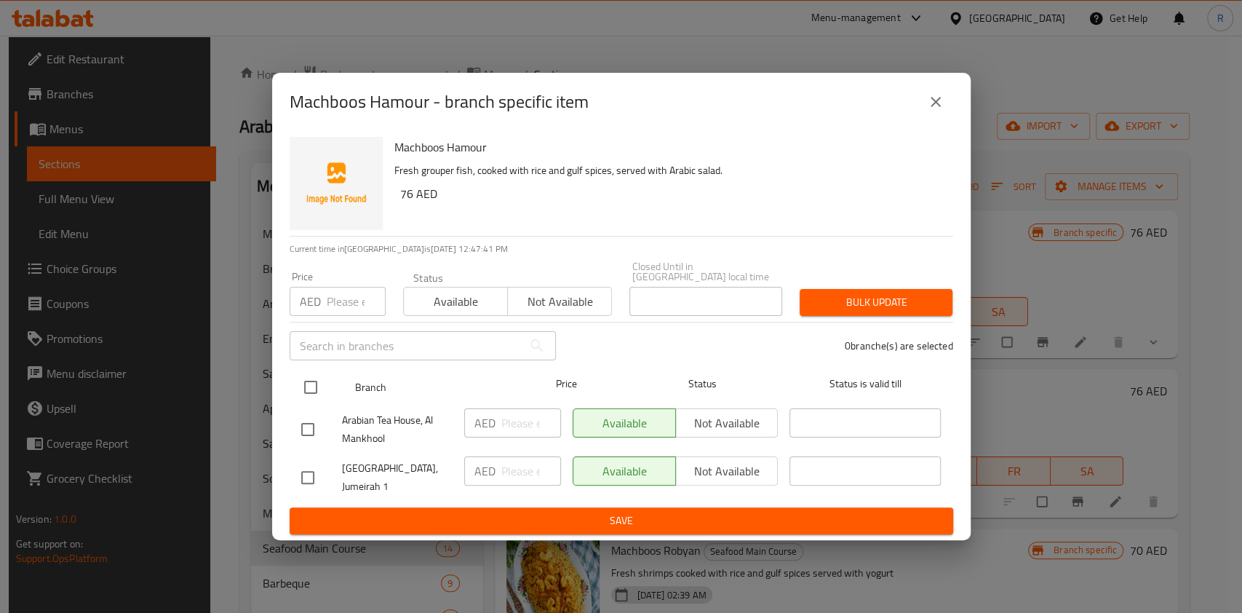
click at [317, 391] on input "checkbox" at bounding box center [310, 387] width 31 height 31
checkbox input "true"
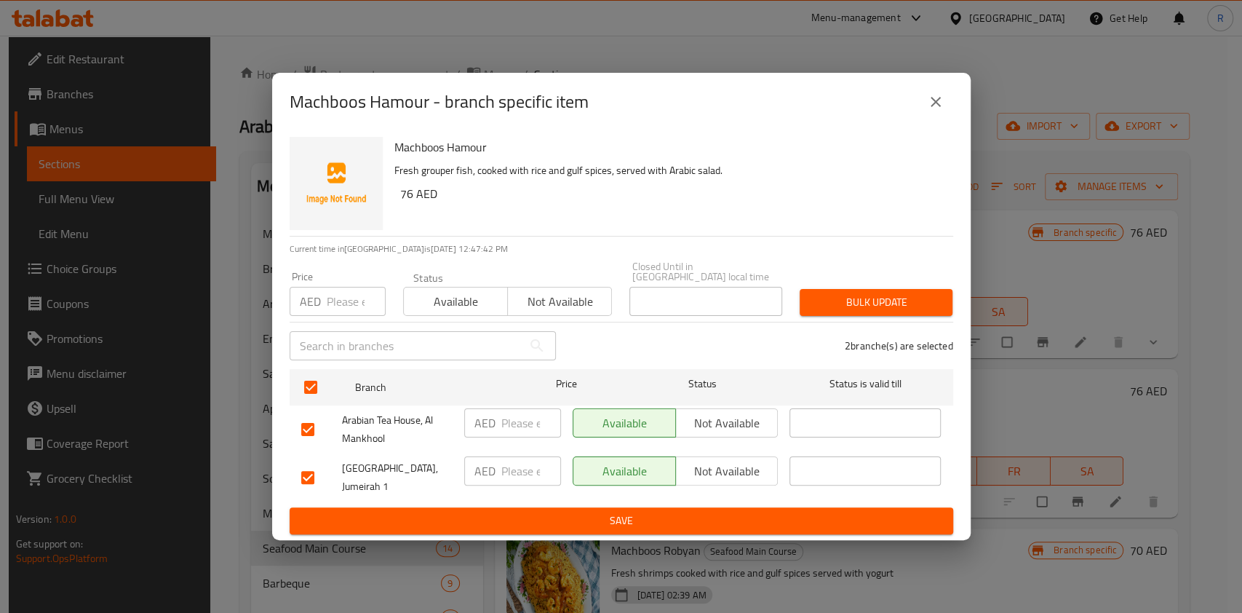
click at [688, 427] on span "Not available" at bounding box center [727, 423] width 91 height 21
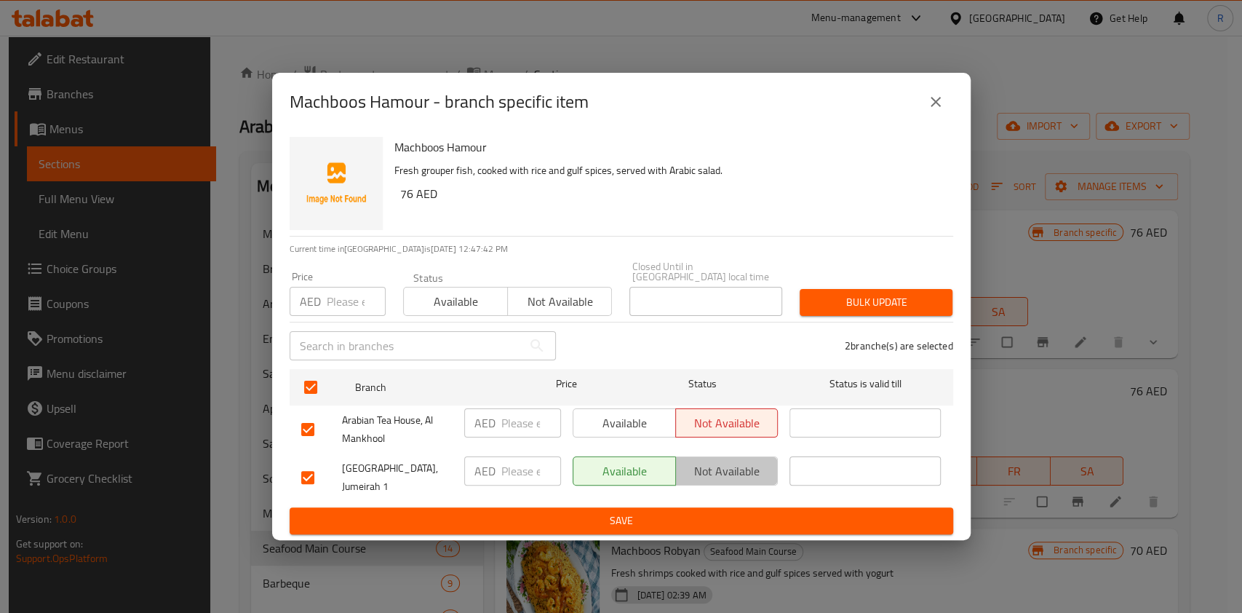
click at [701, 469] on span "Not available" at bounding box center [727, 471] width 91 height 21
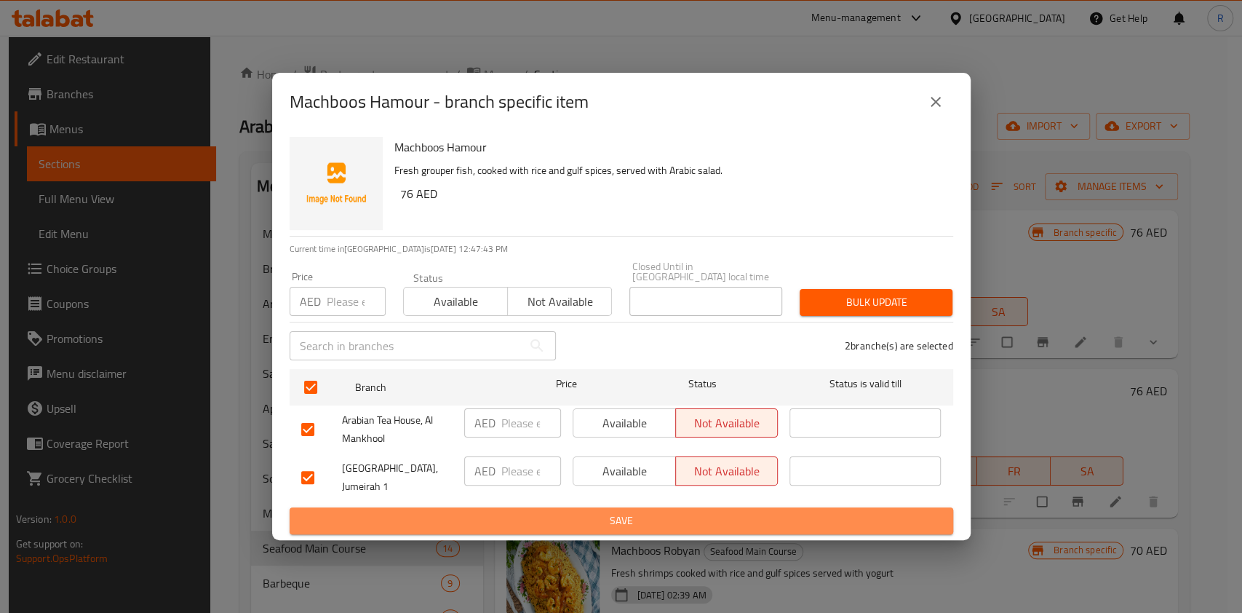
click at [684, 521] on span "Save" at bounding box center [621, 521] width 640 height 18
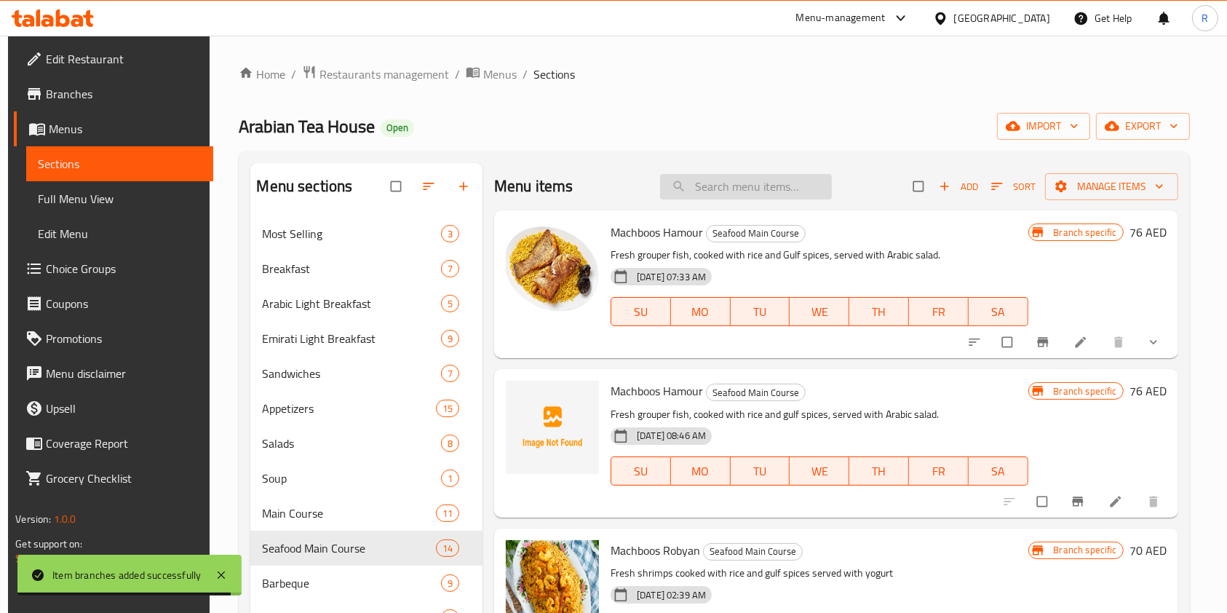
click at [731, 179] on input "search" at bounding box center [746, 186] width 172 height 25
paste input "Machboos Hamour"
type input "Machboos Hamour"
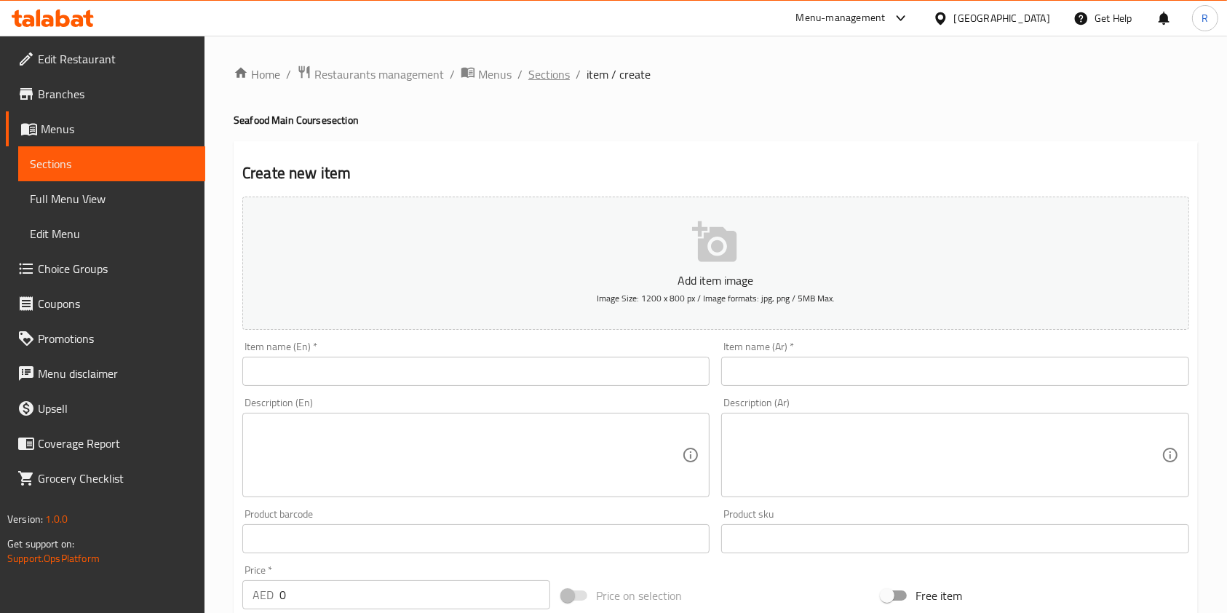
click at [553, 78] on span "Sections" at bounding box center [548, 73] width 41 height 17
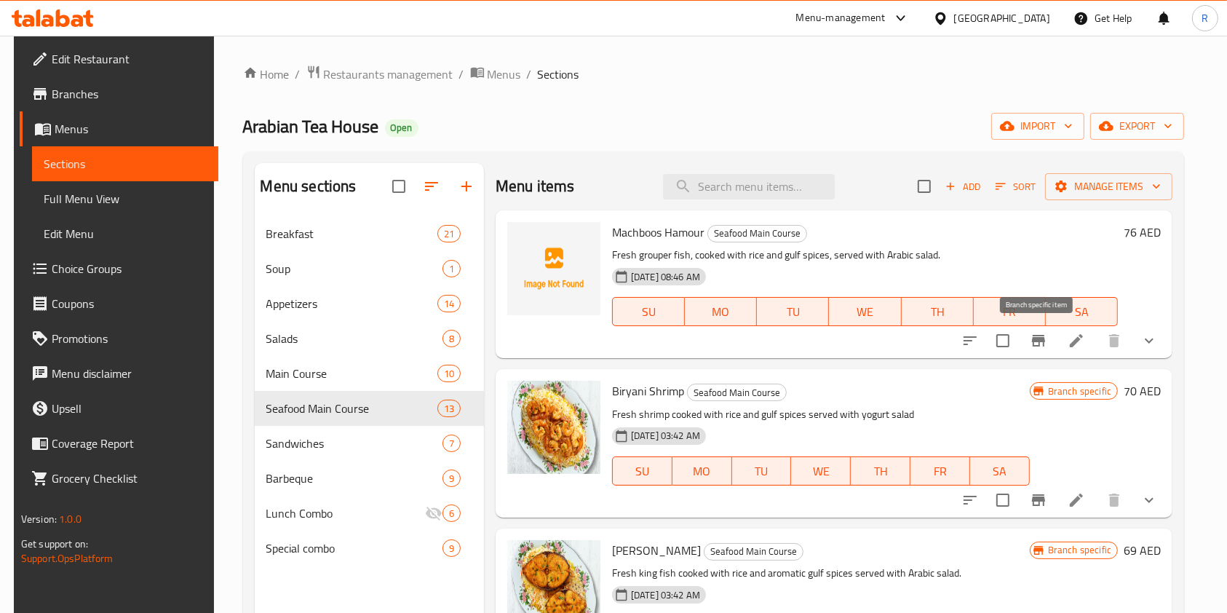
click at [1042, 335] on icon "Branch-specific-item" at bounding box center [1038, 340] width 17 height 17
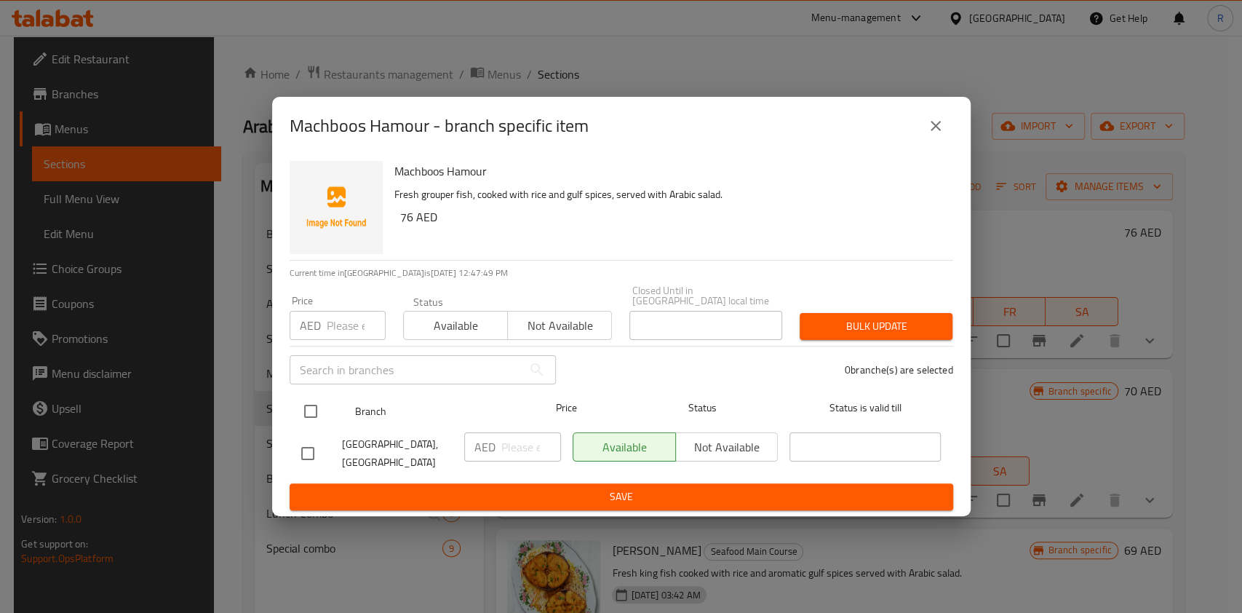
click at [304, 407] on input "checkbox" at bounding box center [310, 411] width 31 height 31
checkbox input "true"
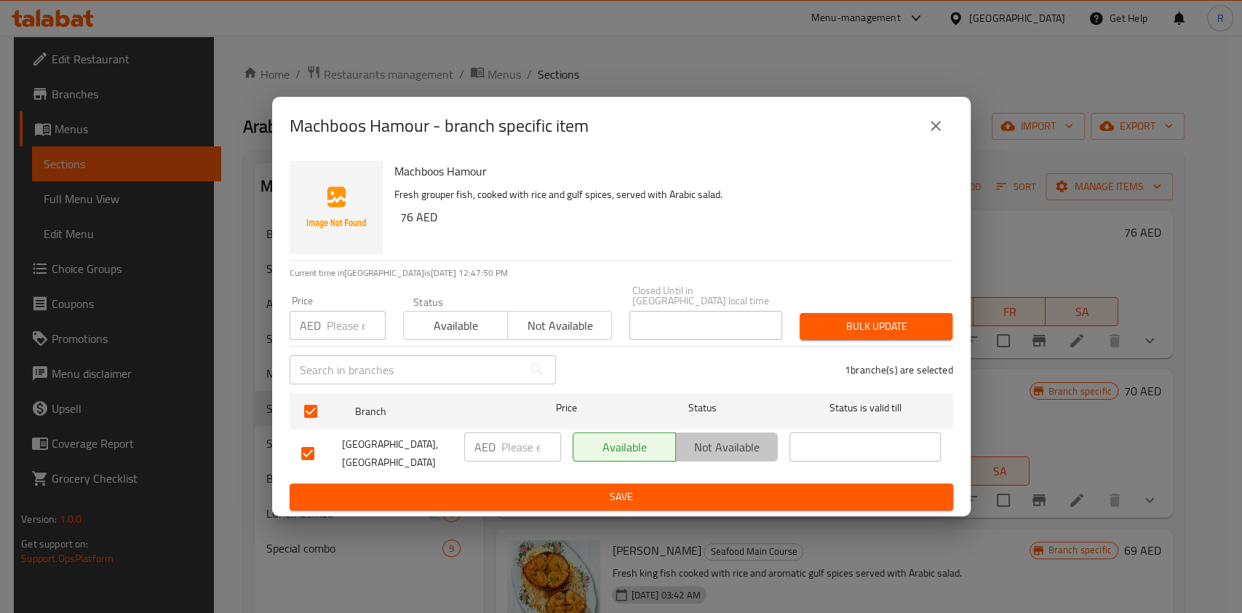
click at [713, 439] on span "Not available" at bounding box center [727, 447] width 91 height 21
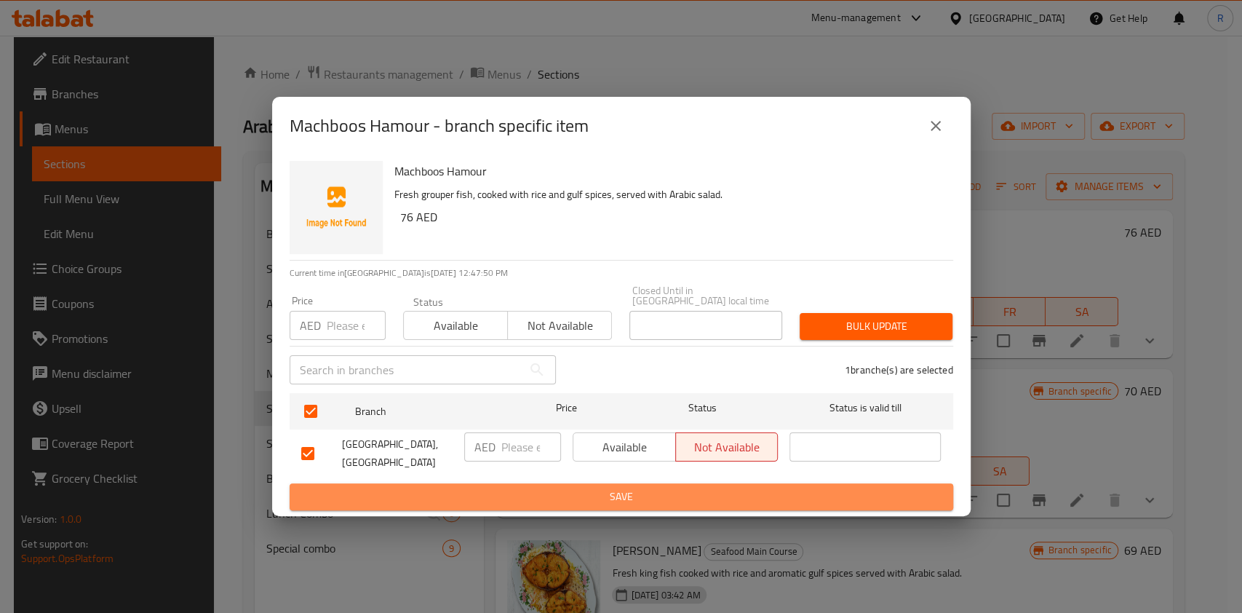
click at [702, 489] on span "Save" at bounding box center [621, 496] width 640 height 18
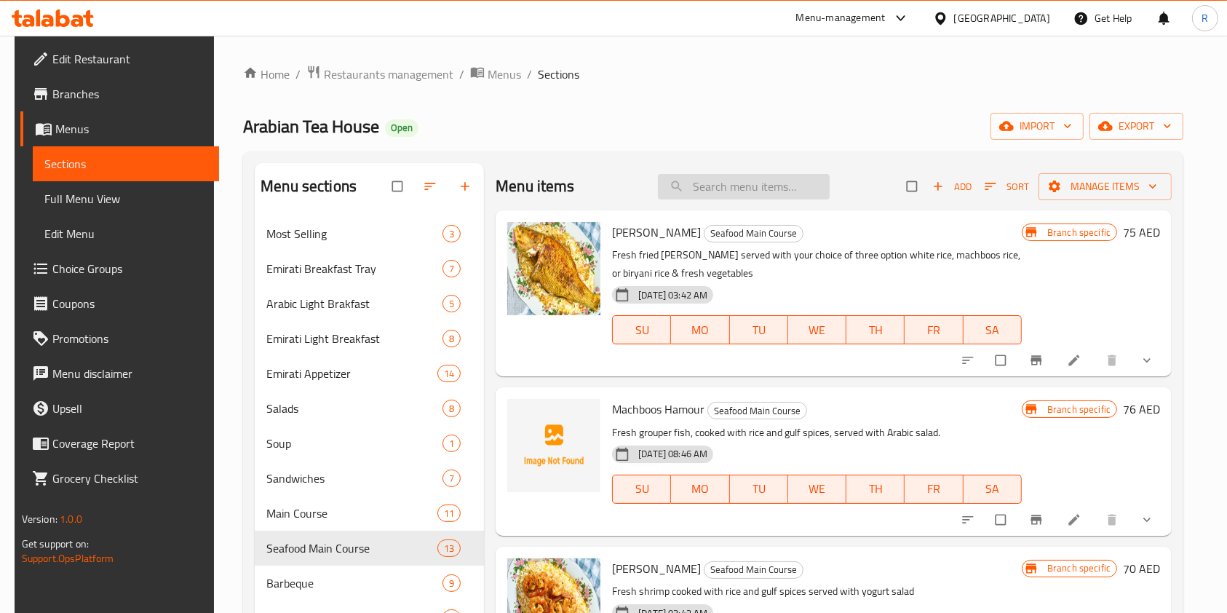
drag, startPoint x: 737, startPoint y: 195, endPoint x: 749, endPoint y: 183, distance: 16.5
click at [739, 194] on input "search" at bounding box center [744, 186] width 172 height 25
paste input "Machboos Hamour"
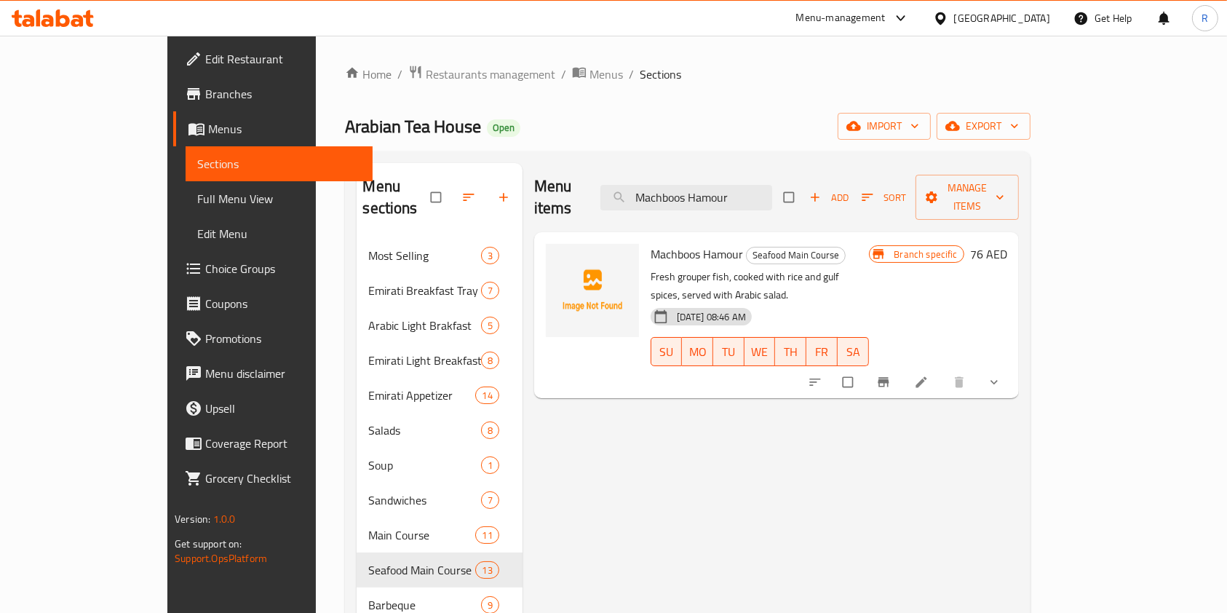
type input "Machboos Hamour"
click at [891, 375] on icon "Branch-specific-item" at bounding box center [883, 382] width 15 height 15
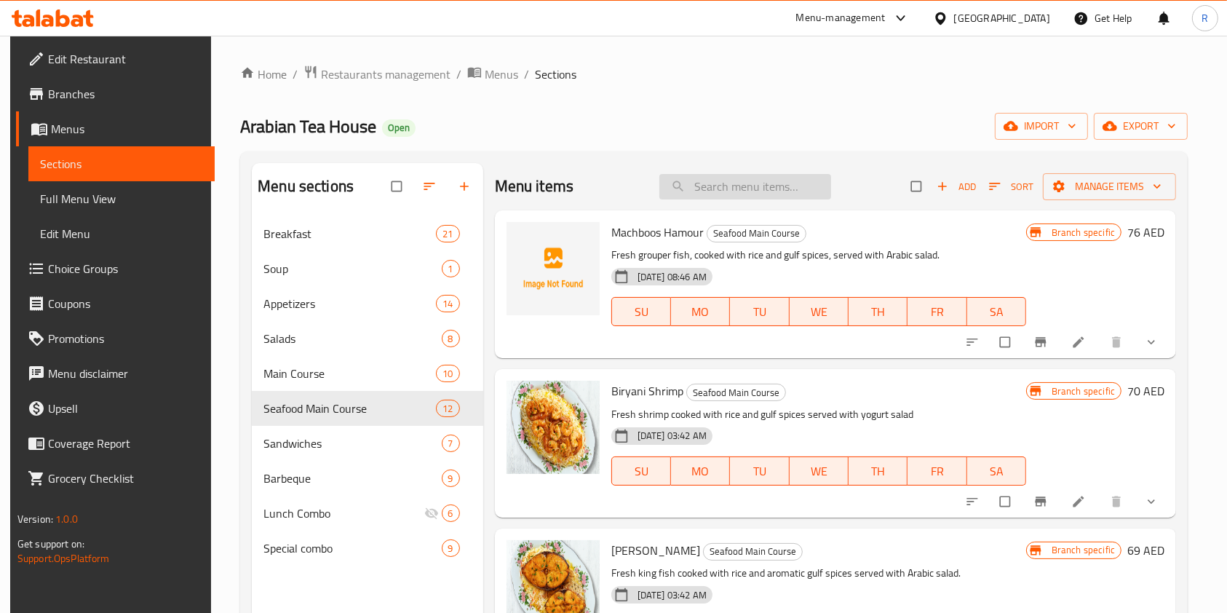
click at [749, 186] on input "search" at bounding box center [745, 186] width 172 height 25
paste input "Machboos Hamour"
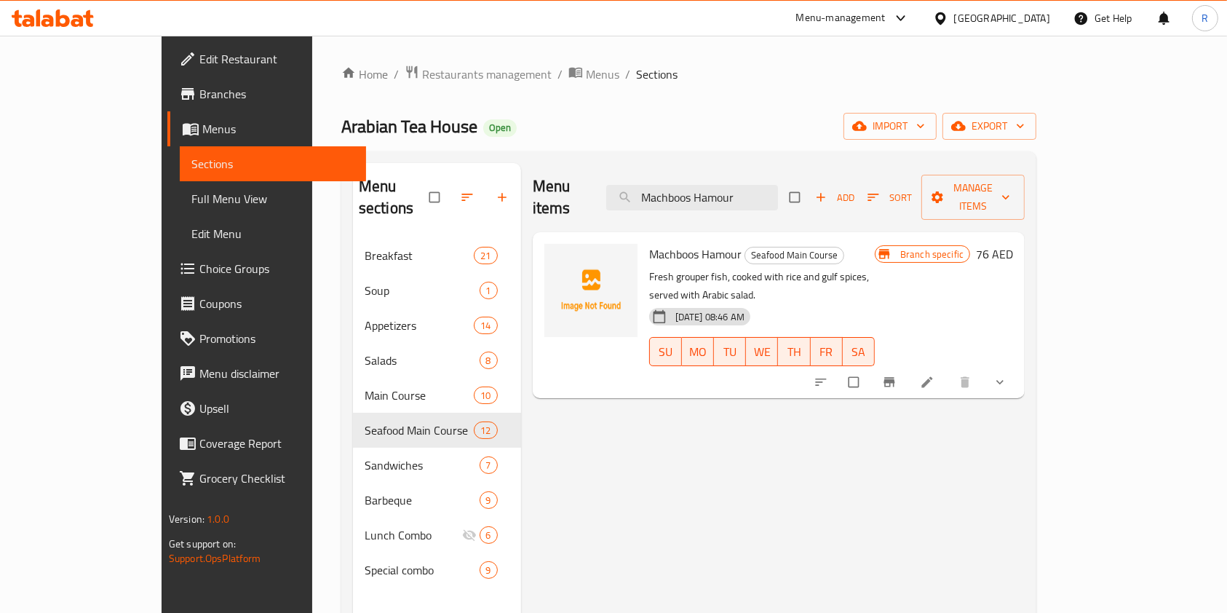
type input "Machboos Hamour"
click at [895, 378] on icon "Branch-specific-item" at bounding box center [889, 382] width 11 height 9
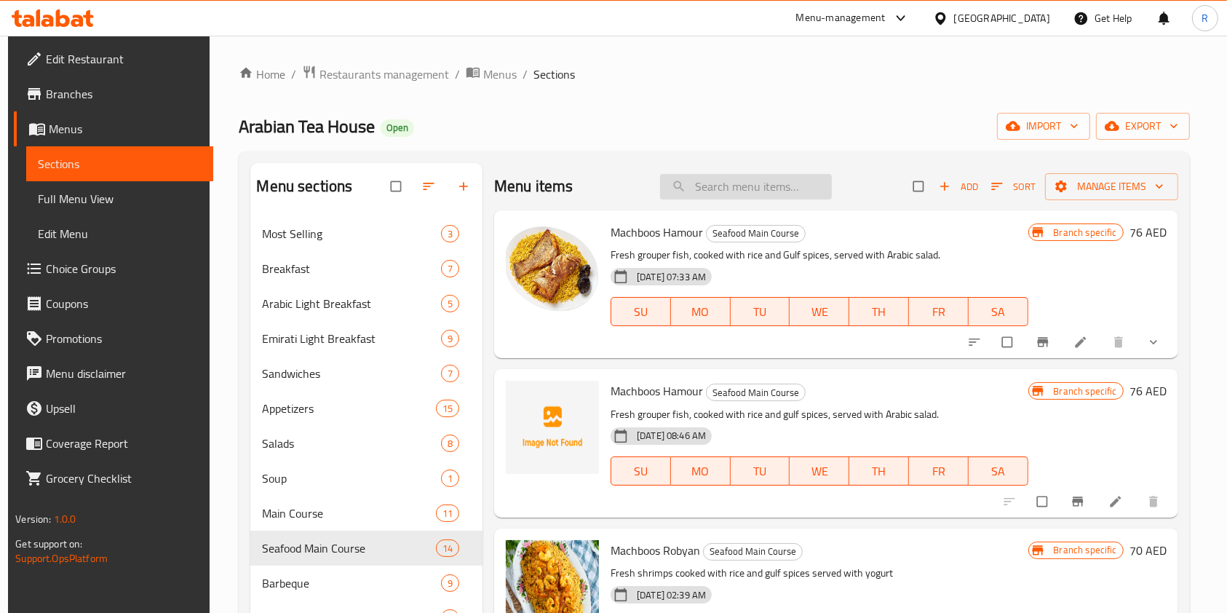
click at [713, 180] on input "search" at bounding box center [746, 186] width 172 height 25
paste input "Machboos Hamour"
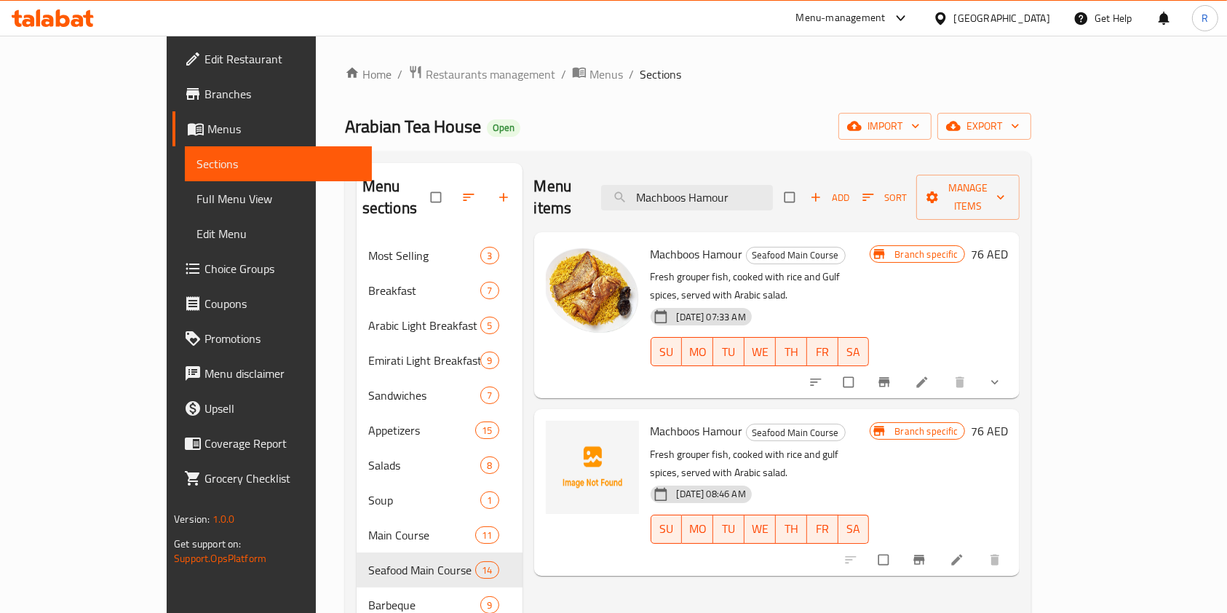
type input "Machboos Hamour"
click at [924, 554] on icon "Branch-specific-item" at bounding box center [918, 558] width 11 height 9
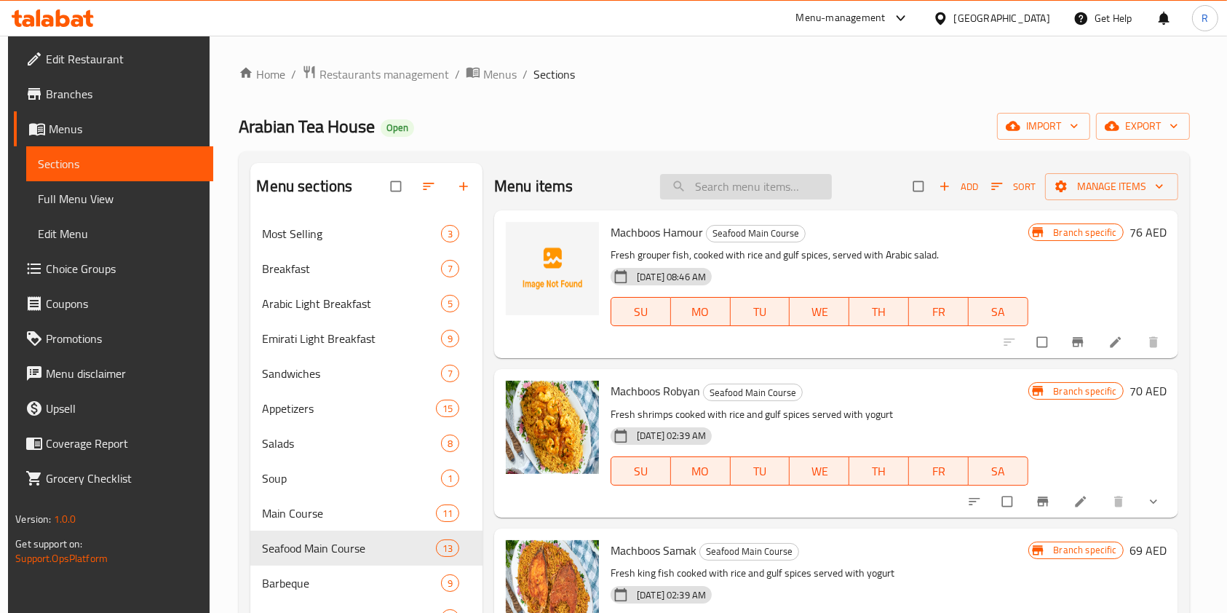
click at [773, 178] on input "search" at bounding box center [746, 186] width 172 height 25
paste input "Machboos Hamour"
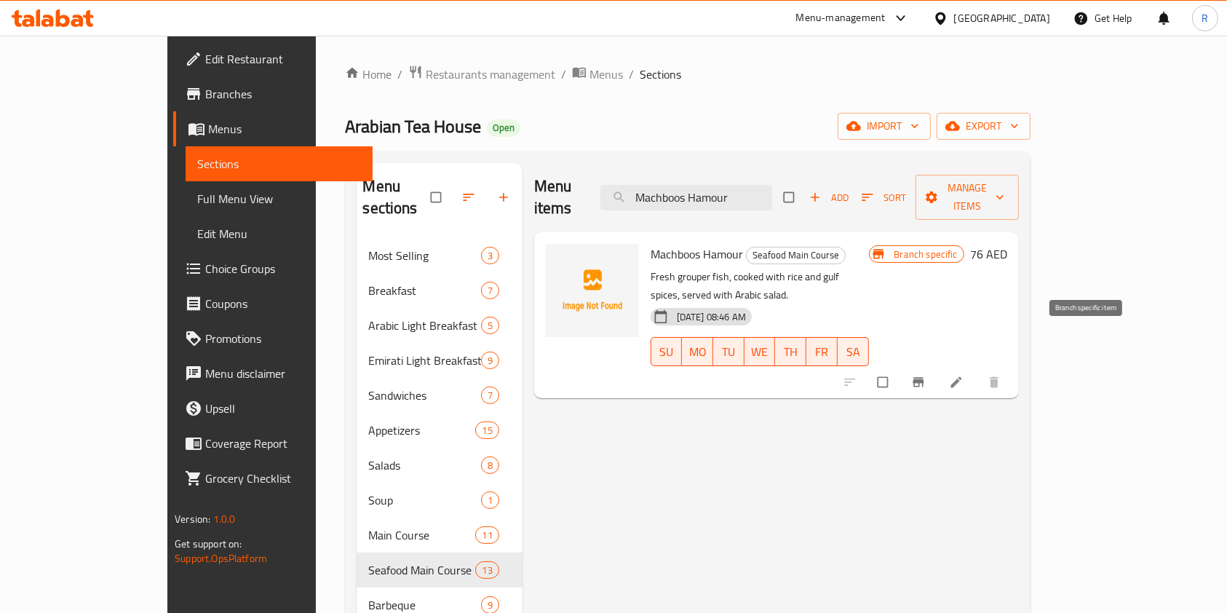
type input "Machboos Hamour"
click at [923, 378] on icon "Branch-specific-item" at bounding box center [917, 382] width 11 height 9
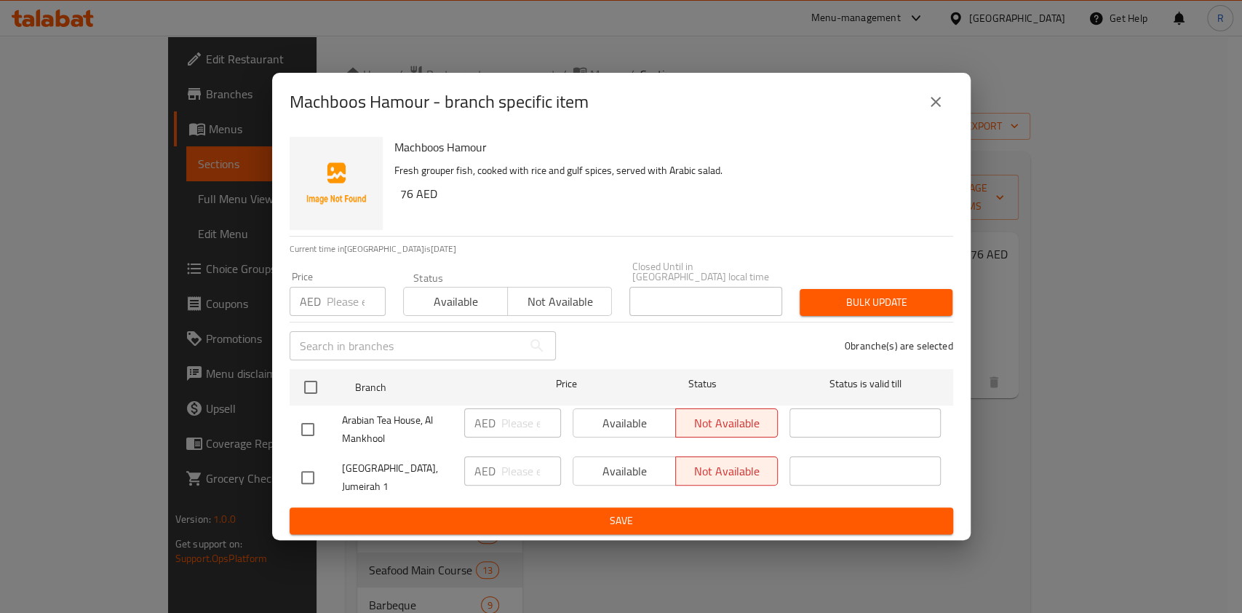
click at [1048, 438] on div "Machboos Hamour - branch specific item Machboos Hamour Fresh grouper fish, cook…" at bounding box center [621, 306] width 1242 height 613
